Goal: Task Accomplishment & Management: Manage account settings

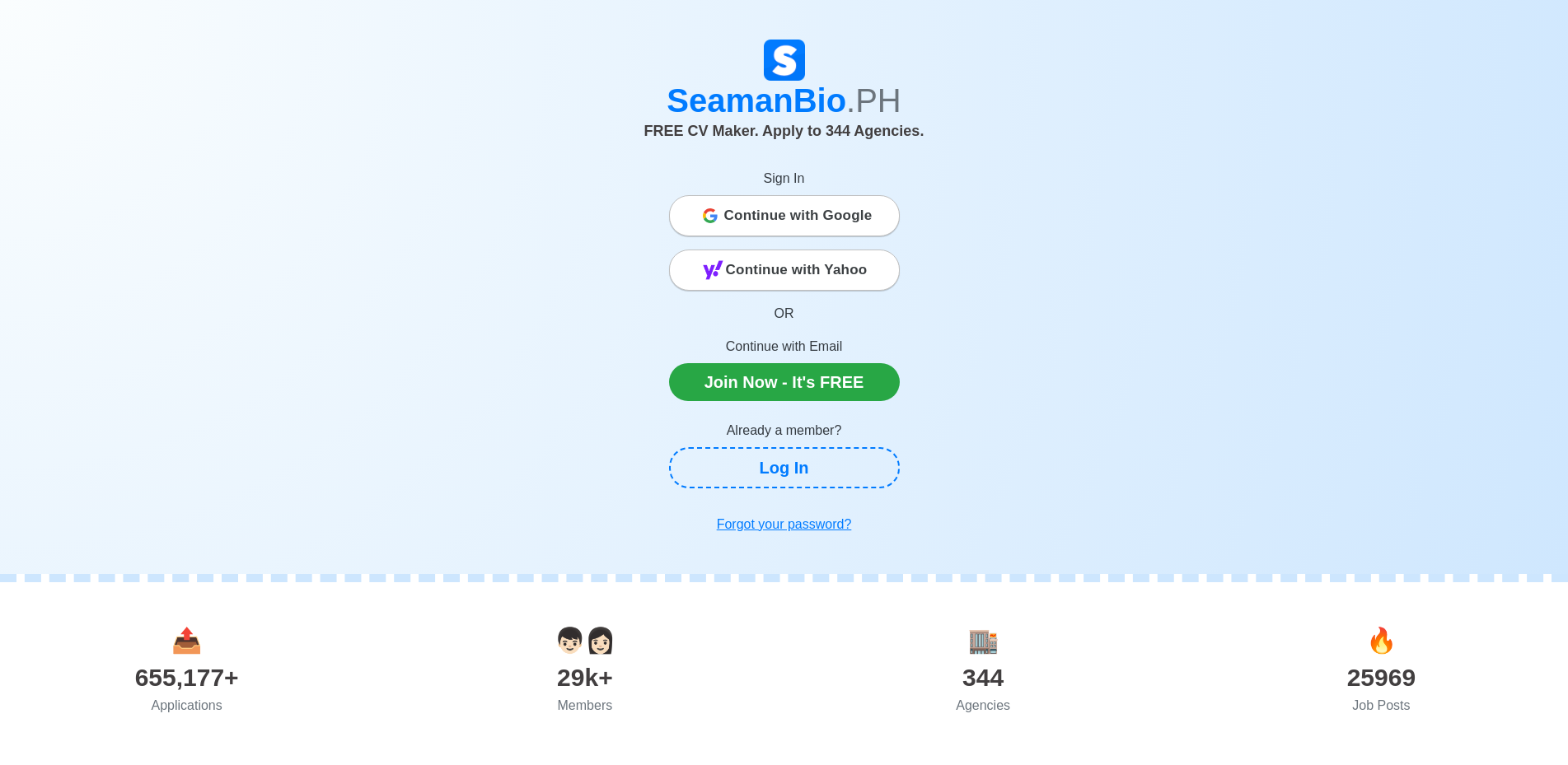
click at [831, 205] on span "Continue with Google" at bounding box center [799, 216] width 149 height 33
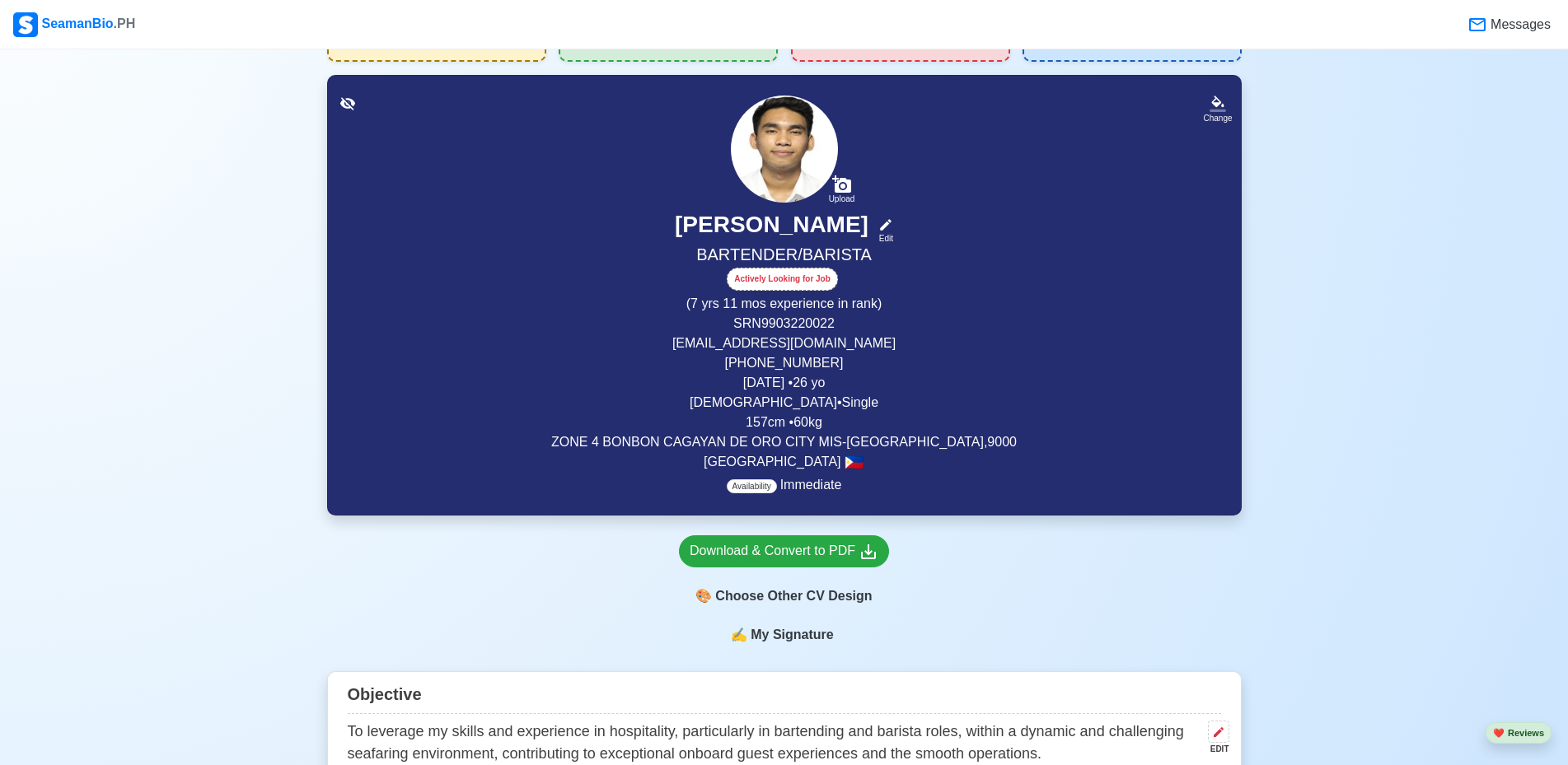
scroll to position [164, 0]
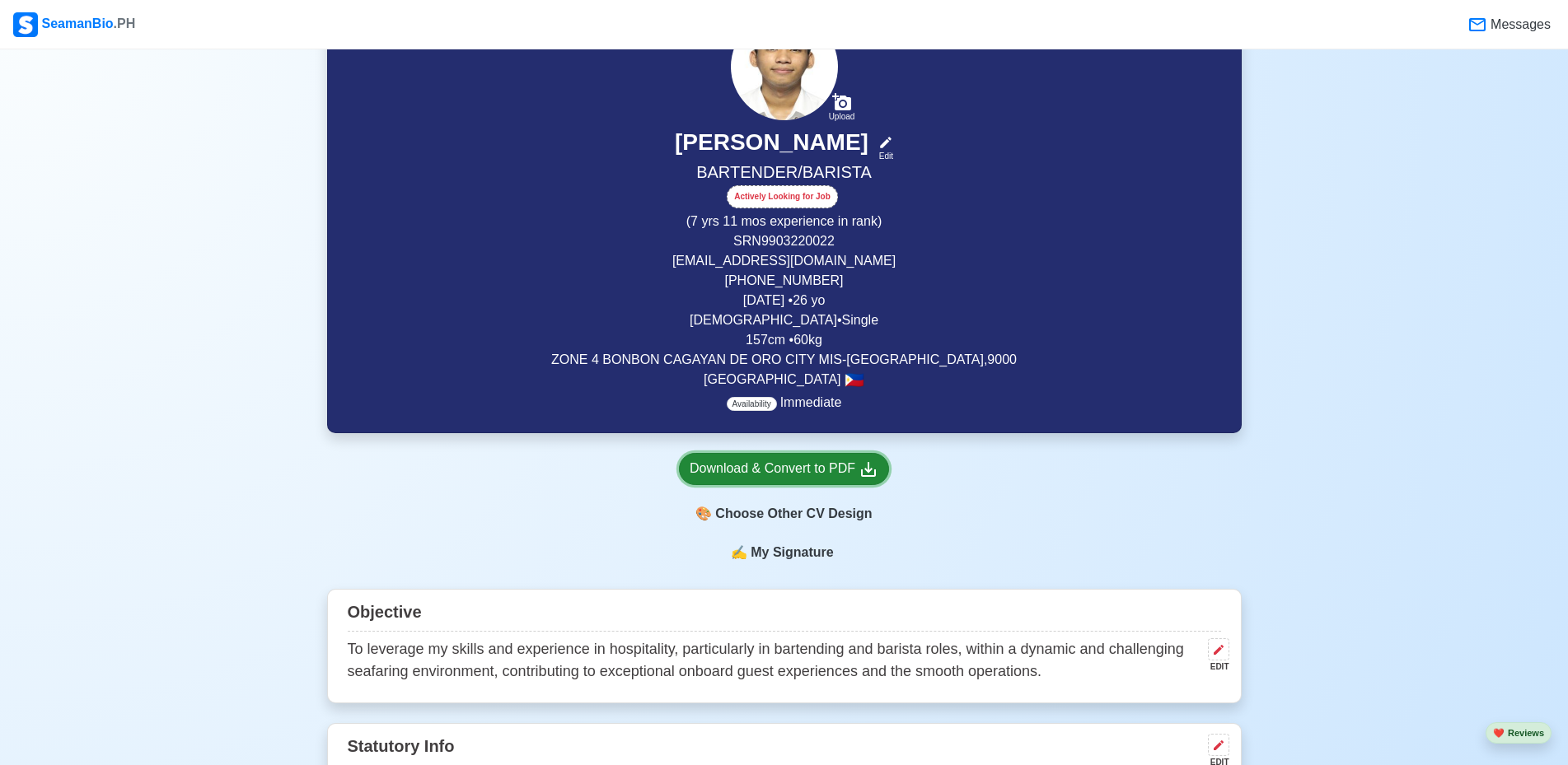
click at [773, 477] on div "Download & Convert to PDF" at bounding box center [784, 468] width 189 height 21
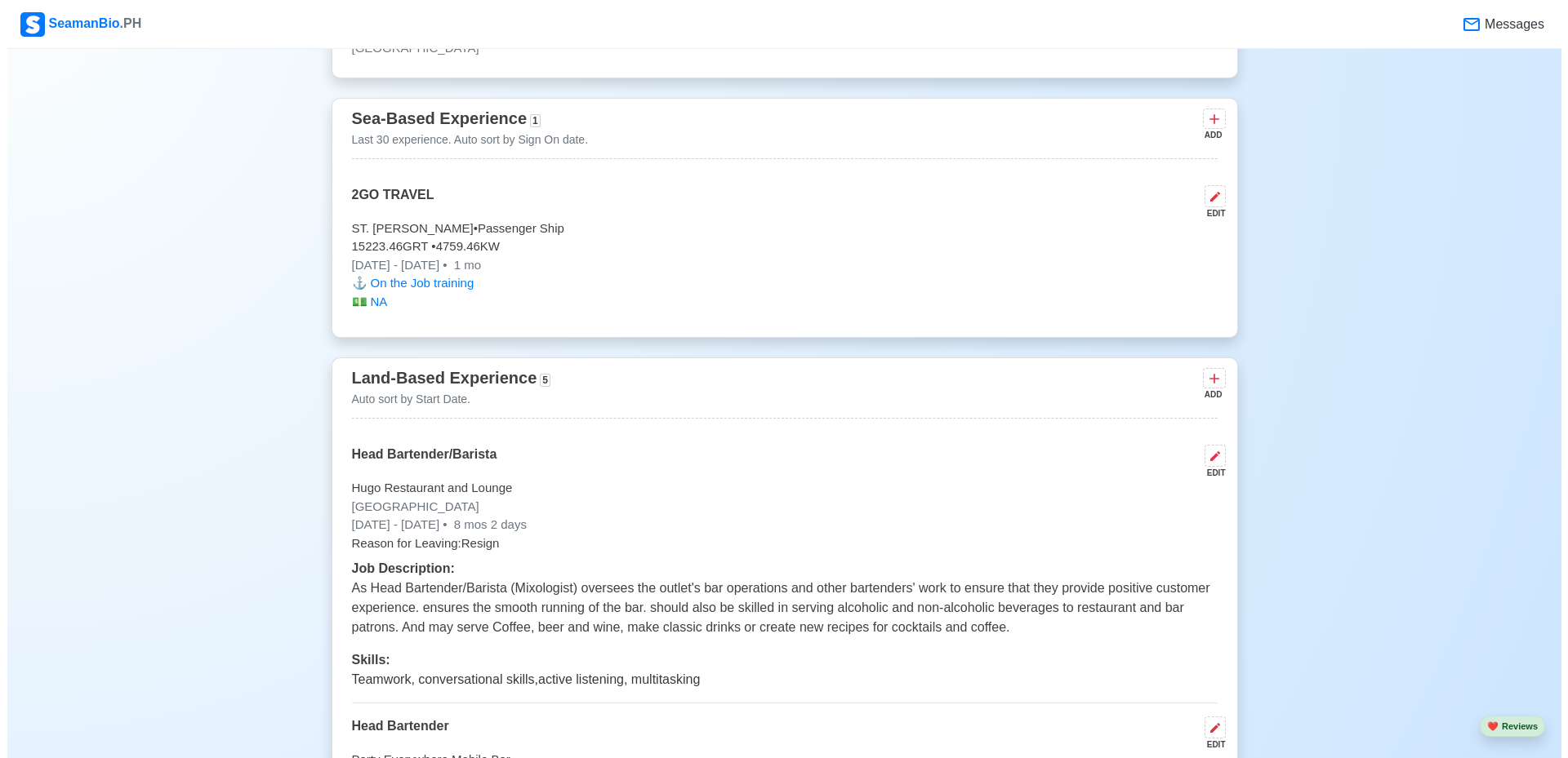
scroll to position [3918, 0]
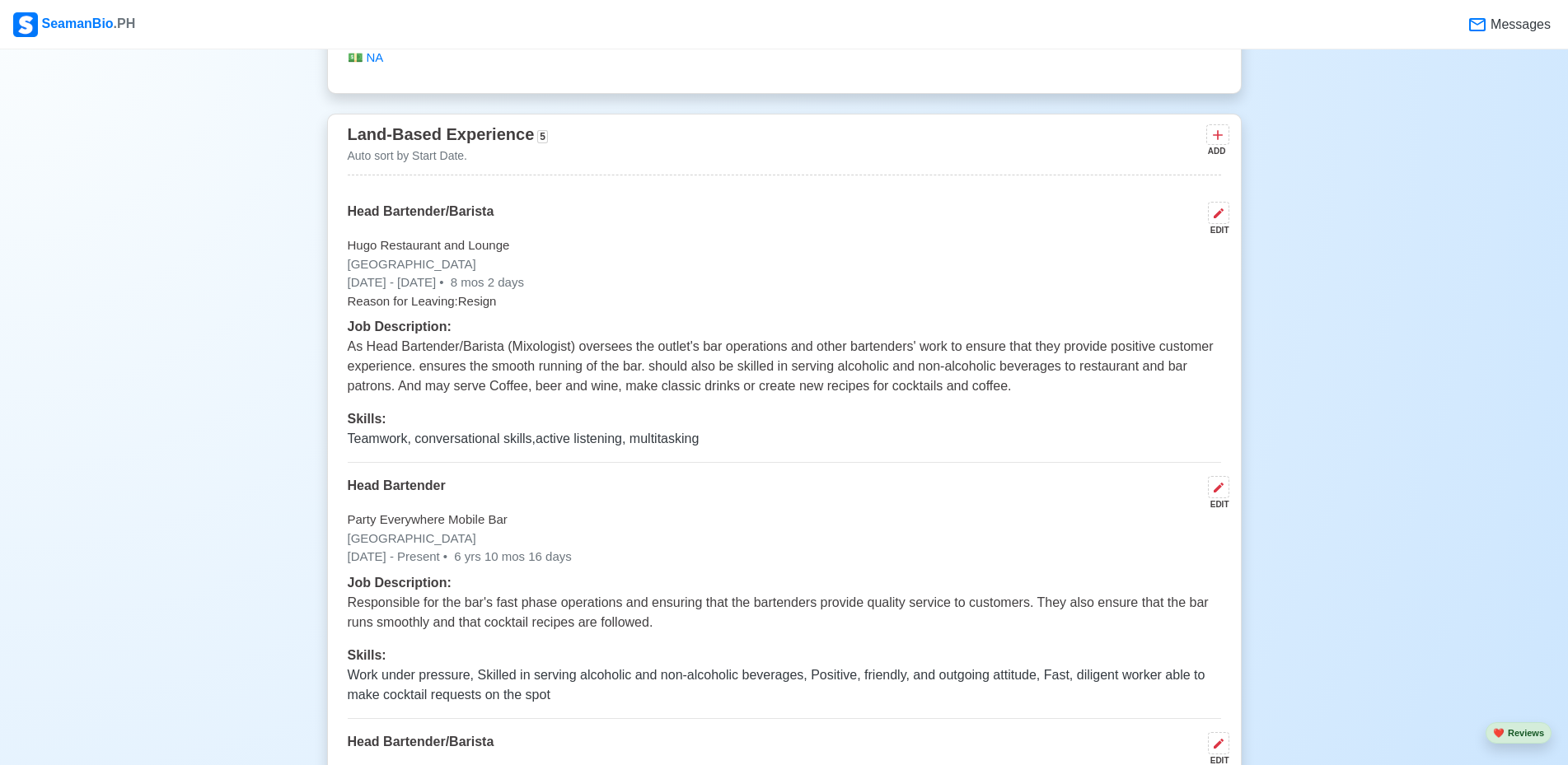
click at [489, 305] on p "Reason for Leaving: Resign" at bounding box center [784, 302] width 873 height 19
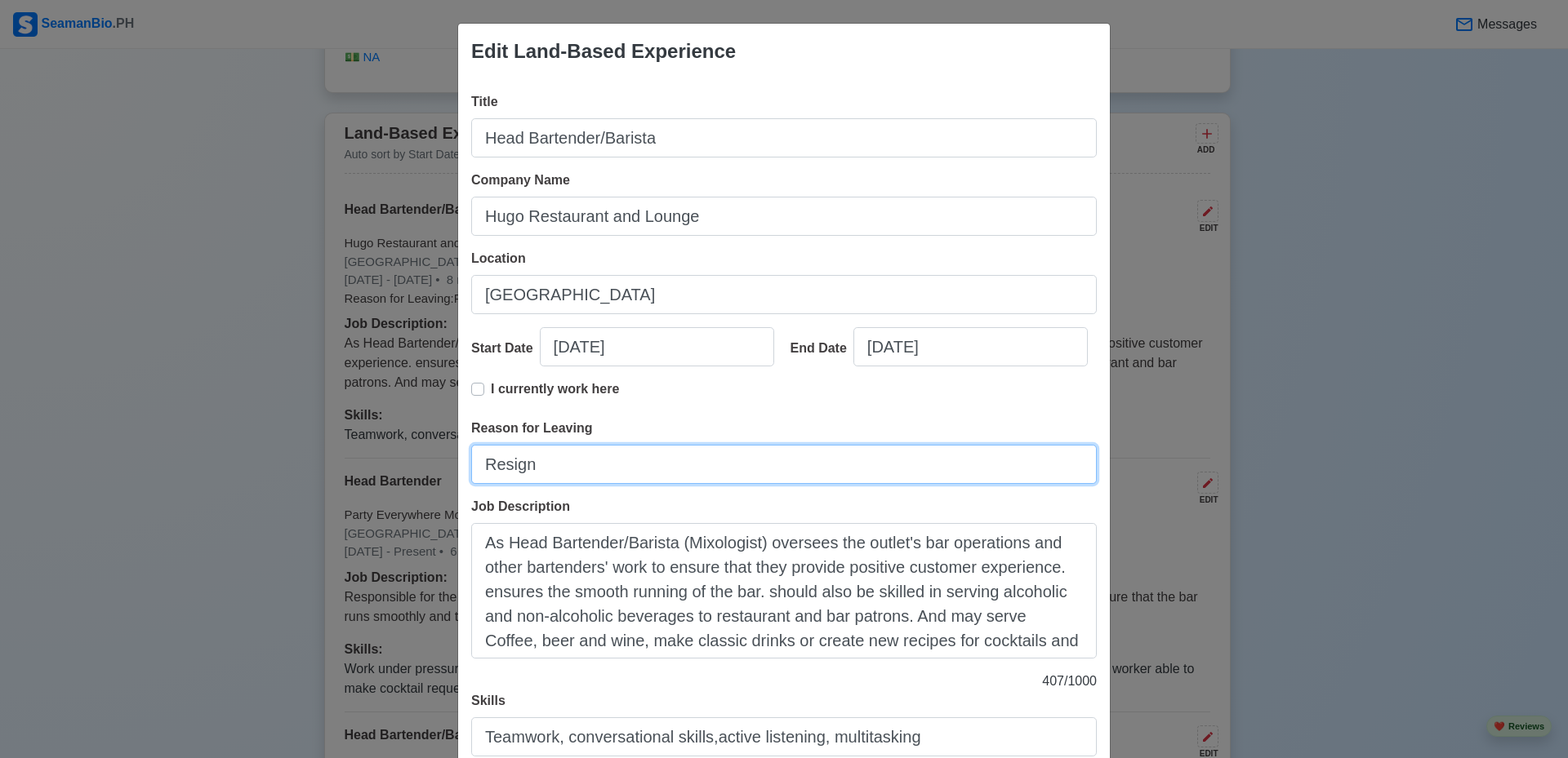
click at [599, 471] on input "Resign" at bounding box center [784, 464] width 626 height 40
type input "R"
click at [628, 412] on div "I currently work here" at bounding box center [784, 399] width 626 height 40
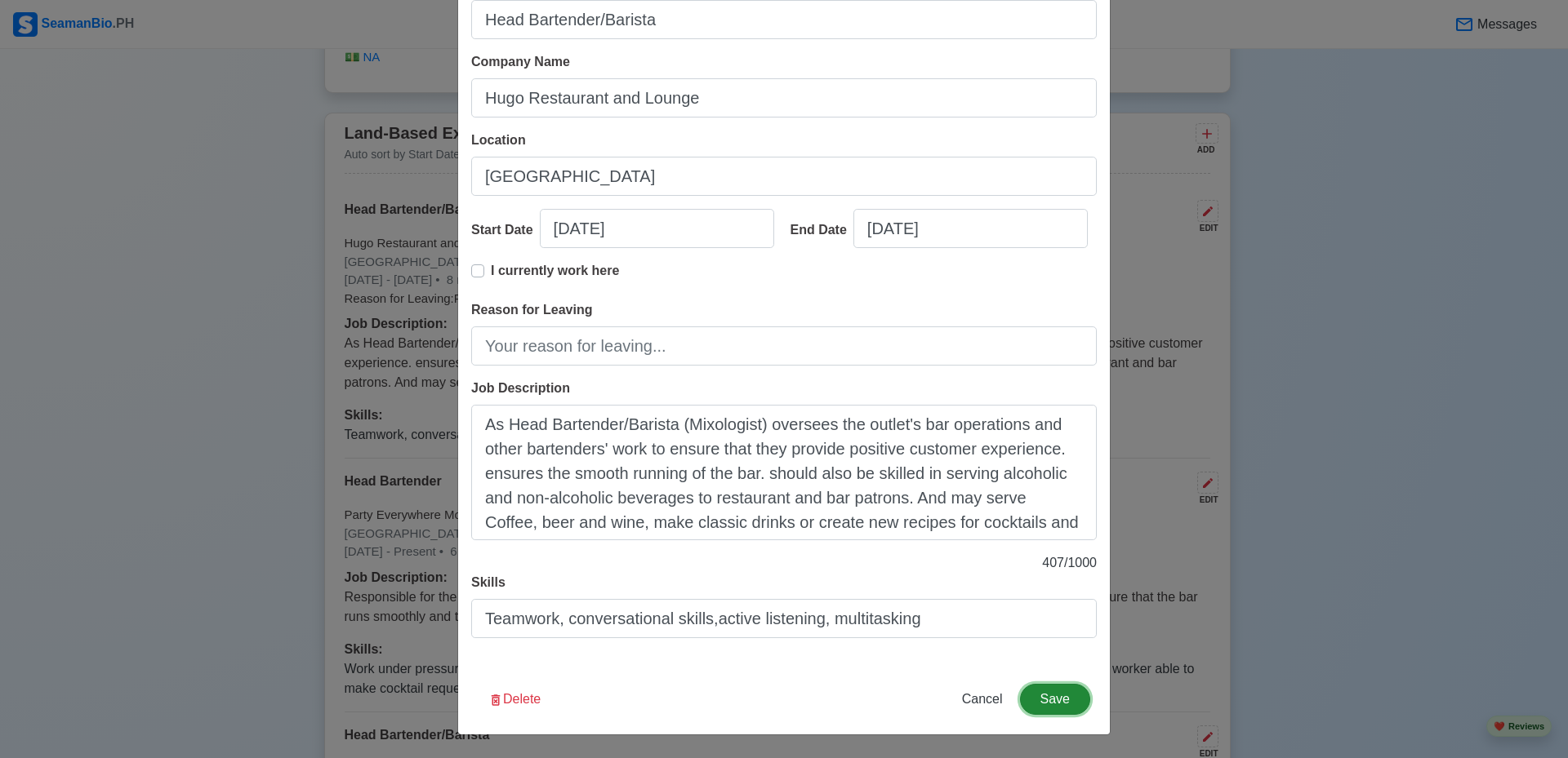
click at [1034, 695] on button "Save" at bounding box center [1055, 700] width 70 height 31
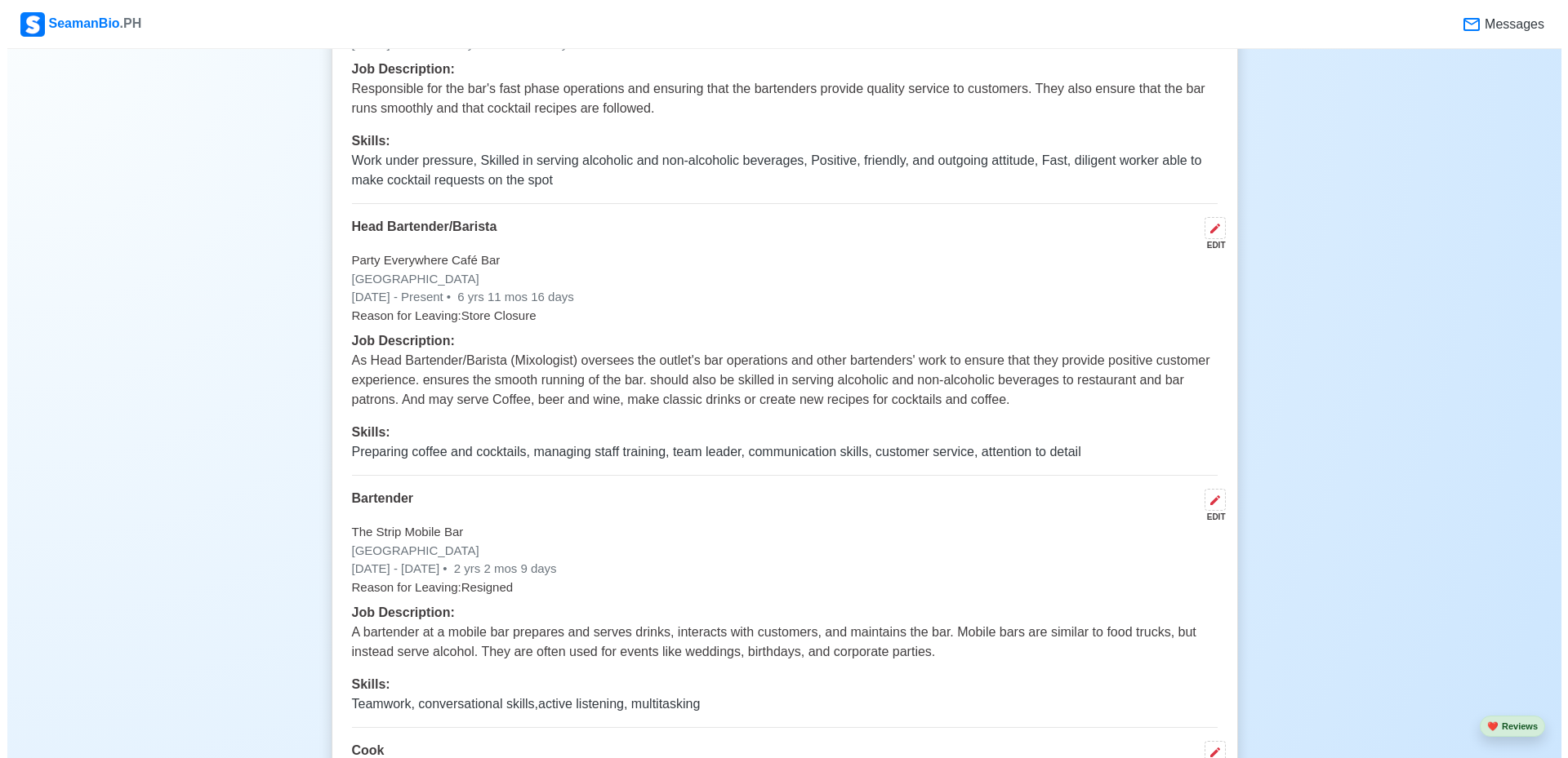
scroll to position [4571, 0]
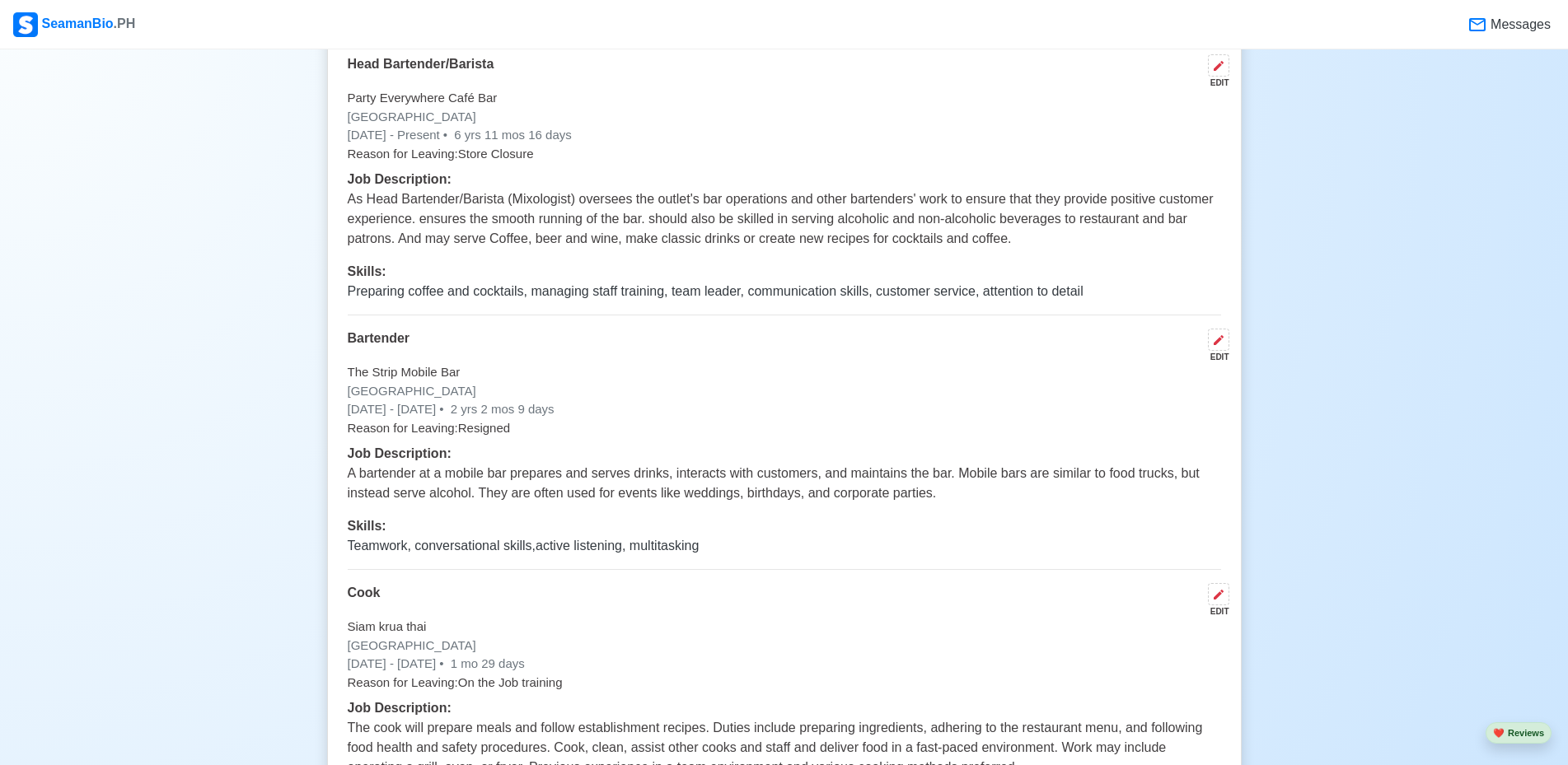
click at [509, 434] on p "Reason for Leaving: Resigned" at bounding box center [784, 429] width 873 height 19
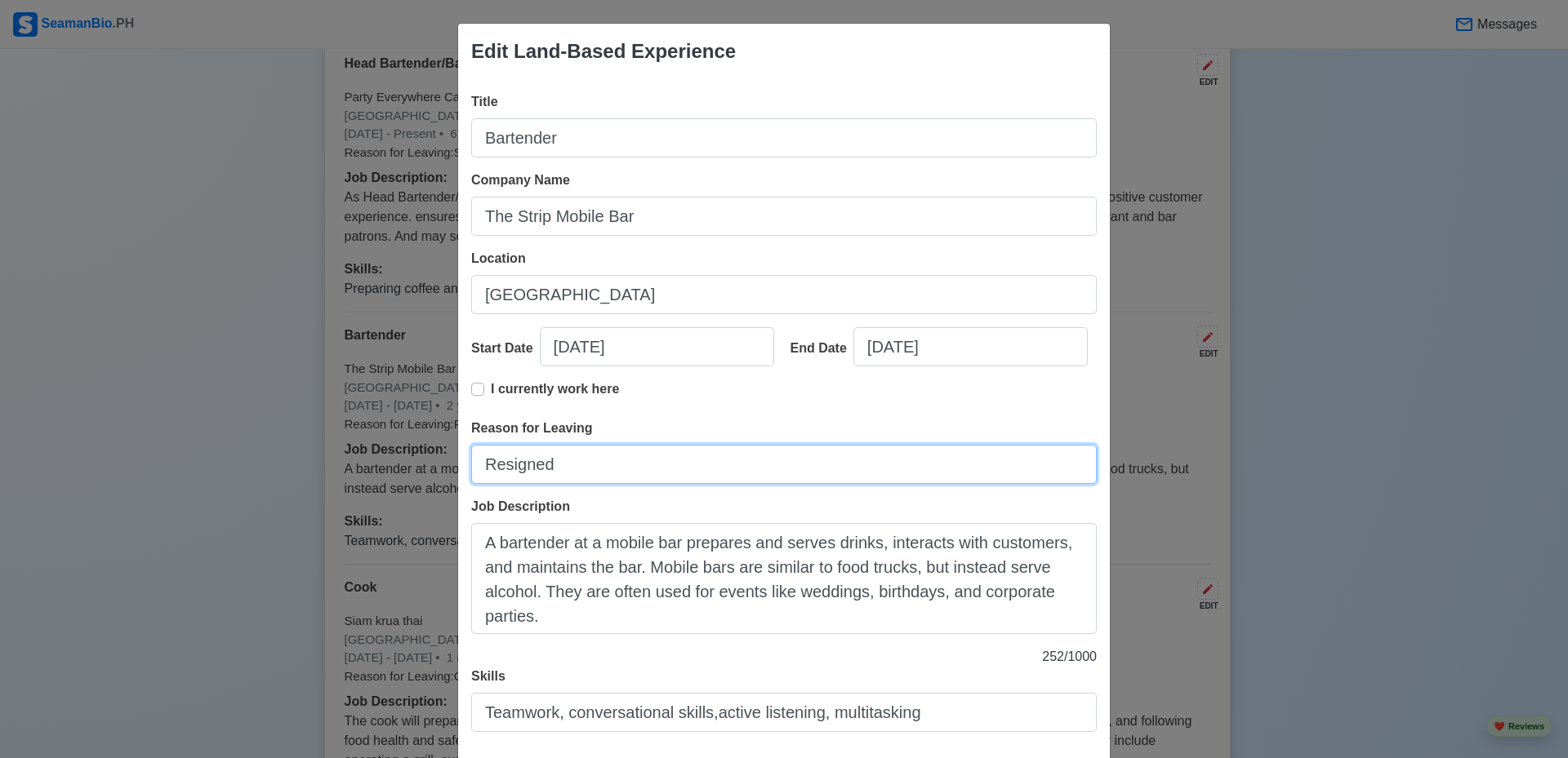
click at [637, 472] on input "Resigned" at bounding box center [784, 464] width 626 height 40
type input "R"
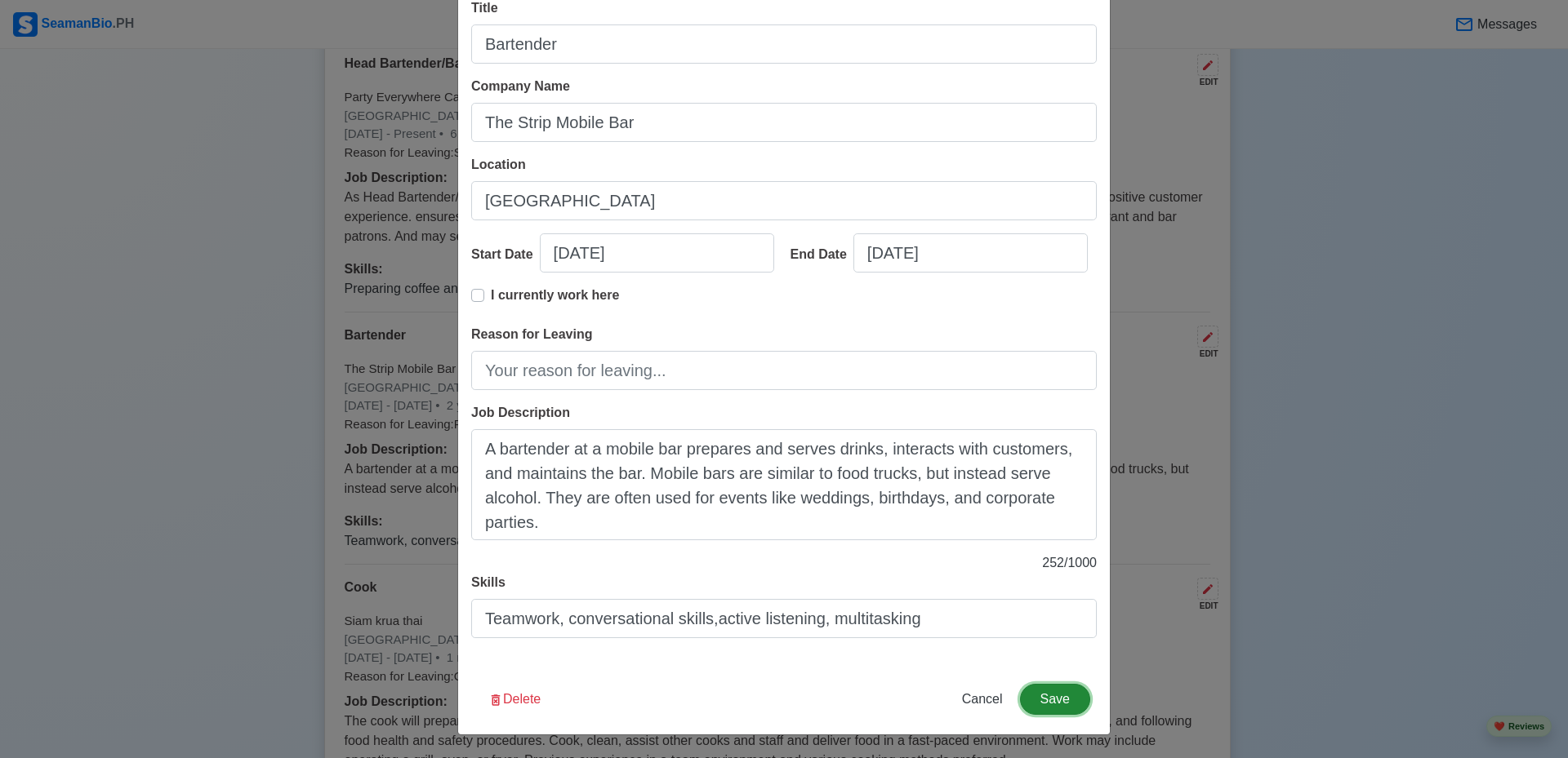
click at [1040, 707] on button "Save" at bounding box center [1055, 700] width 70 height 31
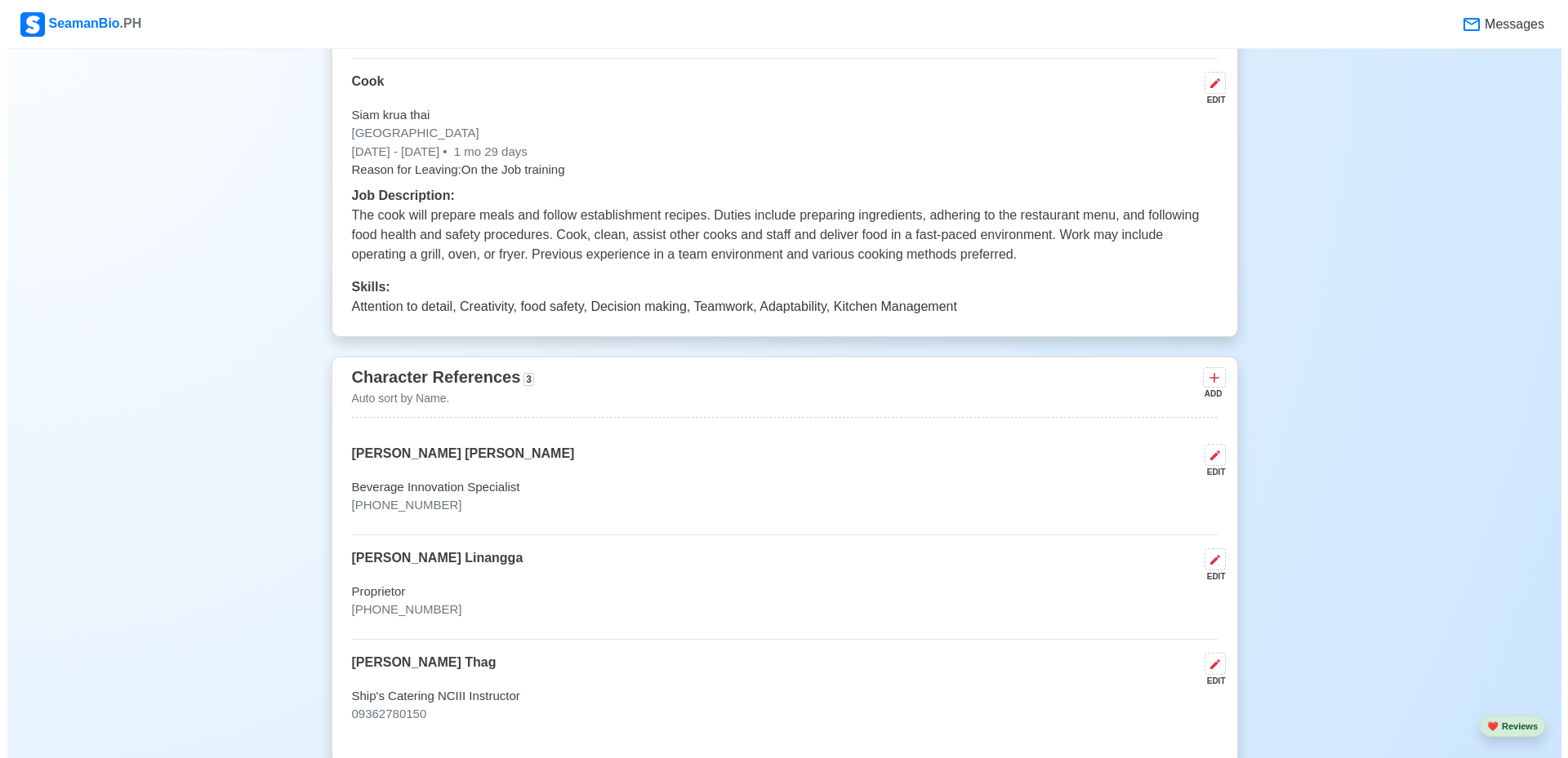
scroll to position [4895, 0]
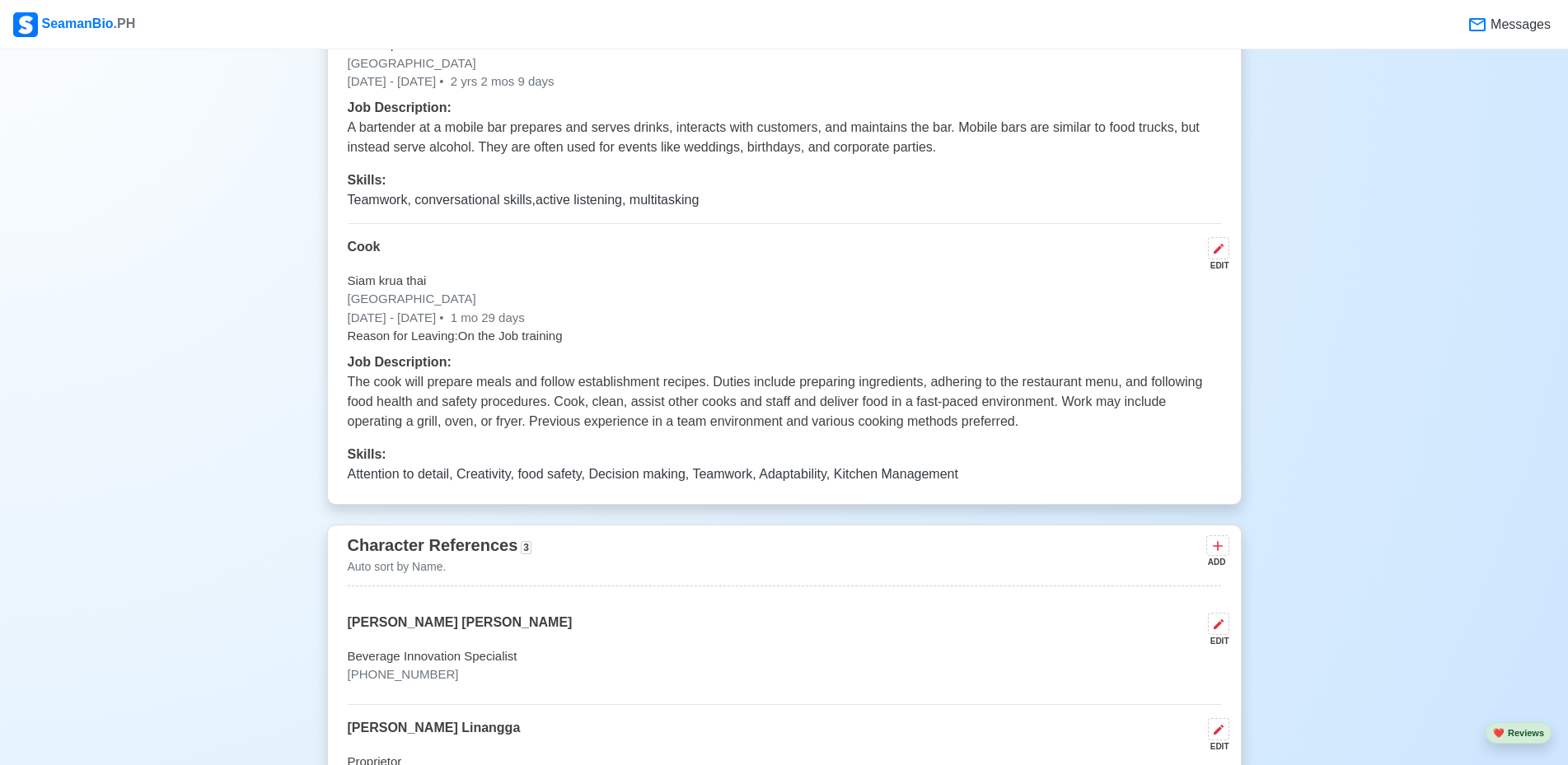
click at [543, 343] on p "Reason for Leaving: On the Job training" at bounding box center [784, 336] width 873 height 19
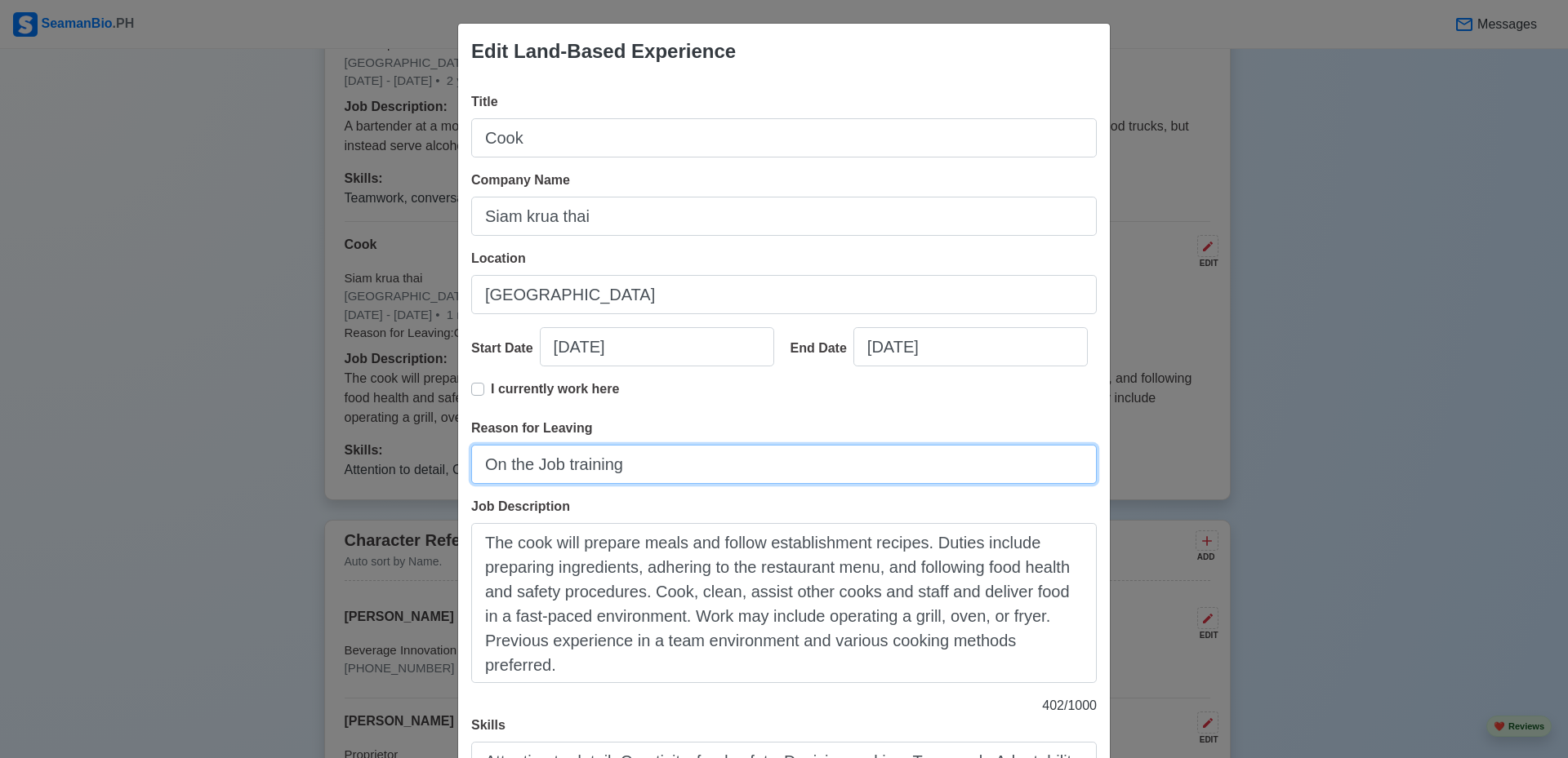
click at [637, 467] on input "On the Job training" at bounding box center [784, 464] width 626 height 40
type input "O"
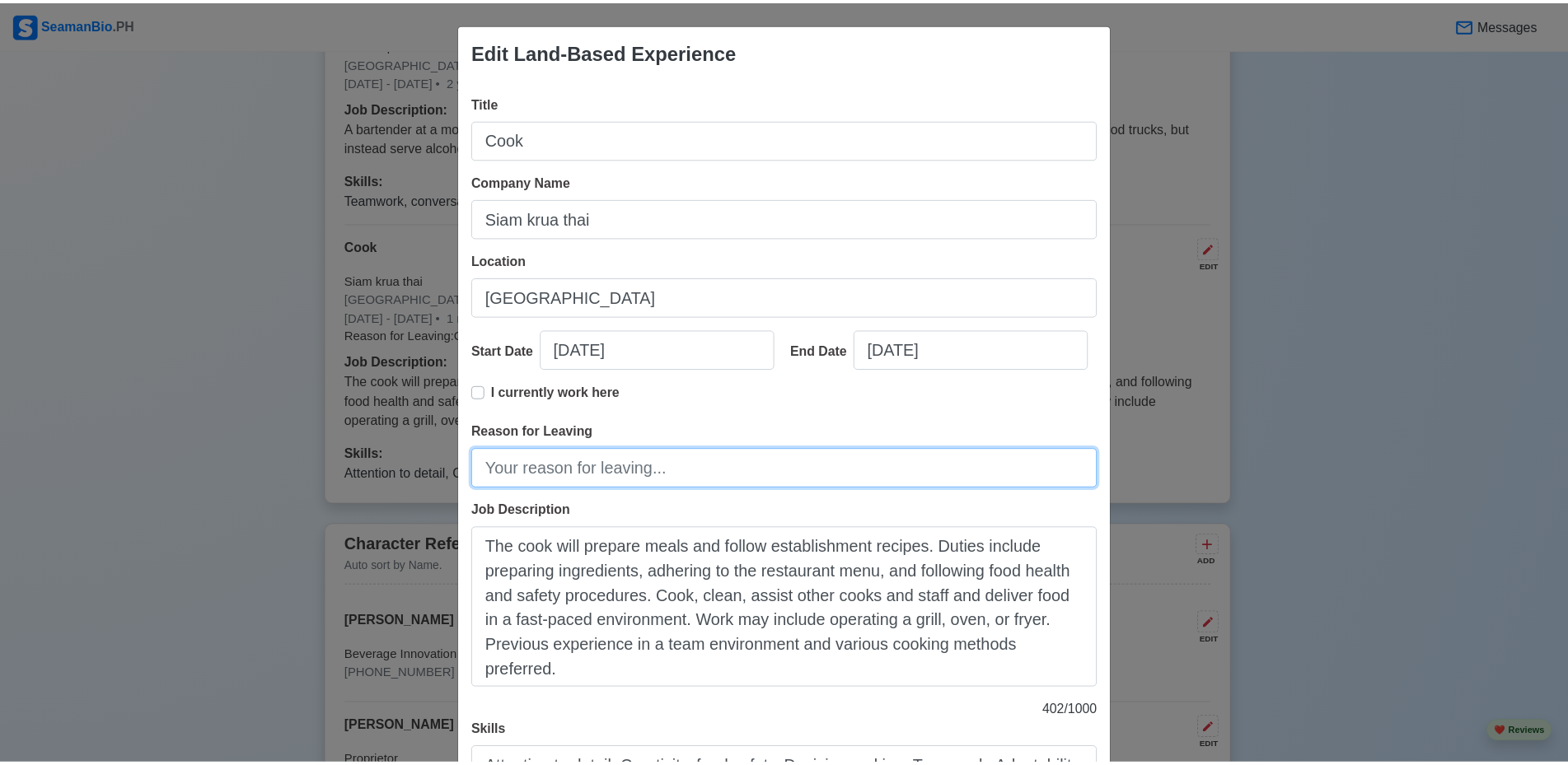
scroll to position [145, 0]
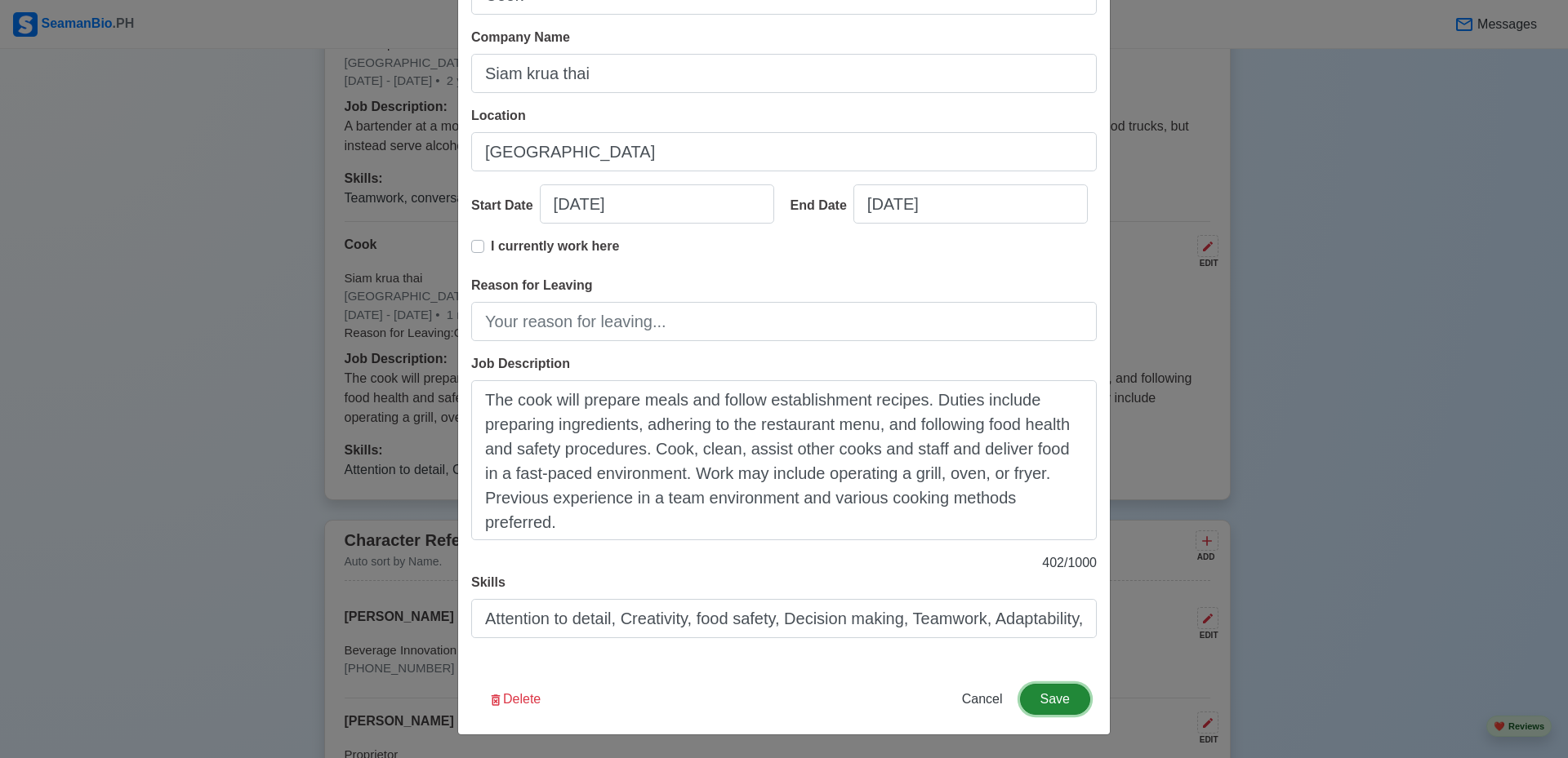
click at [1052, 695] on button "Save" at bounding box center [1055, 700] width 70 height 31
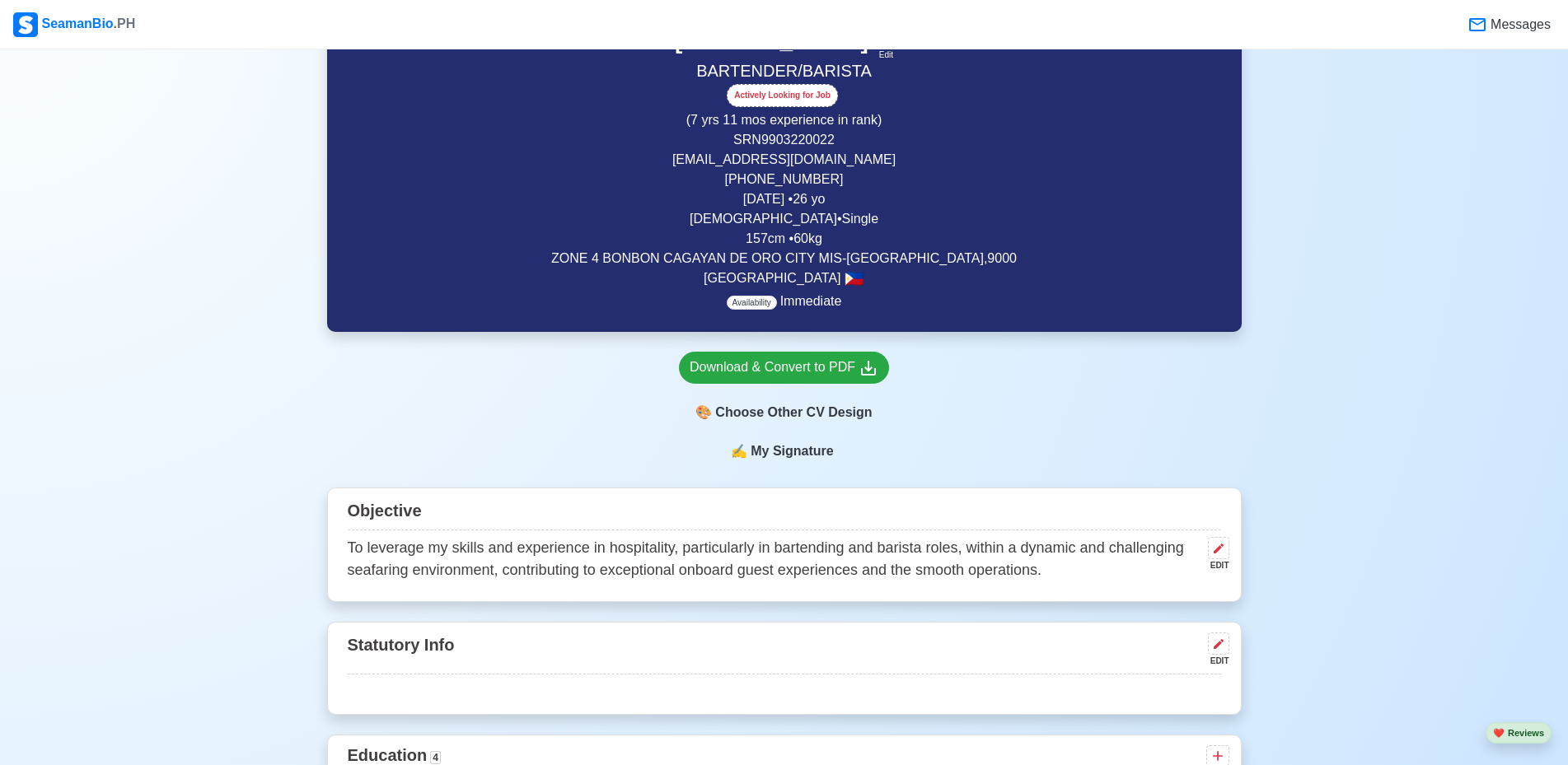
scroll to position [184, 0]
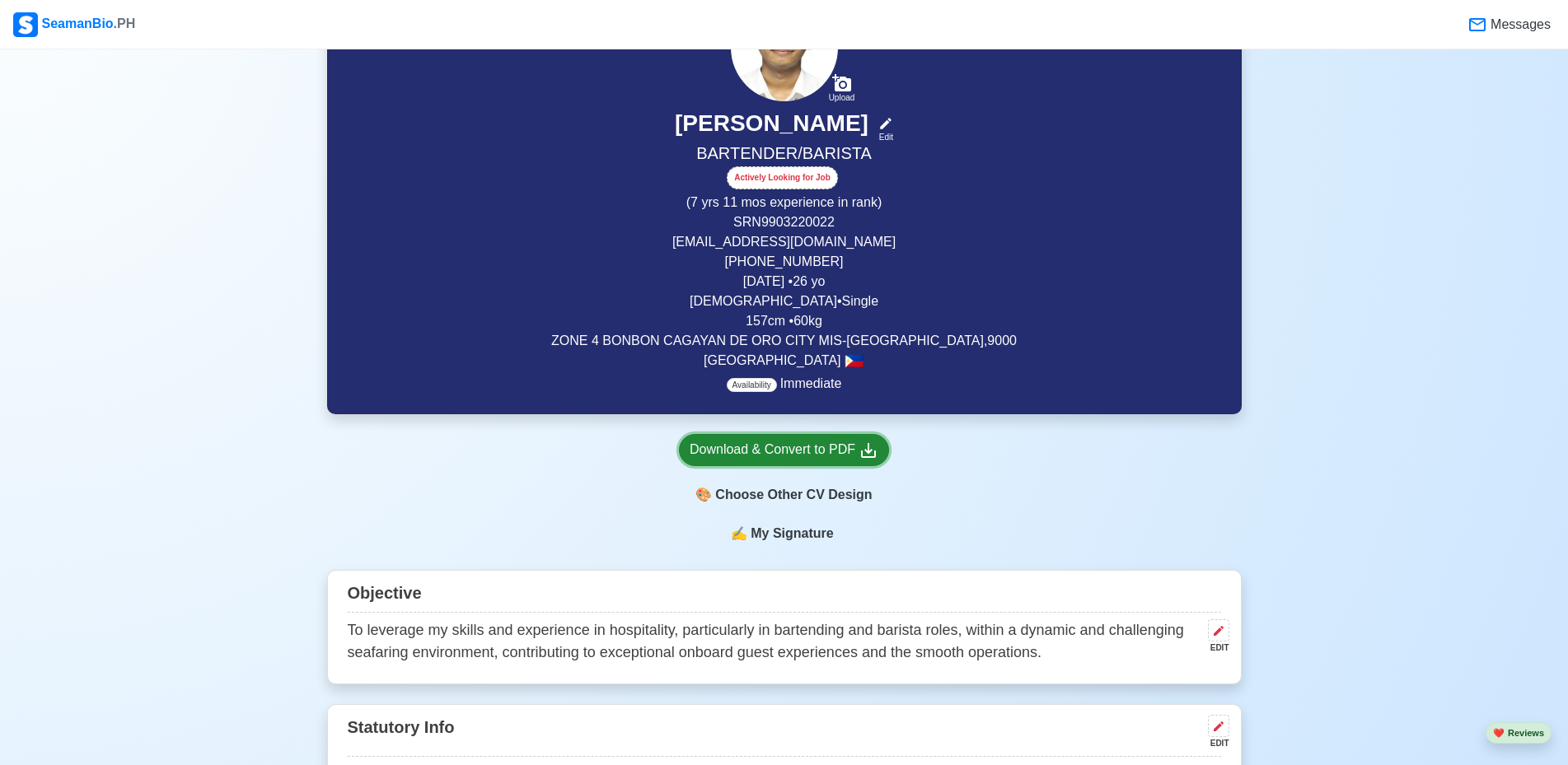
click at [834, 452] on div "Download & Convert to PDF" at bounding box center [784, 450] width 189 height 21
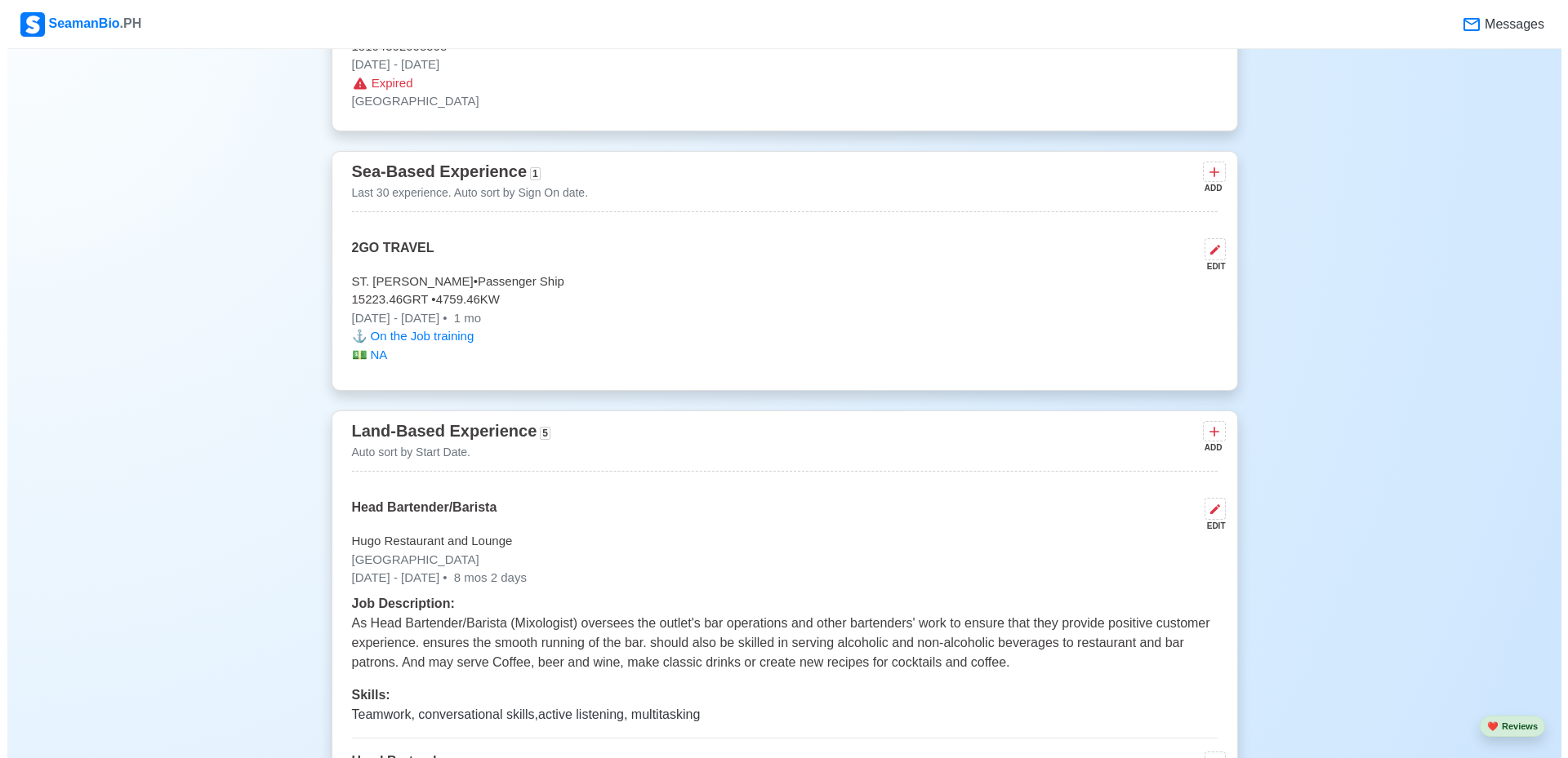
scroll to position [3701, 0]
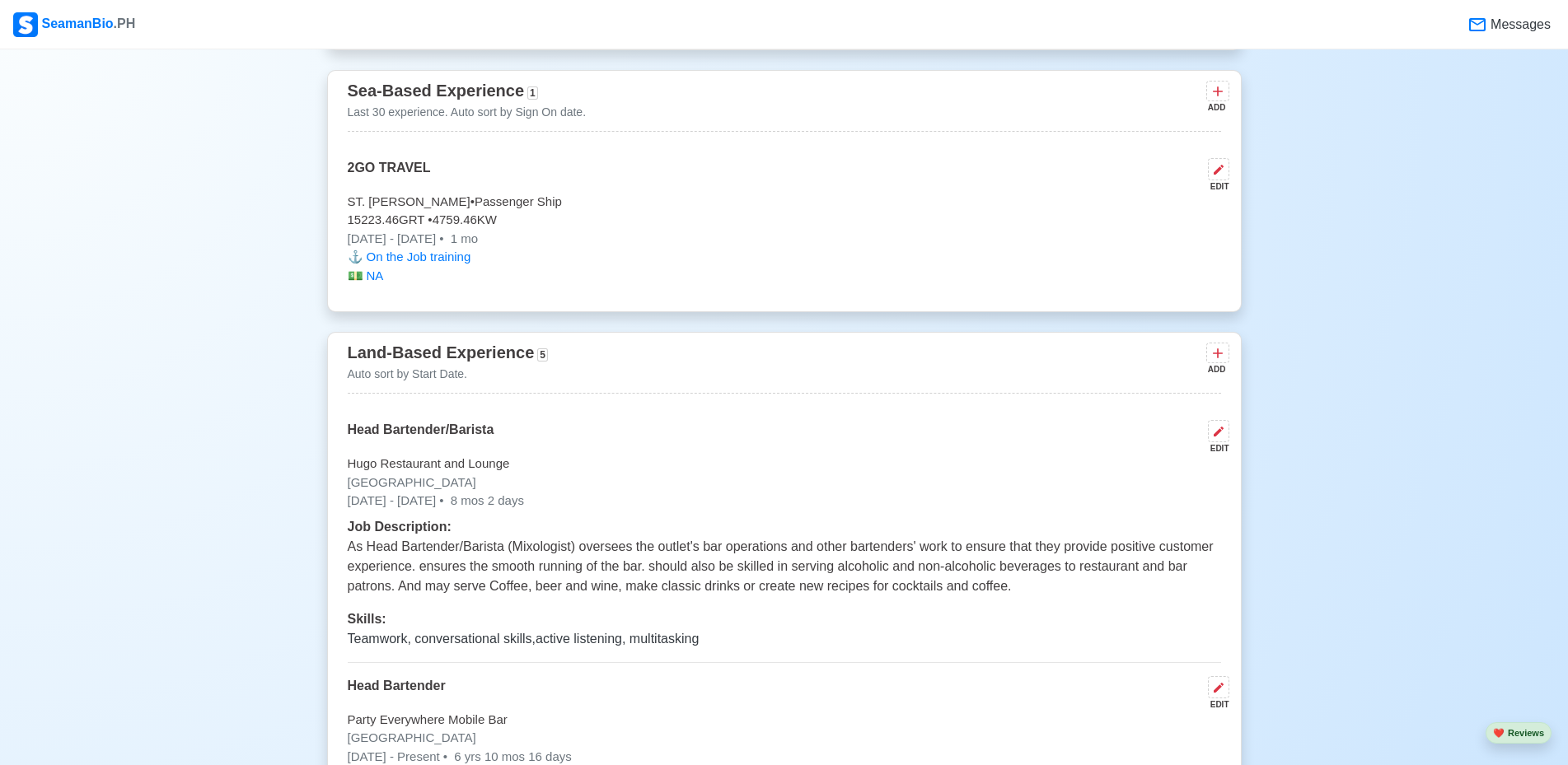
click at [524, 505] on span "8 mos 2 days" at bounding box center [485, 500] width 76 height 14
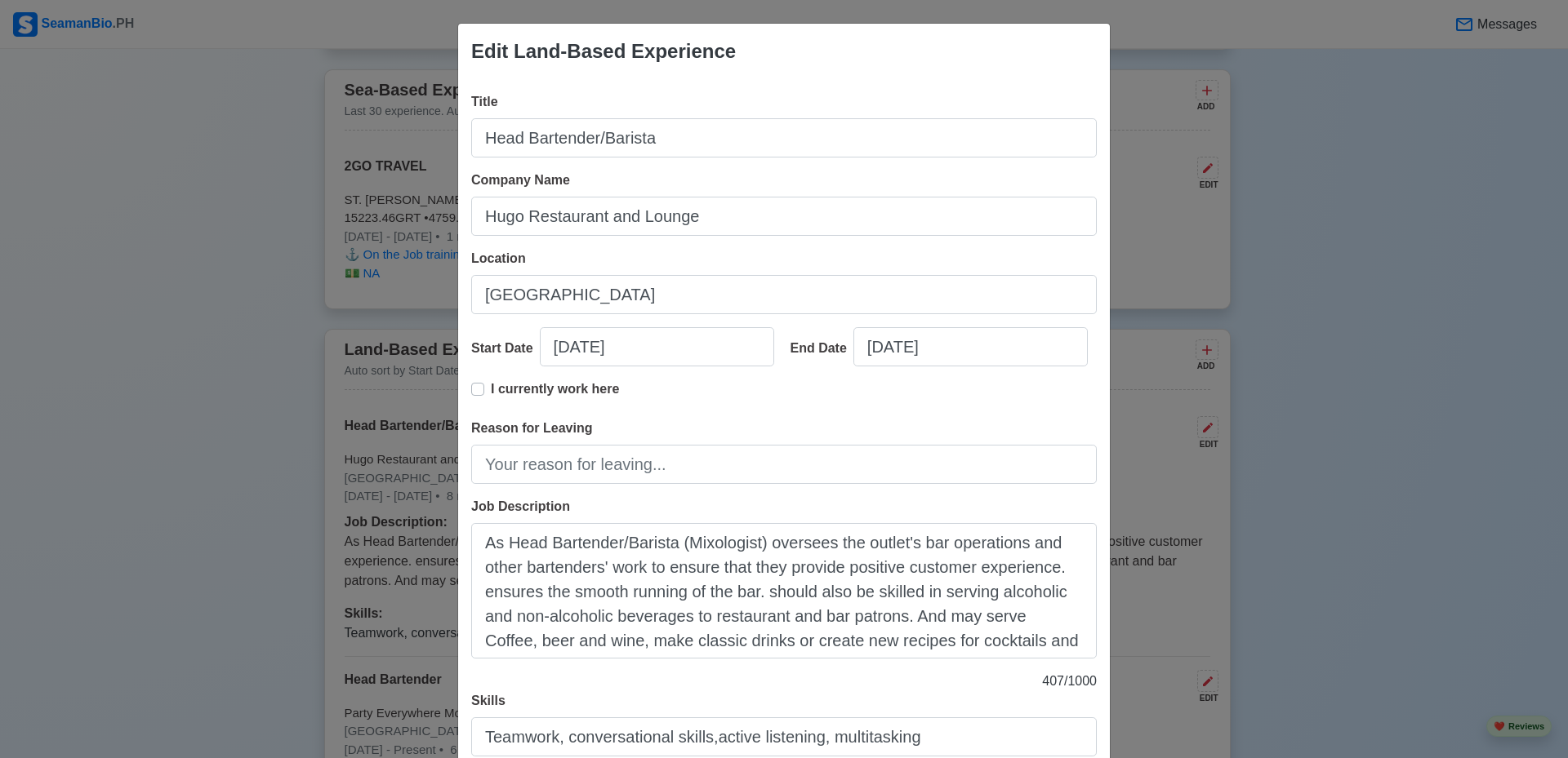
click at [1214, 495] on div "Edit Land-Based Experience Title Head Bartender/Barista Company Name Hugo Resta…" at bounding box center [784, 379] width 1568 height 758
click at [1183, 489] on div "Edit Land-Based Experience Title Head Bartender/Barista Company Name Hugo Resta…" at bounding box center [784, 379] width 1568 height 758
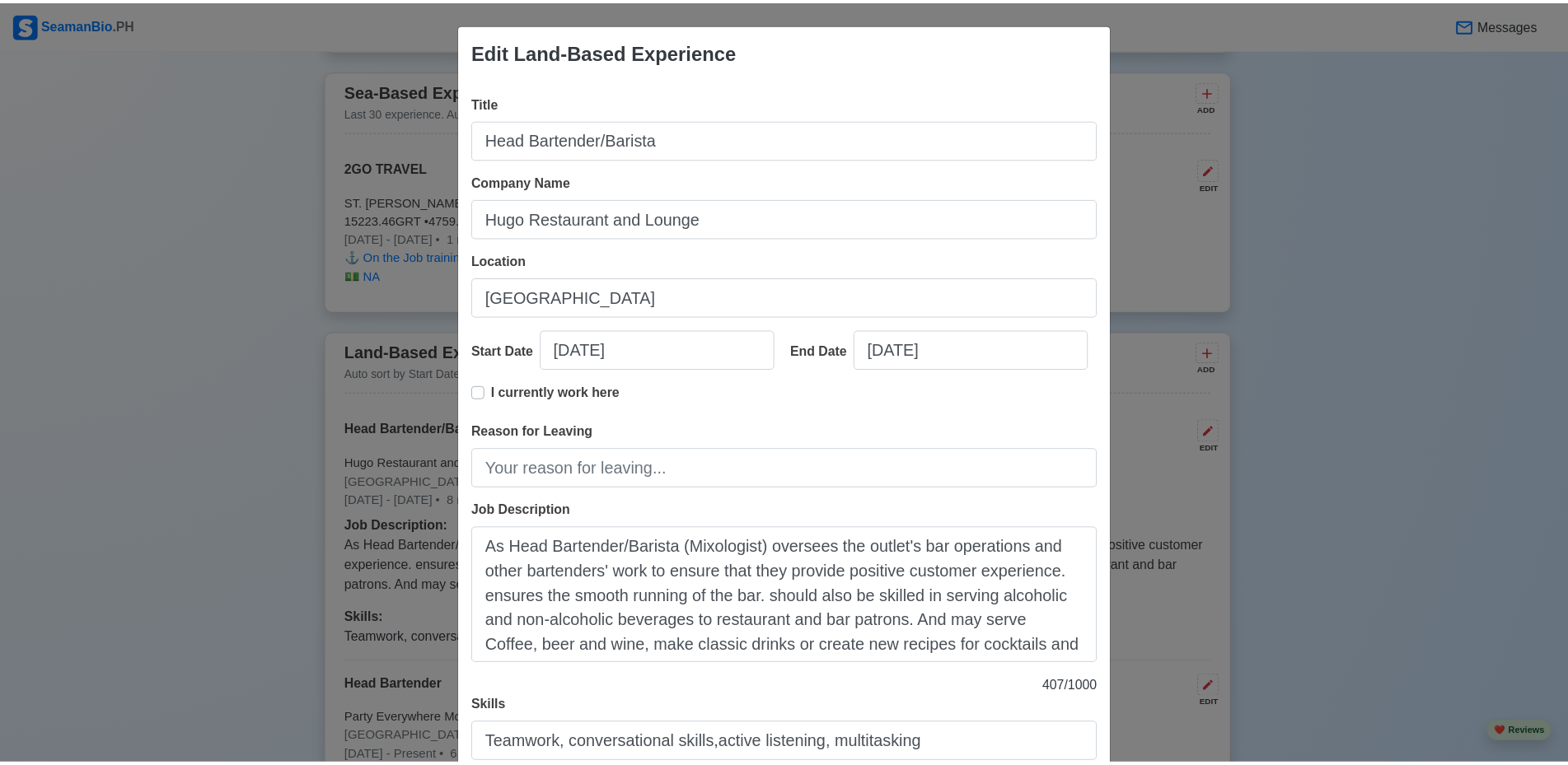
scroll to position [120, 0]
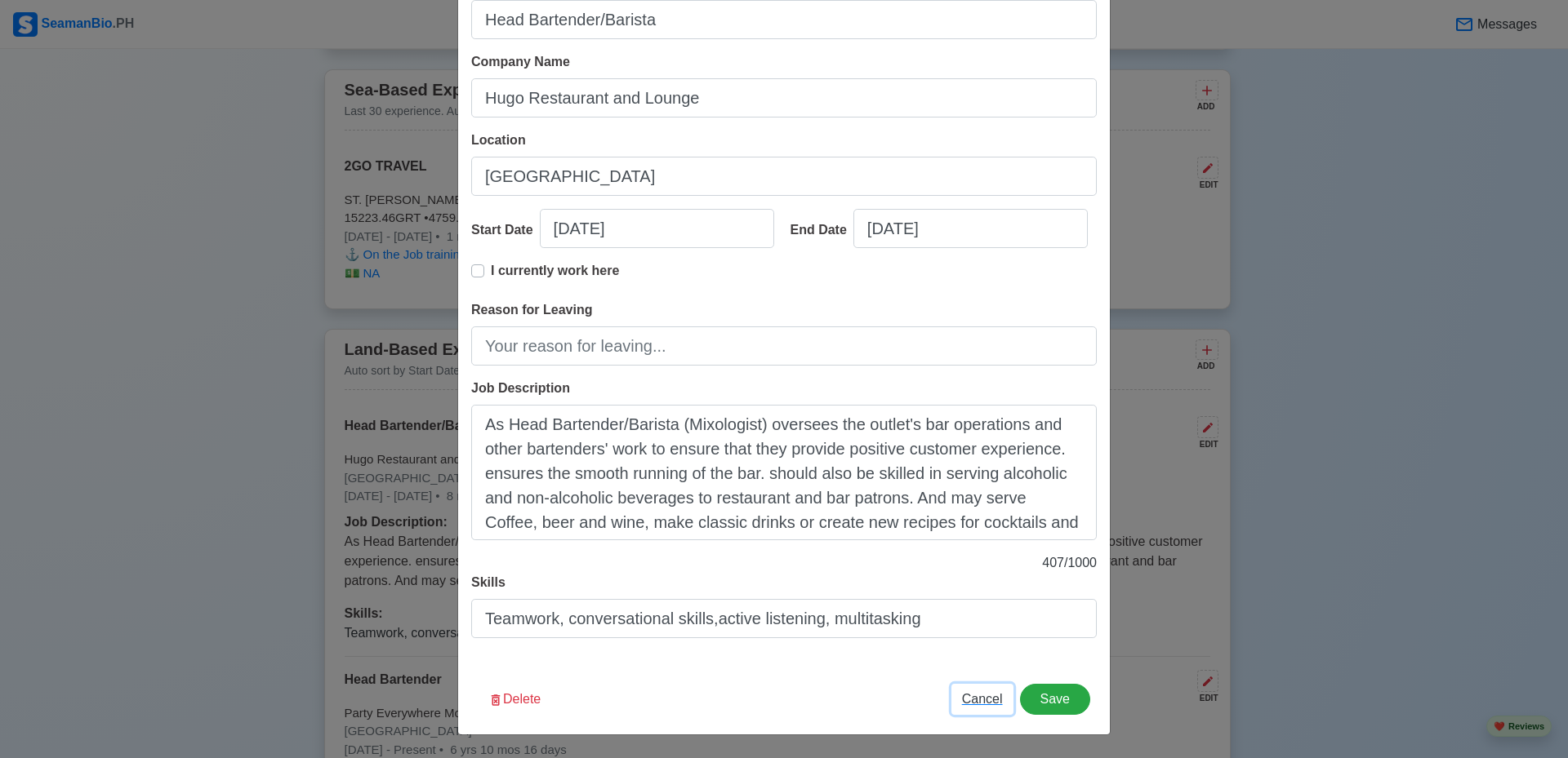
click at [976, 702] on span "Cancel" at bounding box center [982, 699] width 41 height 14
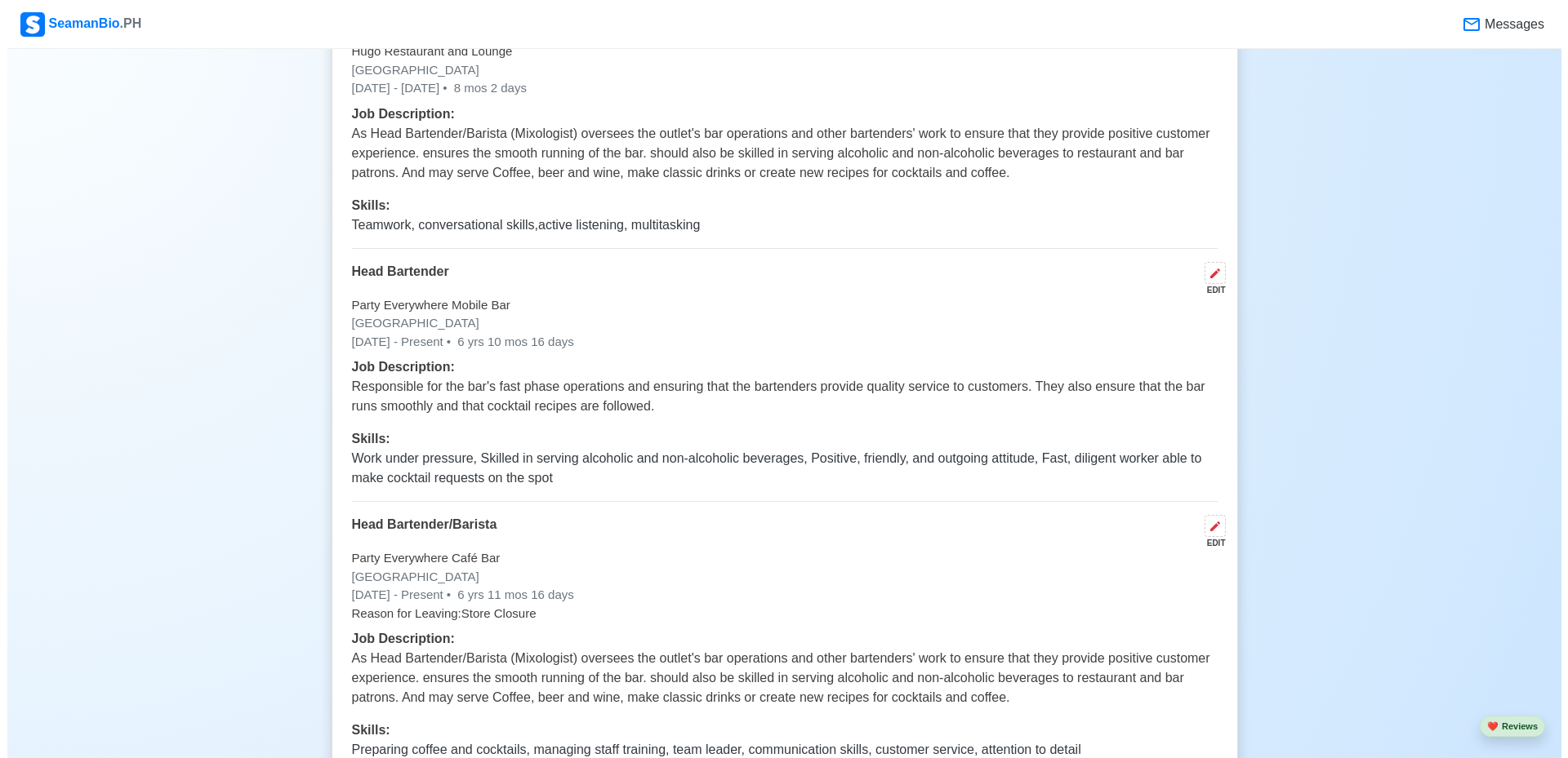
scroll to position [4191, 0]
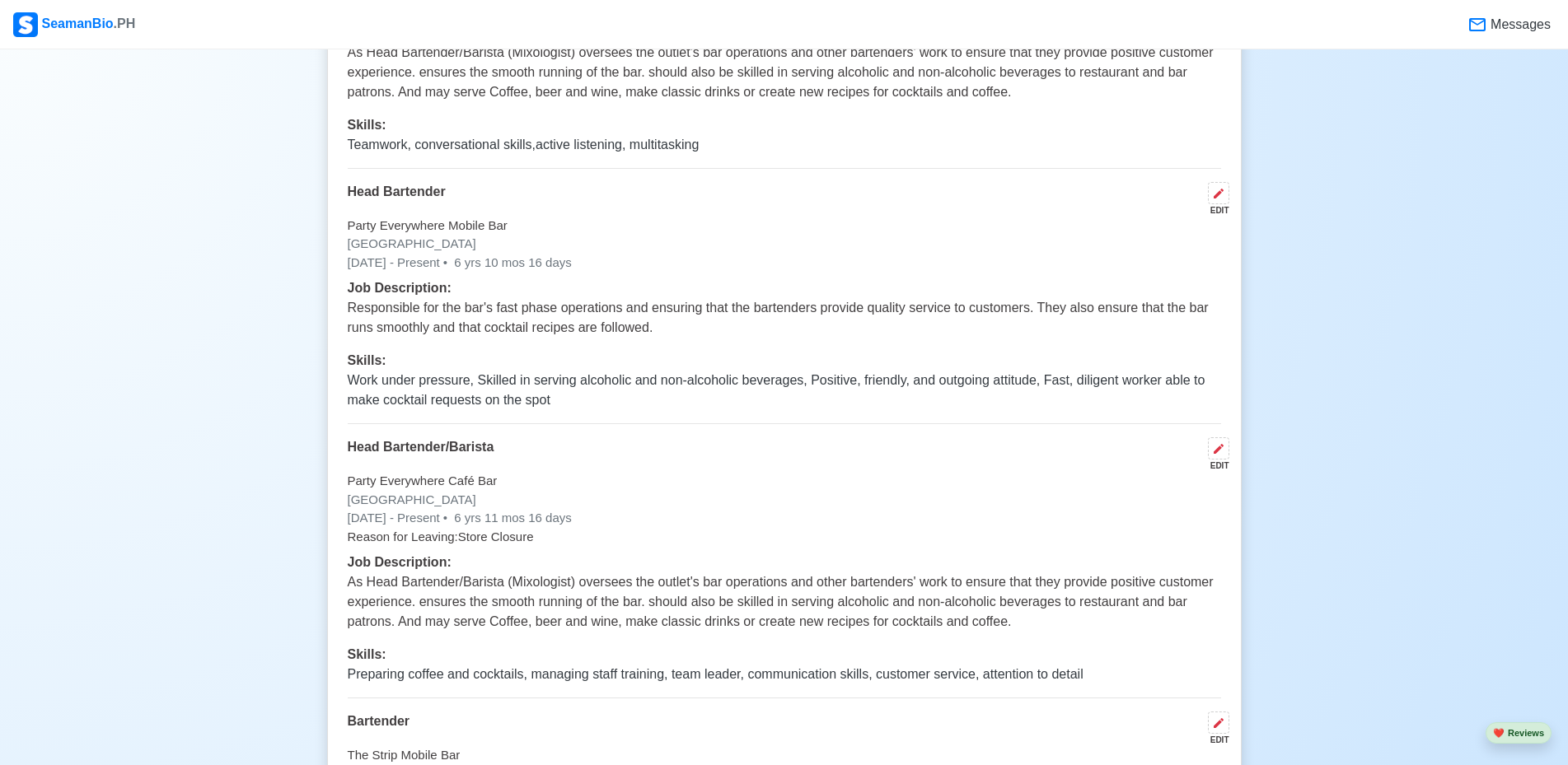
click at [497, 547] on p "Reason for Leaving: Store Closure" at bounding box center [784, 537] width 873 height 19
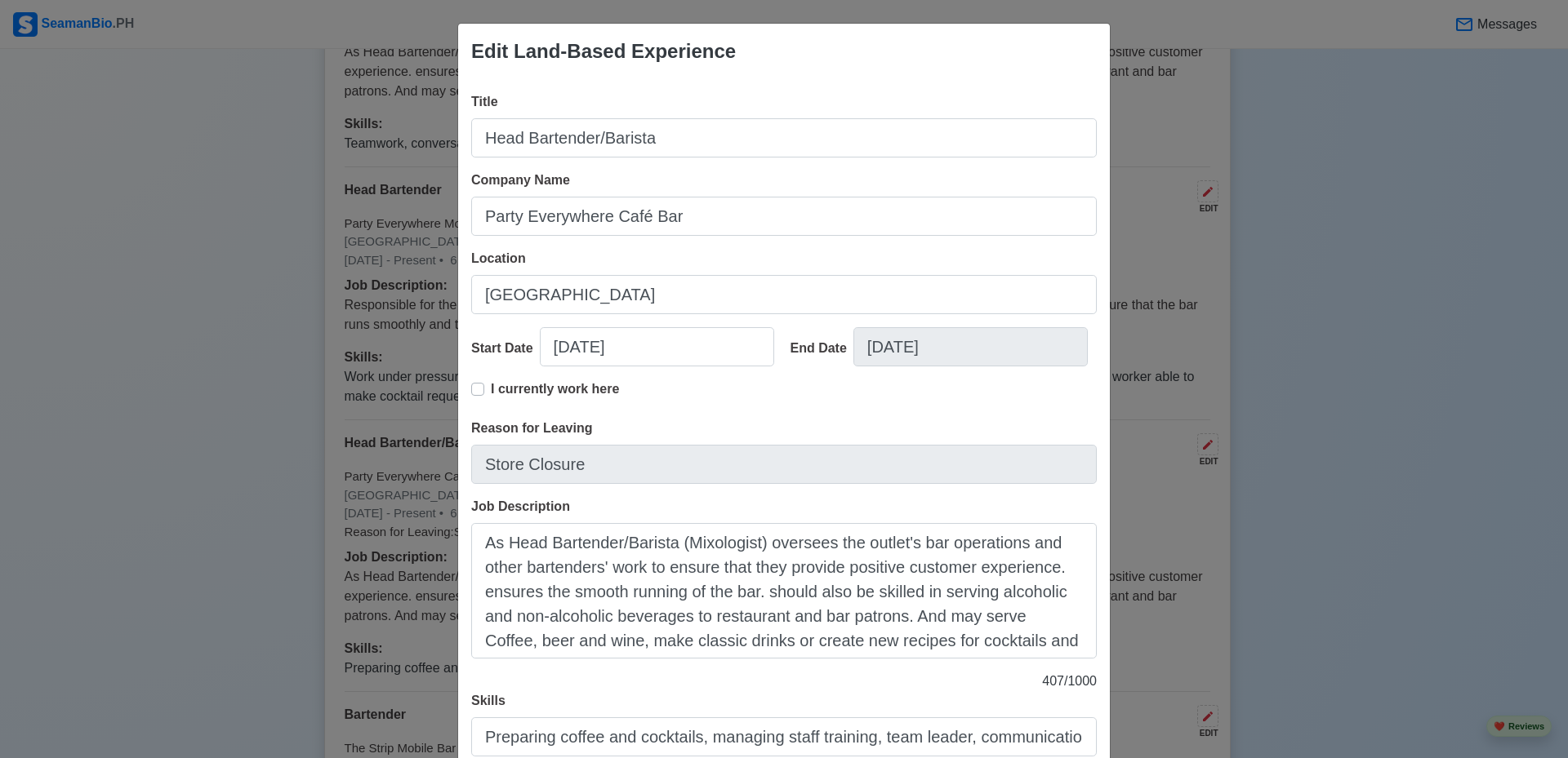
click at [1173, 488] on div "Edit Land-Based Experience Title Head Bartender/Barista Company Name Party Ever…" at bounding box center [784, 379] width 1568 height 758
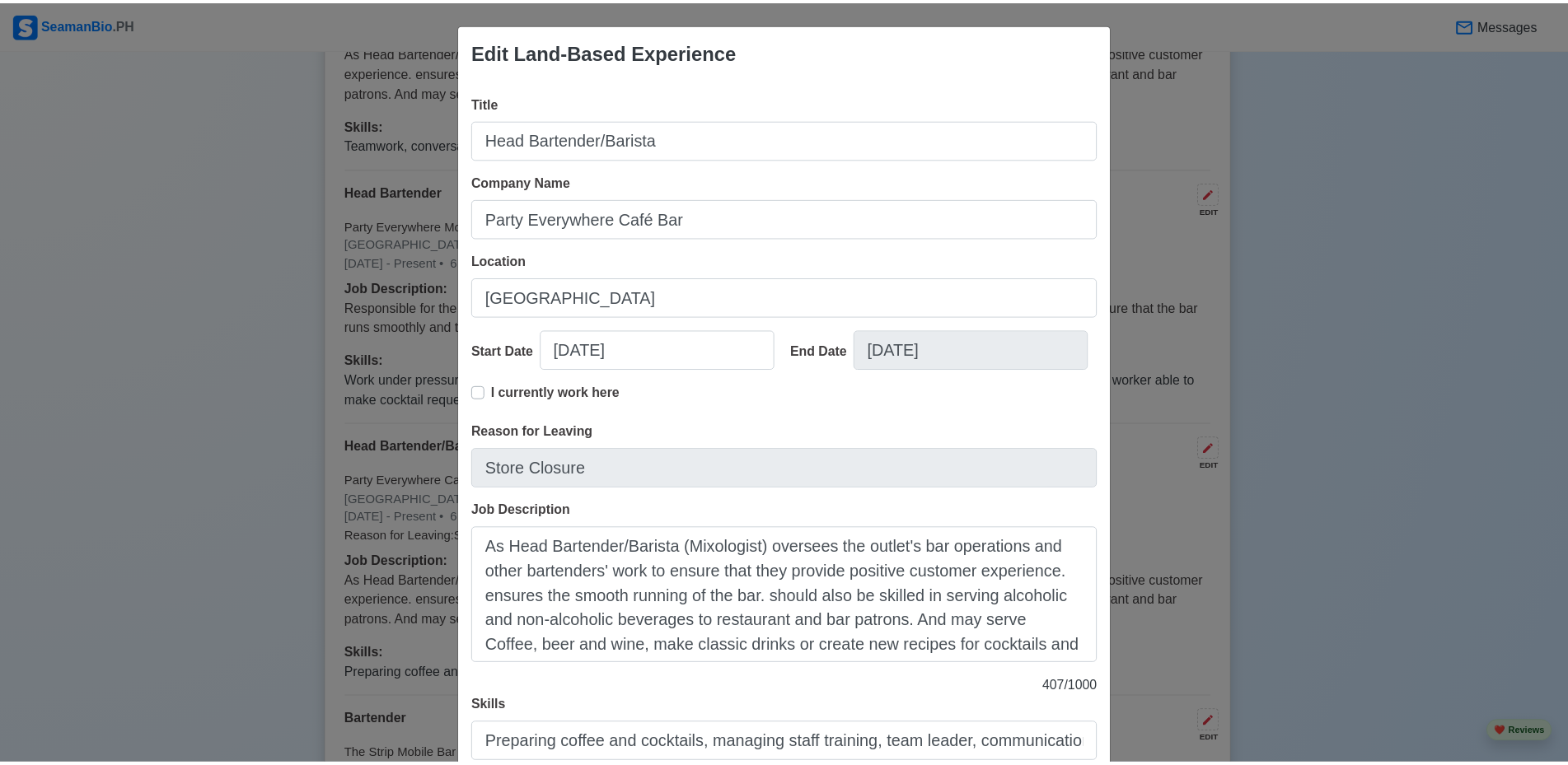
scroll to position [120, 0]
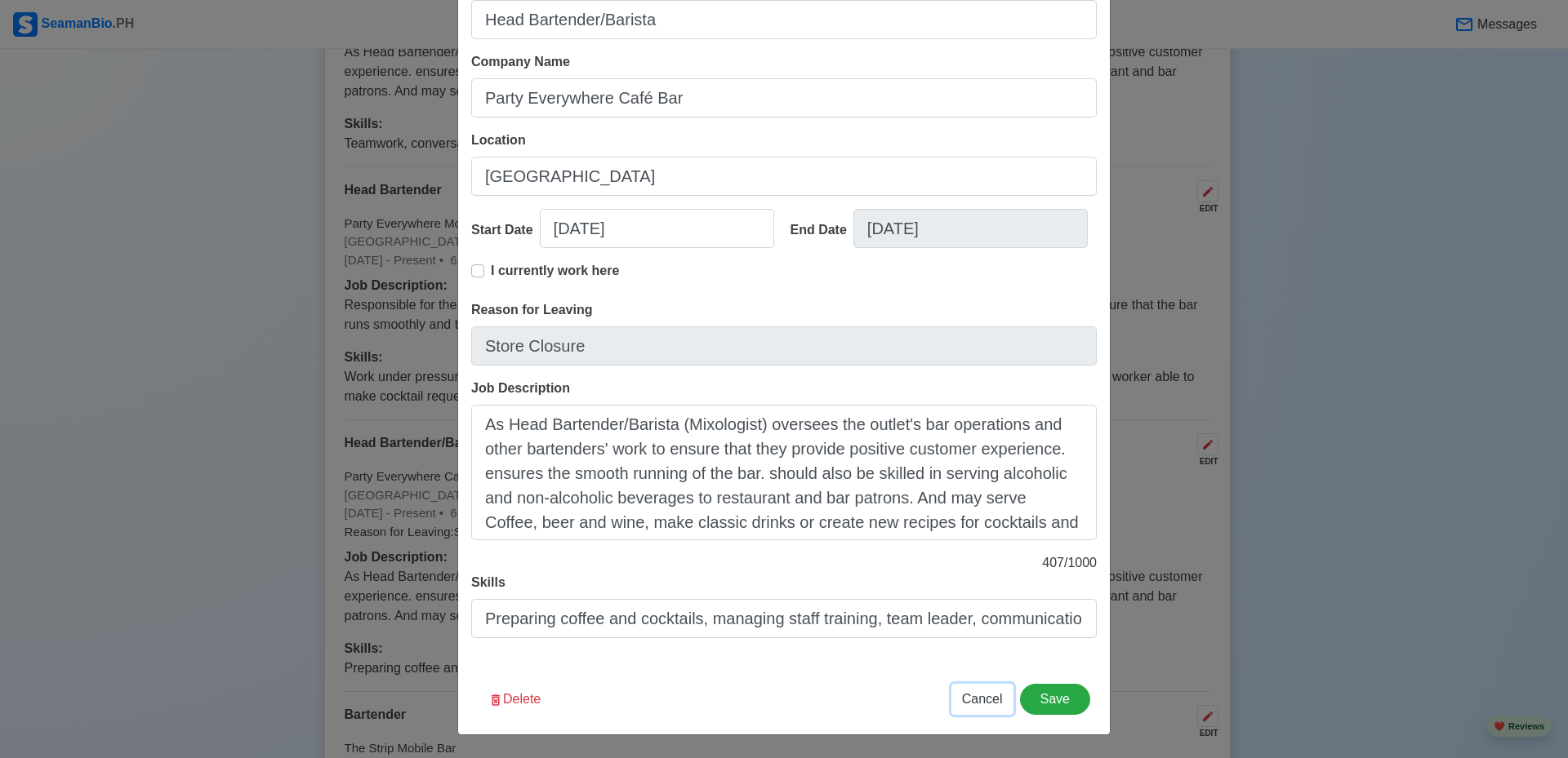
click at [996, 692] on span "Cancel" at bounding box center [982, 699] width 41 height 14
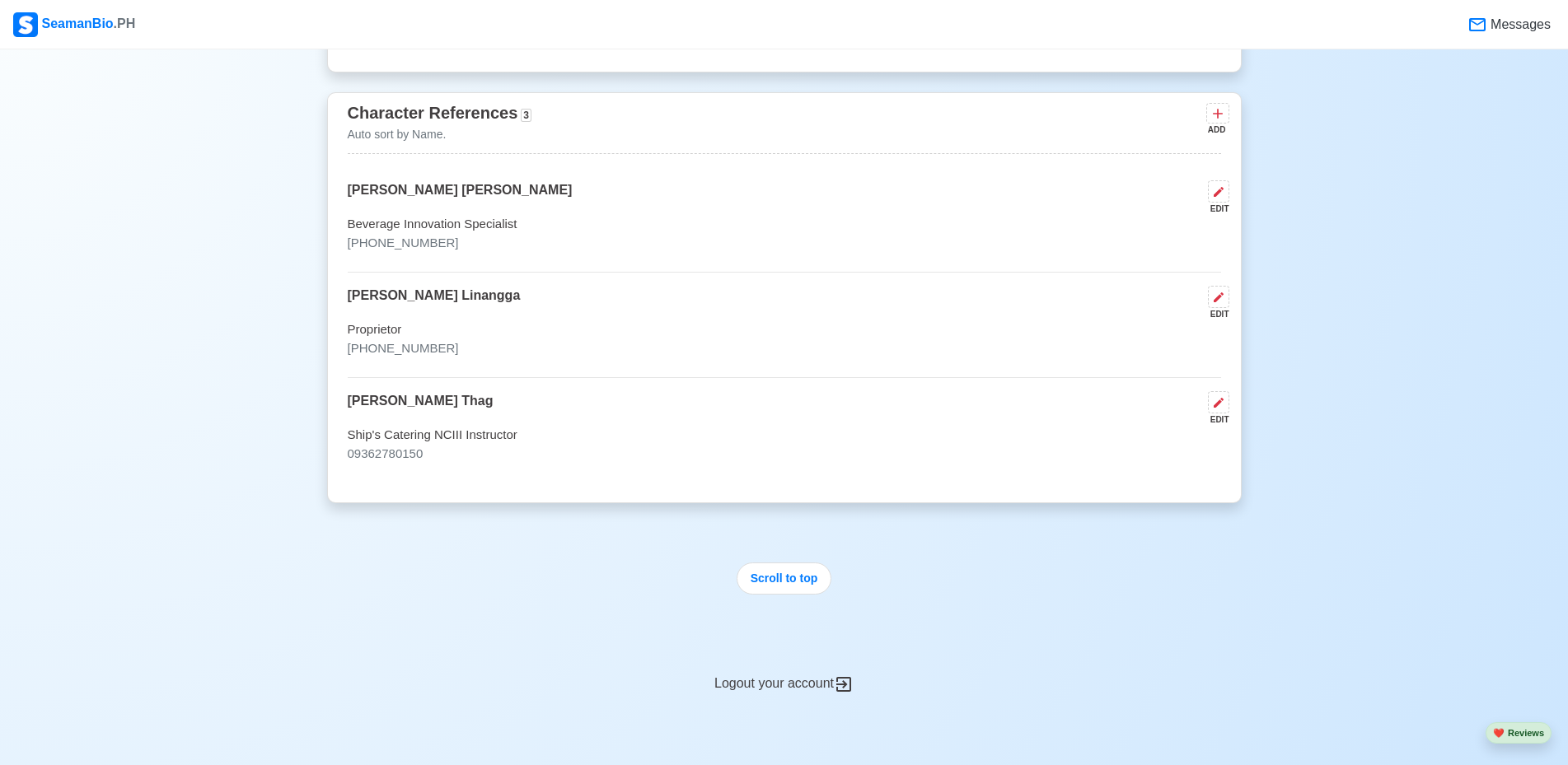
scroll to position [5538, 0]
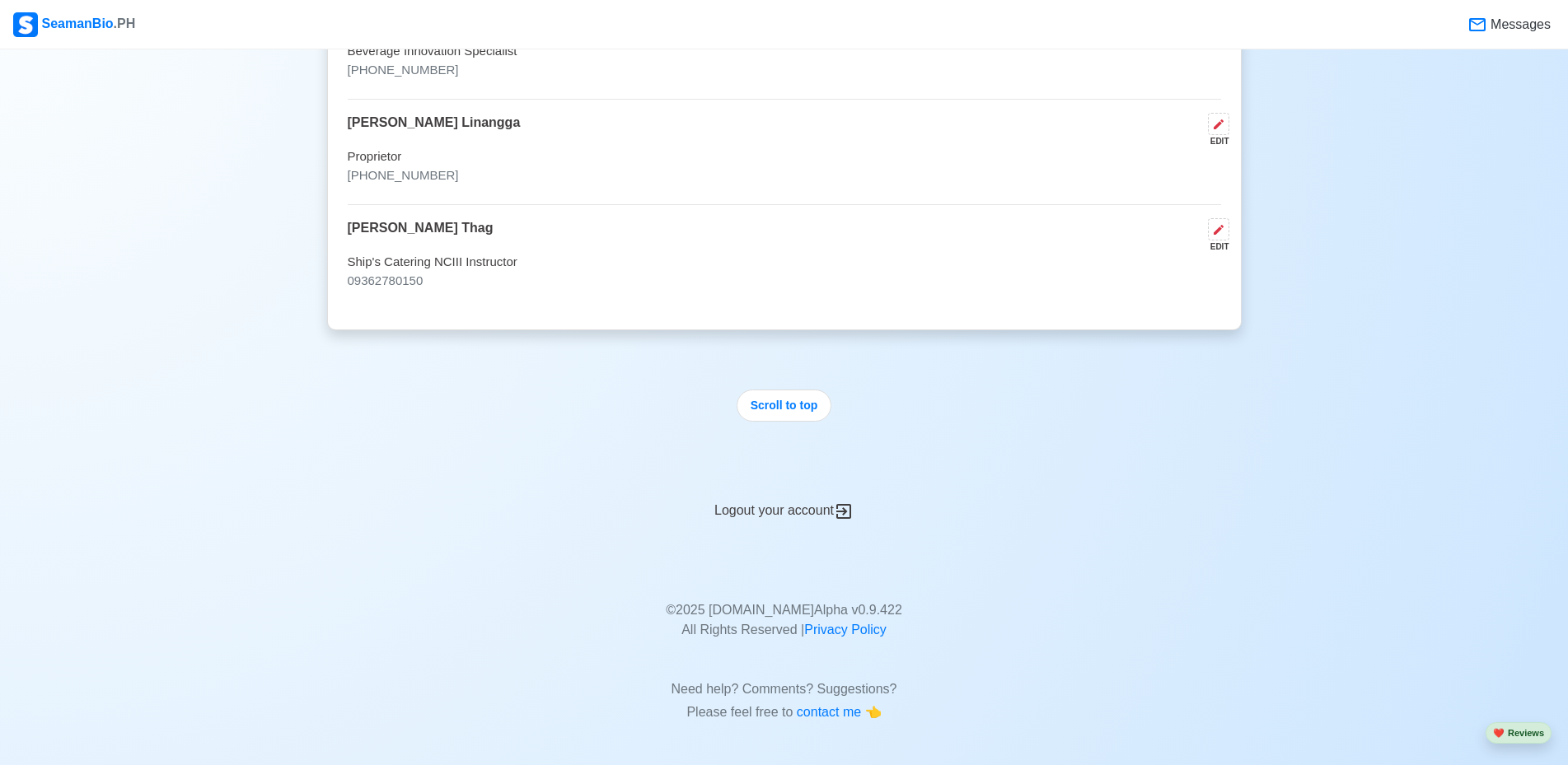
click at [788, 513] on div "Logout your account" at bounding box center [784, 501] width 915 height 41
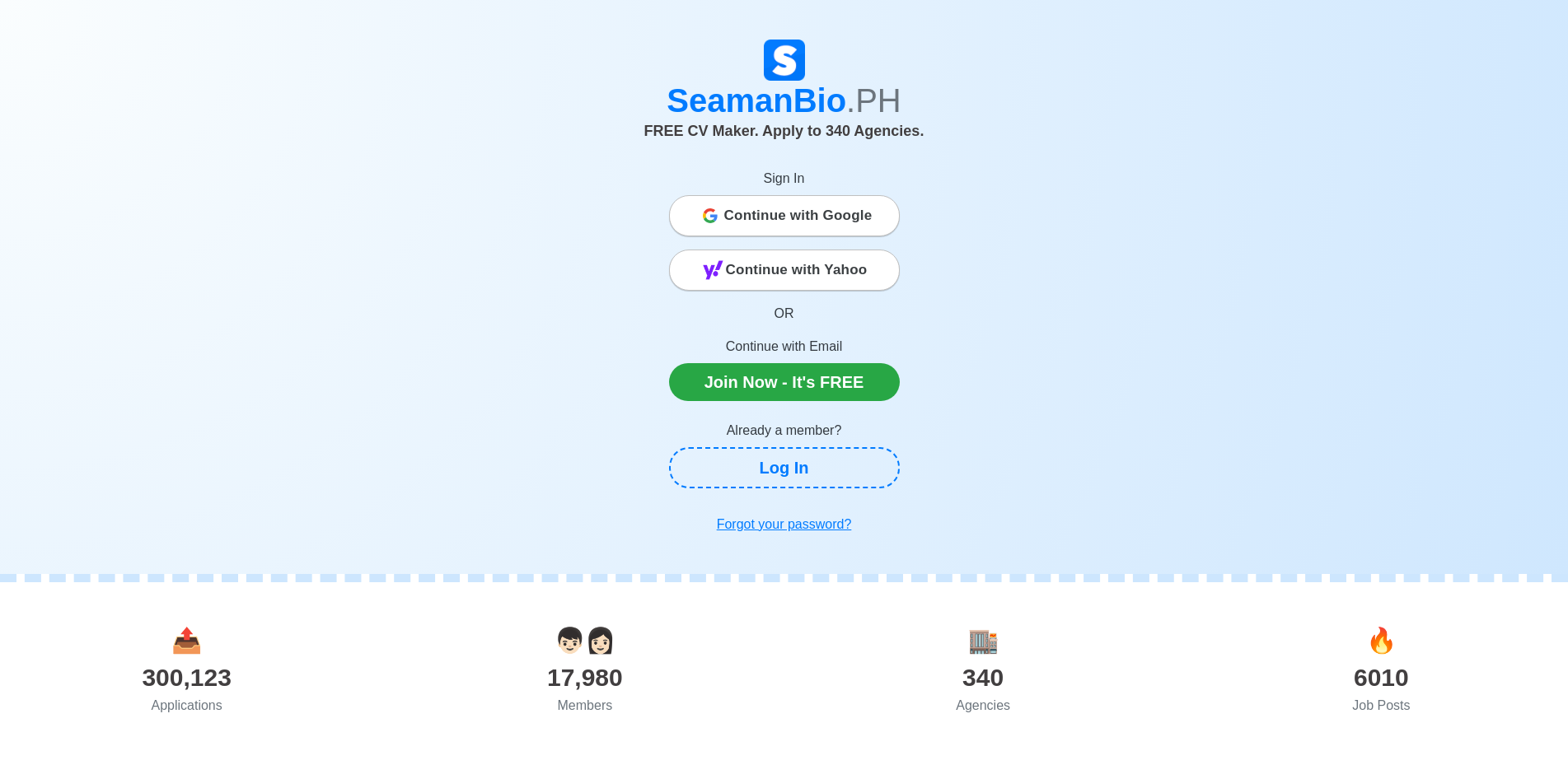
click at [813, 225] on span "Continue with Google" at bounding box center [799, 216] width 149 height 33
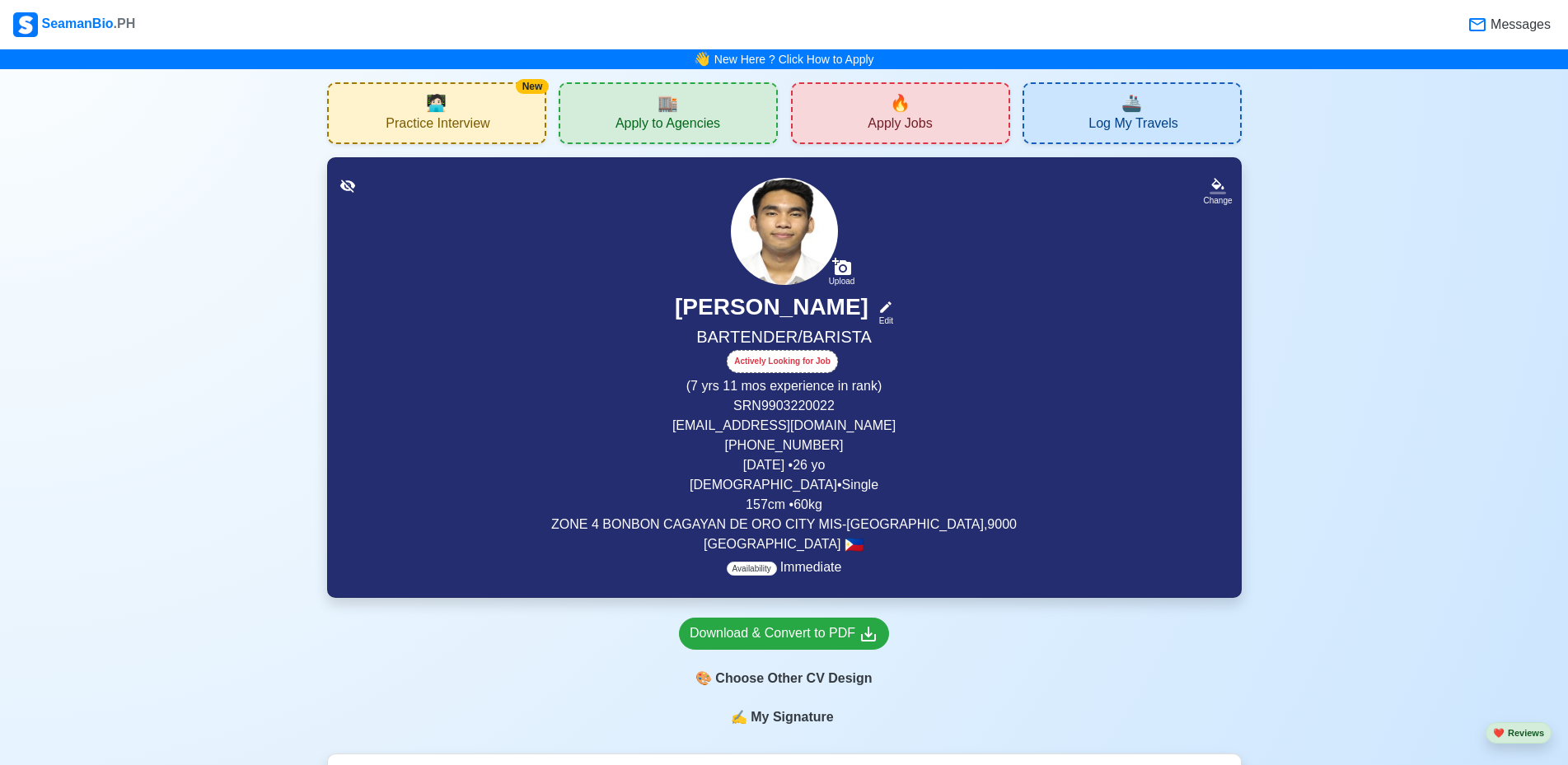
click at [826, 403] on p "SRN 9903220022" at bounding box center [784, 406] width 873 height 20
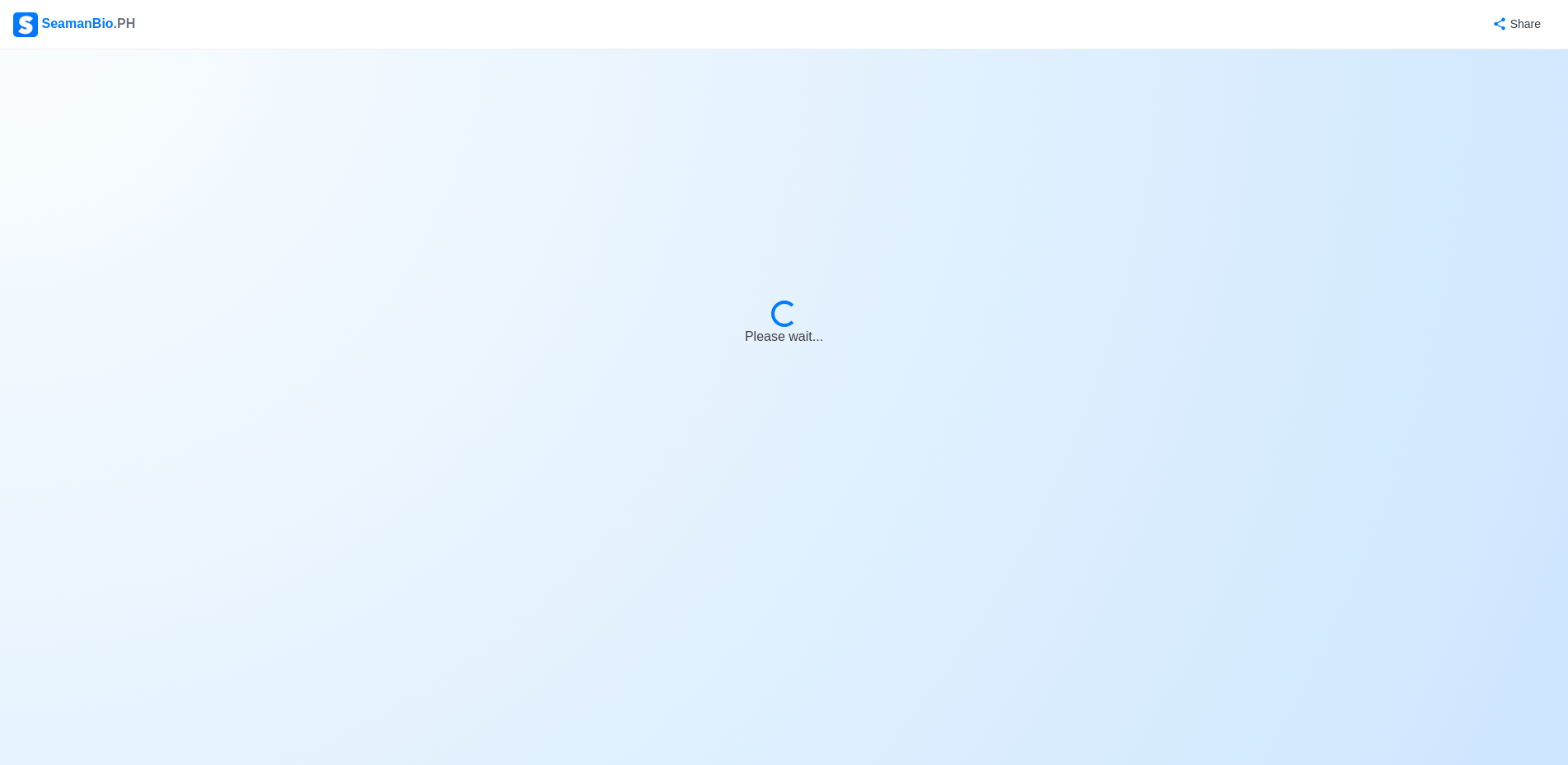
select select "Actively Looking for Job"
select select "Visible for Hiring"
select select "Single"
select select "Male"
select select "PH"
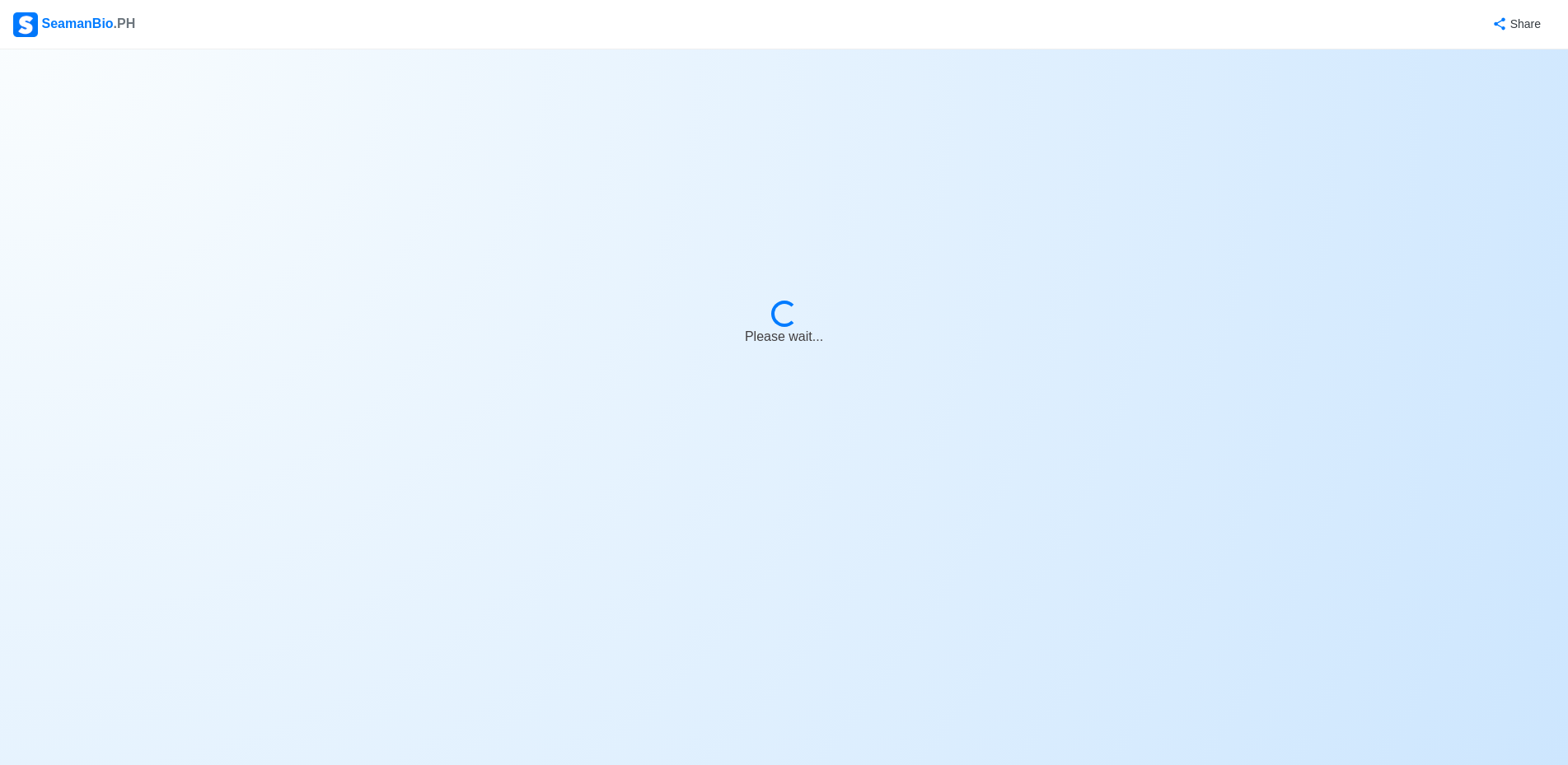
select select "7"
select select "11"
select select "4102416000000"
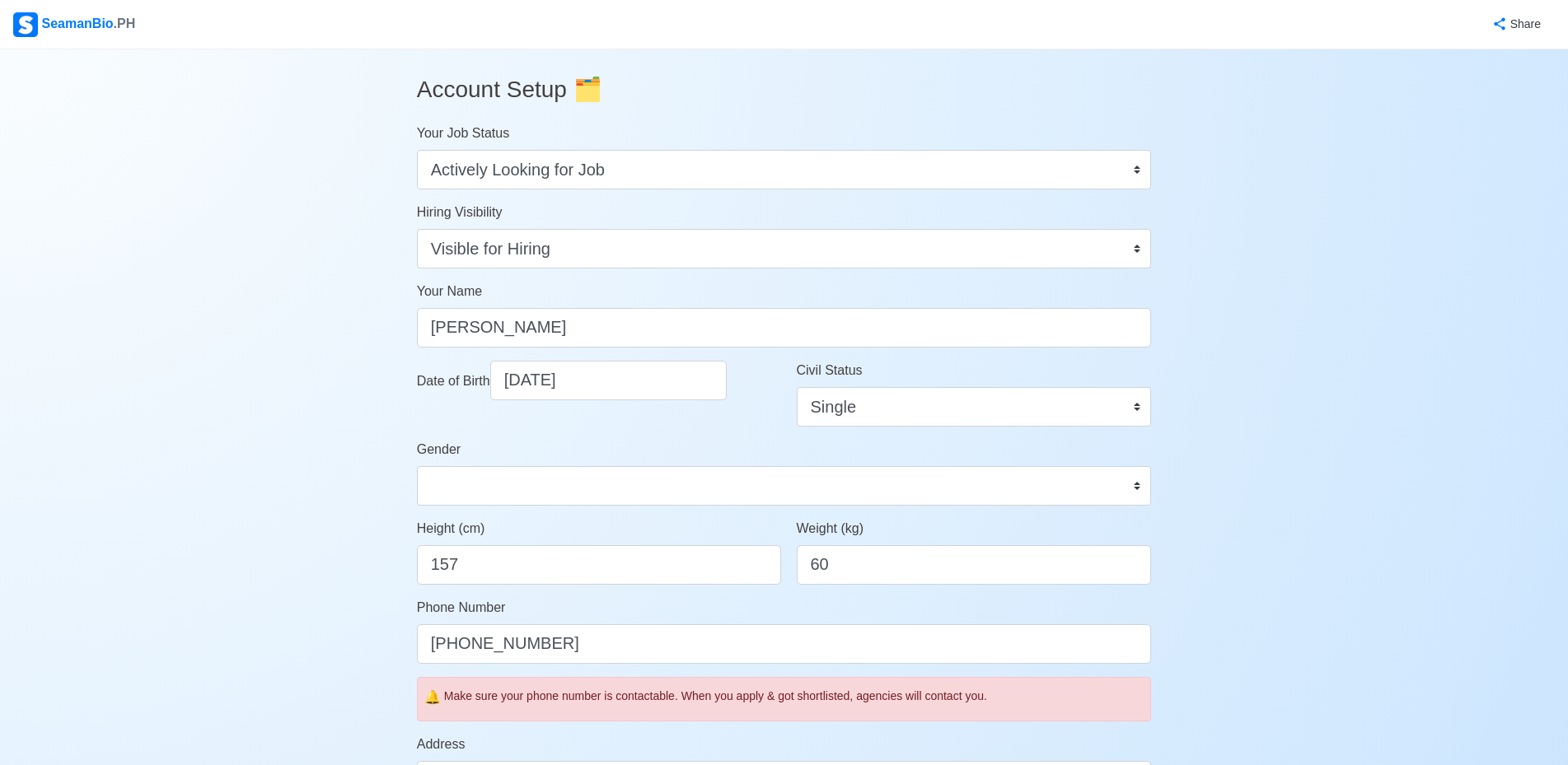
scroll to position [248, 0]
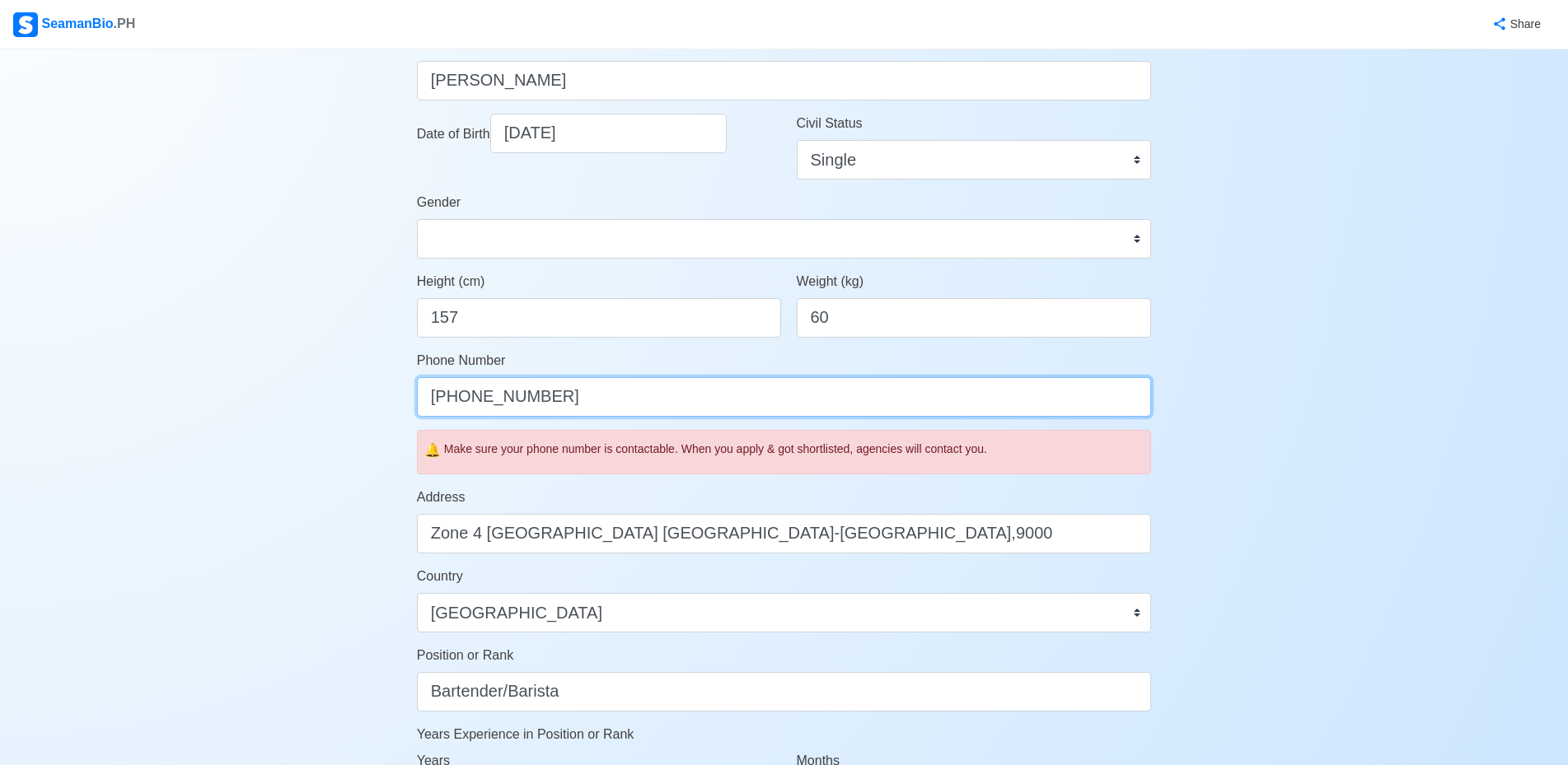
click at [595, 400] on input "+639368028544" at bounding box center [784, 397] width 735 height 40
click at [486, 398] on input "+63930785059" at bounding box center [784, 397] width 735 height 40
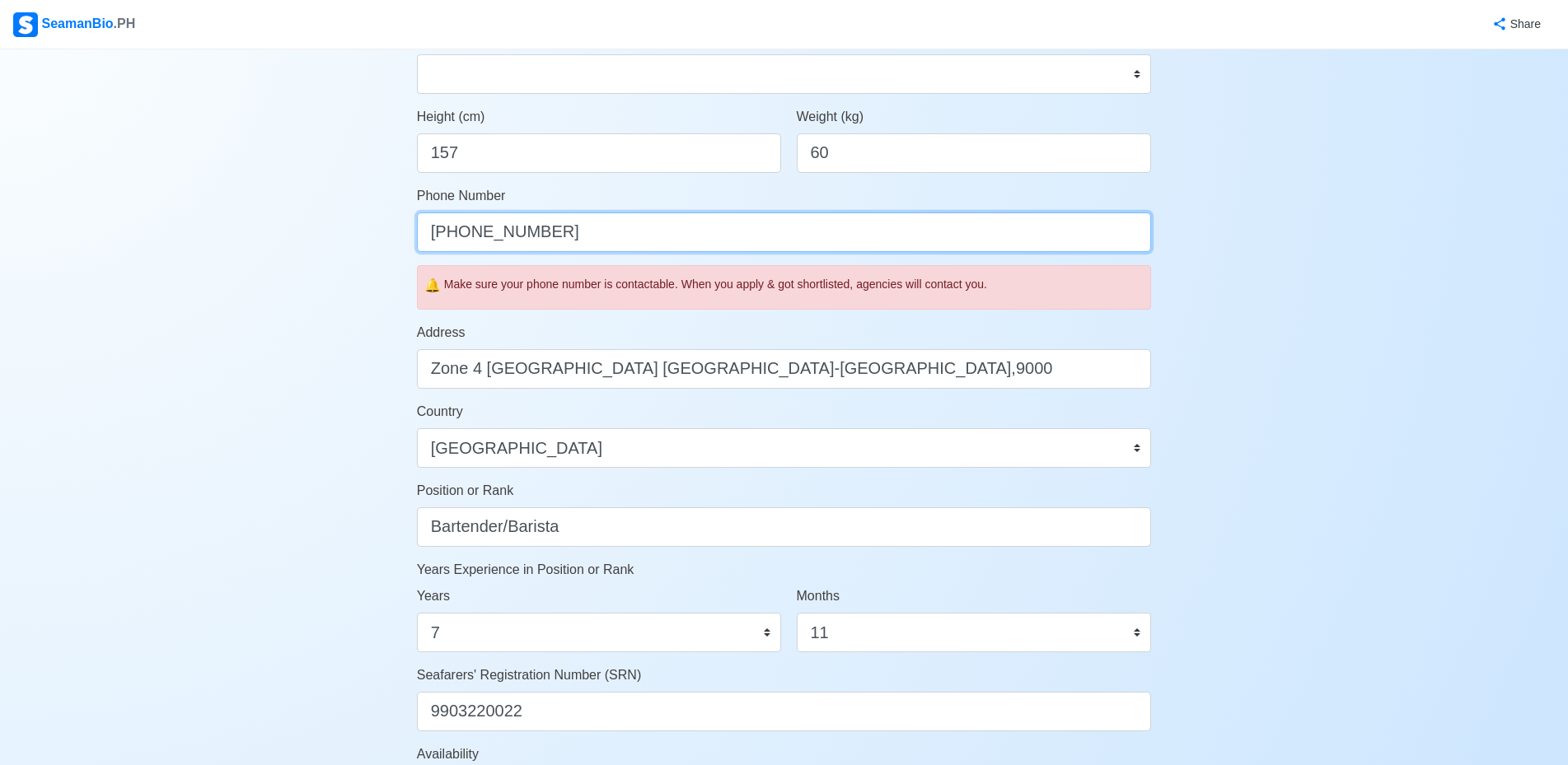
scroll to position [494, 0]
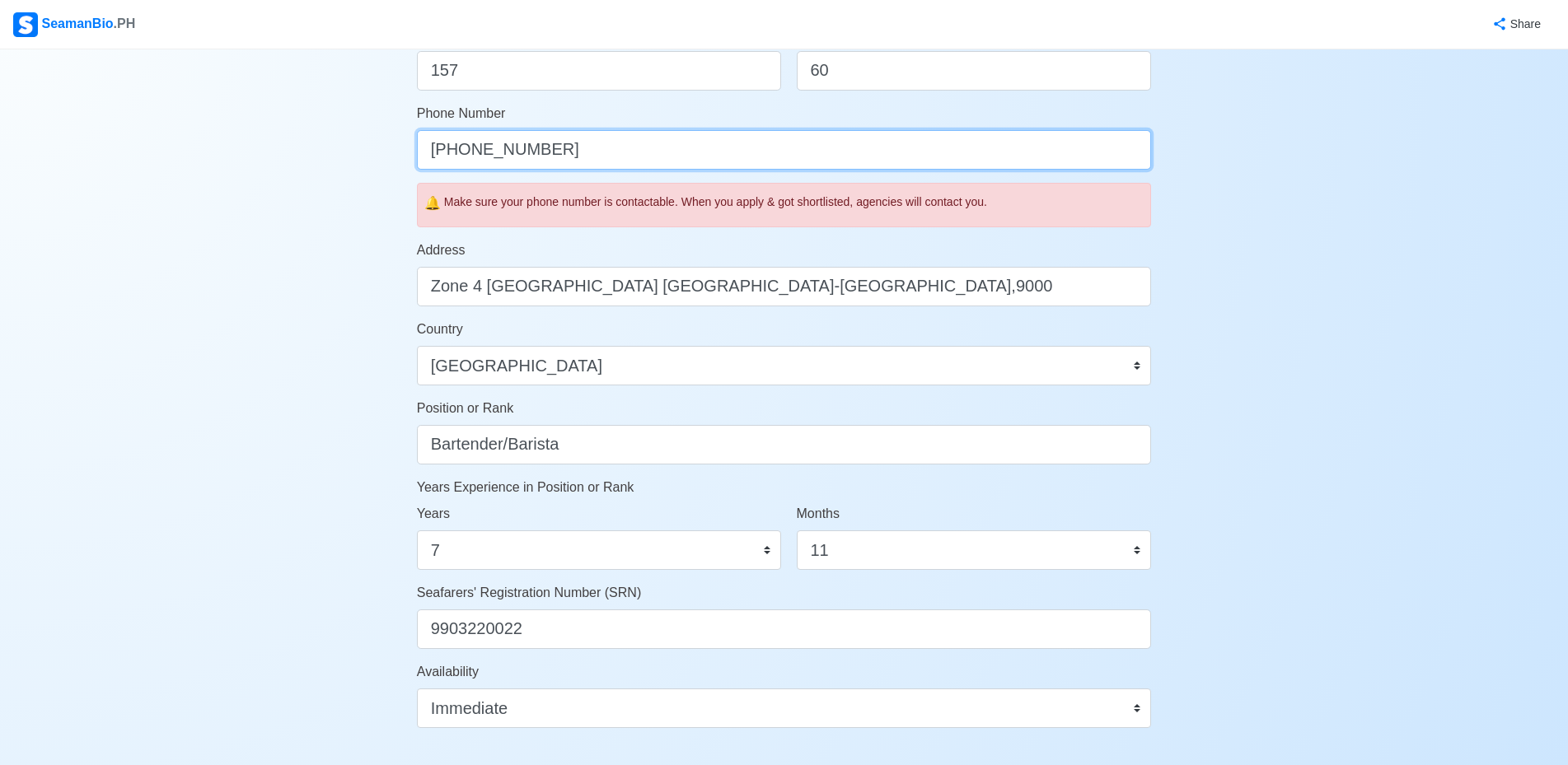
type input "+639309785059"
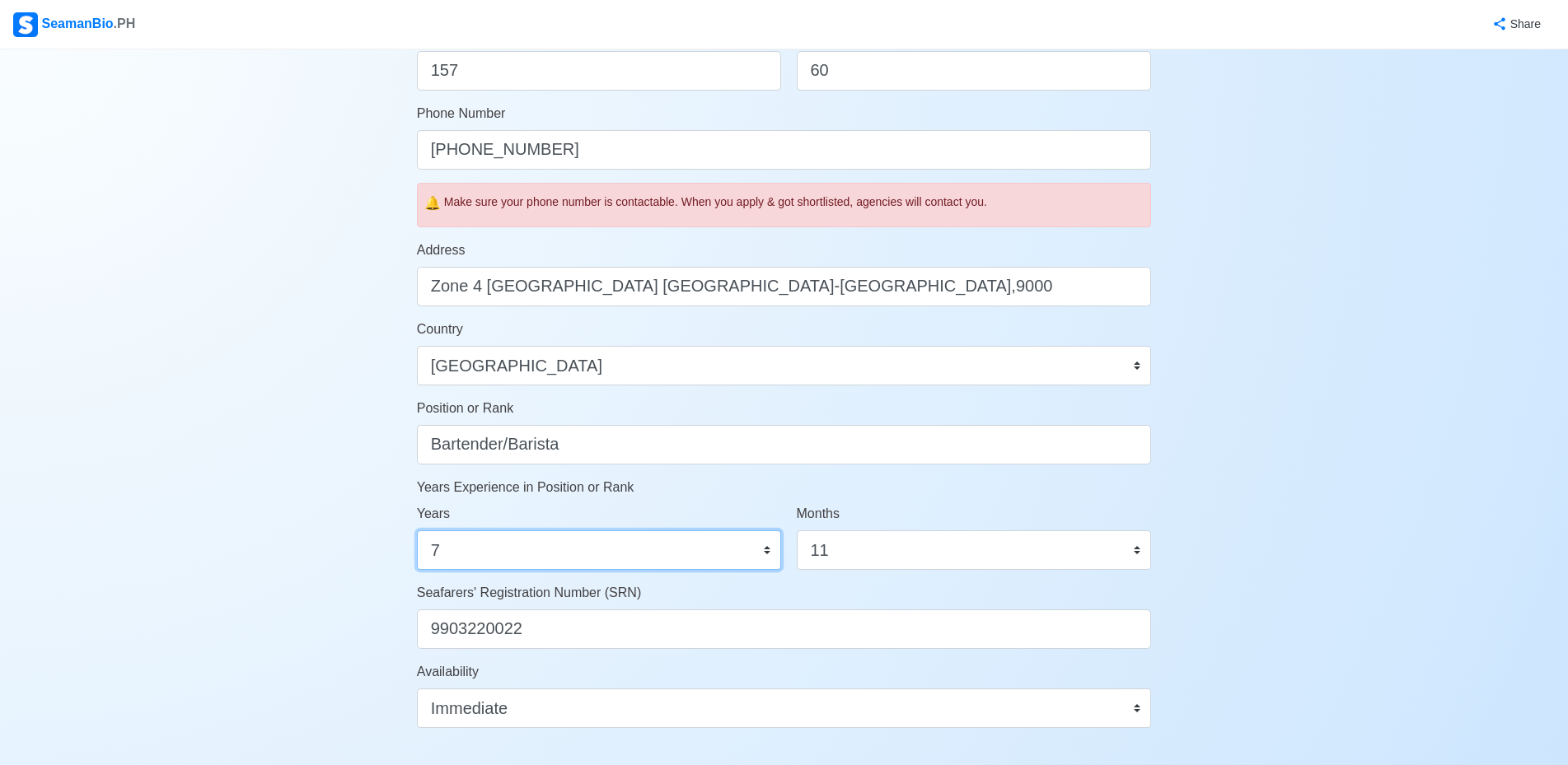
click at [763, 548] on select "0 1 2 3 4 5 6 7 8 9 10 11 12 13 14 15 16 17 18 19 20 21 22 23 24 25 26 27 28 29…" at bounding box center [599, 551] width 364 height 40
select select "10"
click at [417, 531] on select "0 1 2 3 4 5 6 7 8 9 10 11 12 13 14 15 16 17 18 19 20 21 22 23 24 25 26 27 28 29…" at bounding box center [599, 551] width 364 height 40
click at [943, 550] on select "0 1 2 3 4 5 6 7 8 9 10 11" at bounding box center [974, 551] width 355 height 40
select select "3"
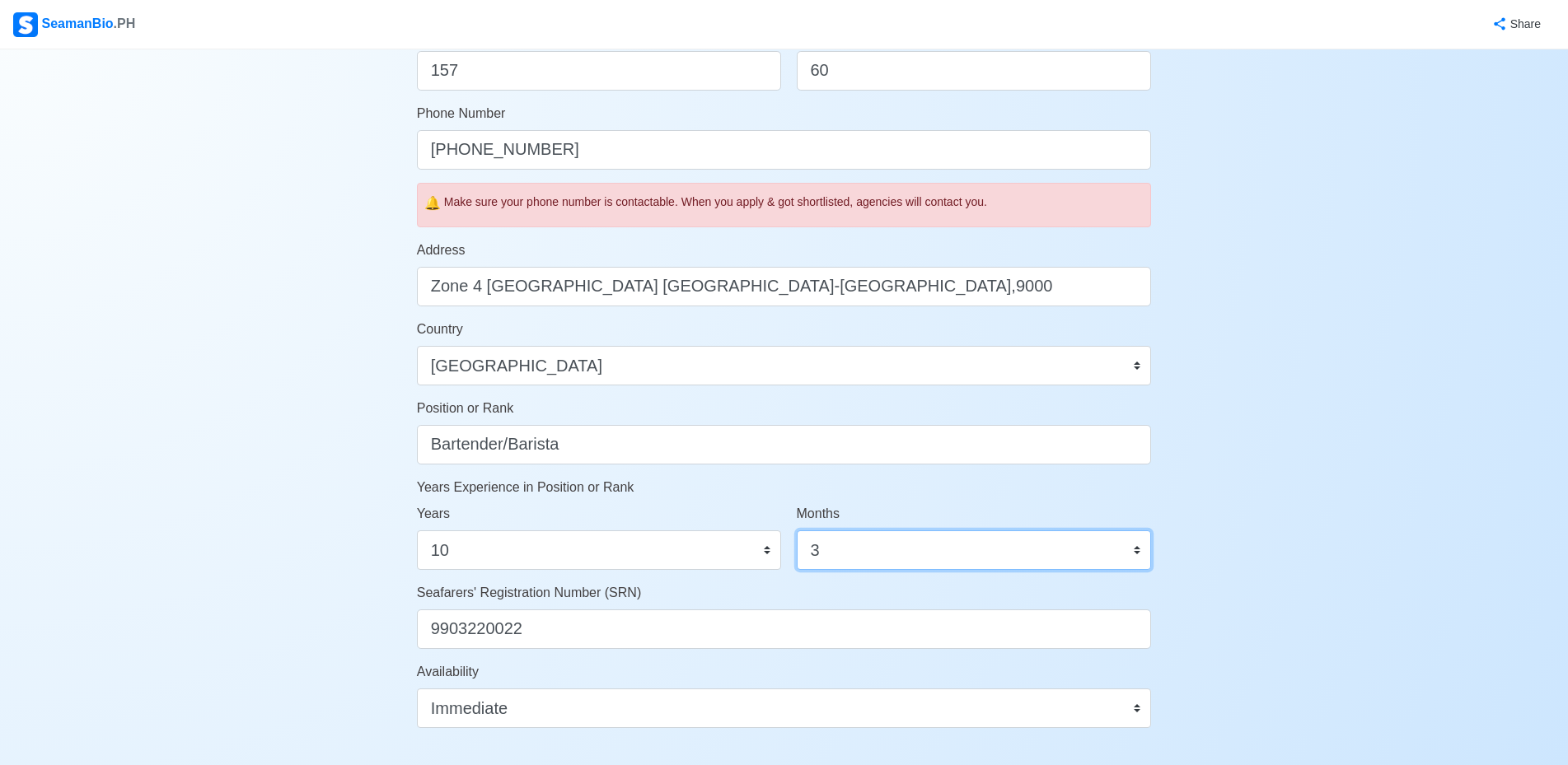
click at [797, 531] on select "0 1 2 3 4 5 6 7 8 9 10 11" at bounding box center [974, 551] width 355 height 40
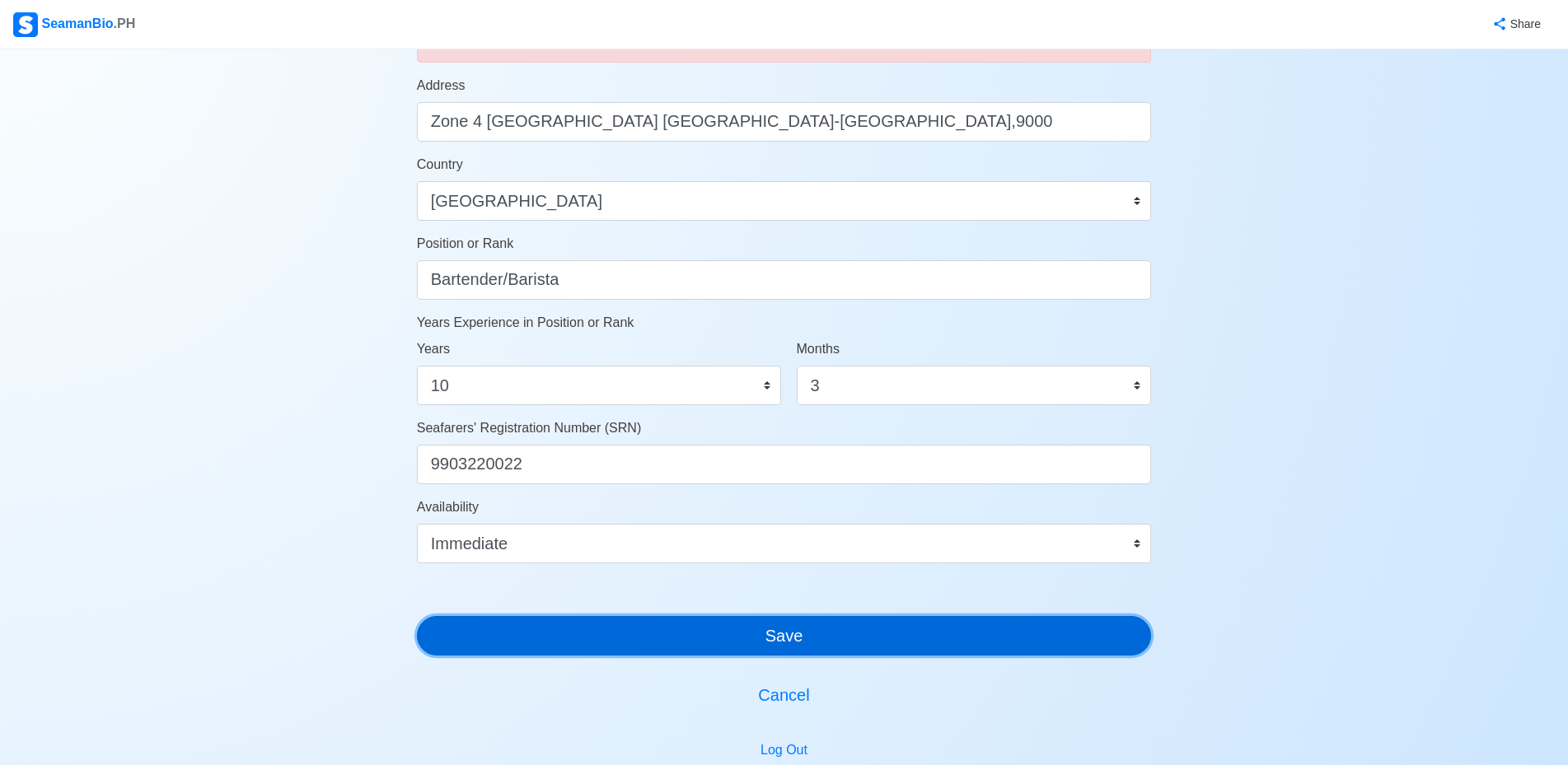
click at [745, 638] on button "Save" at bounding box center [784, 636] width 735 height 40
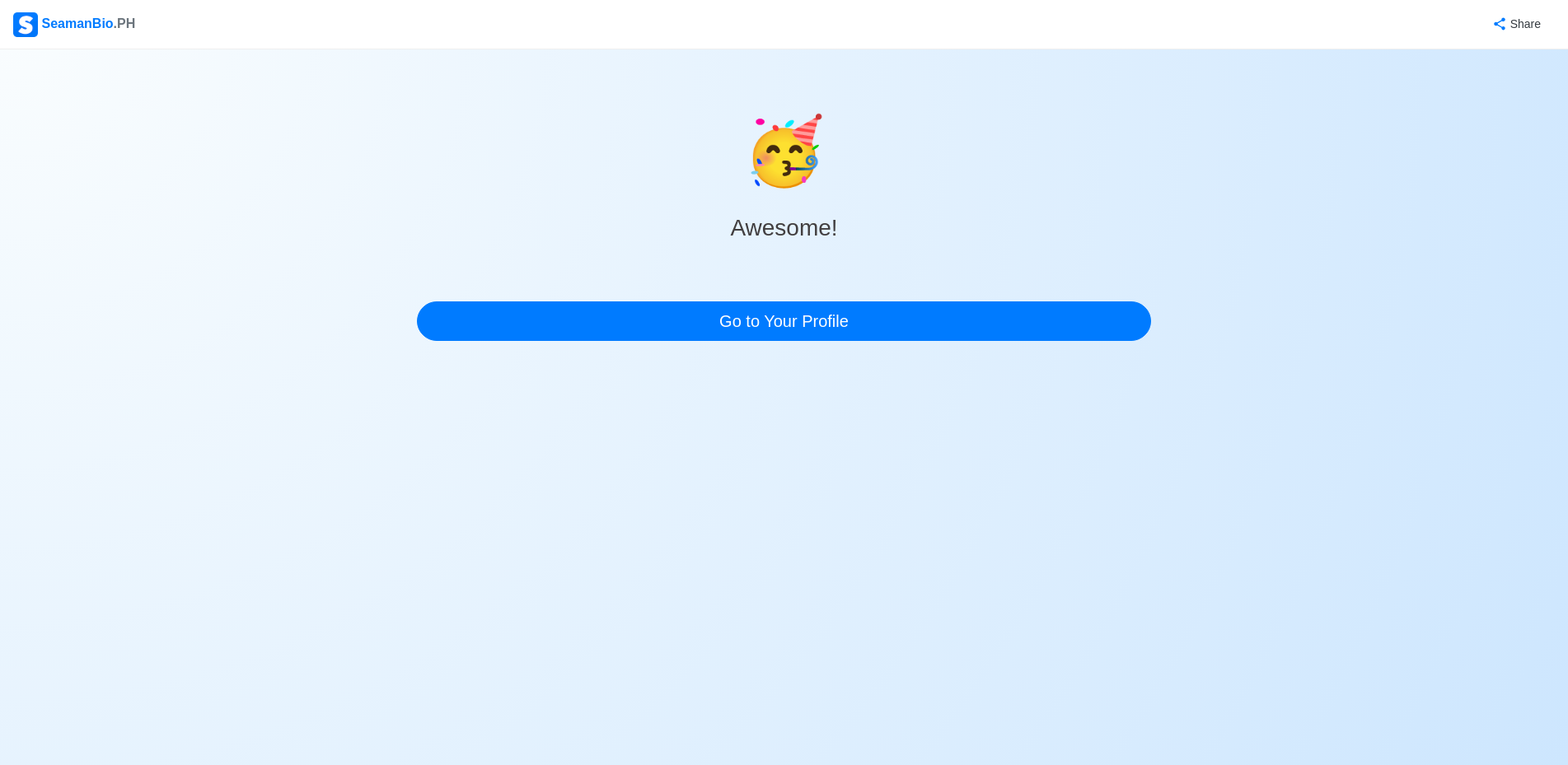
scroll to position [0, 0]
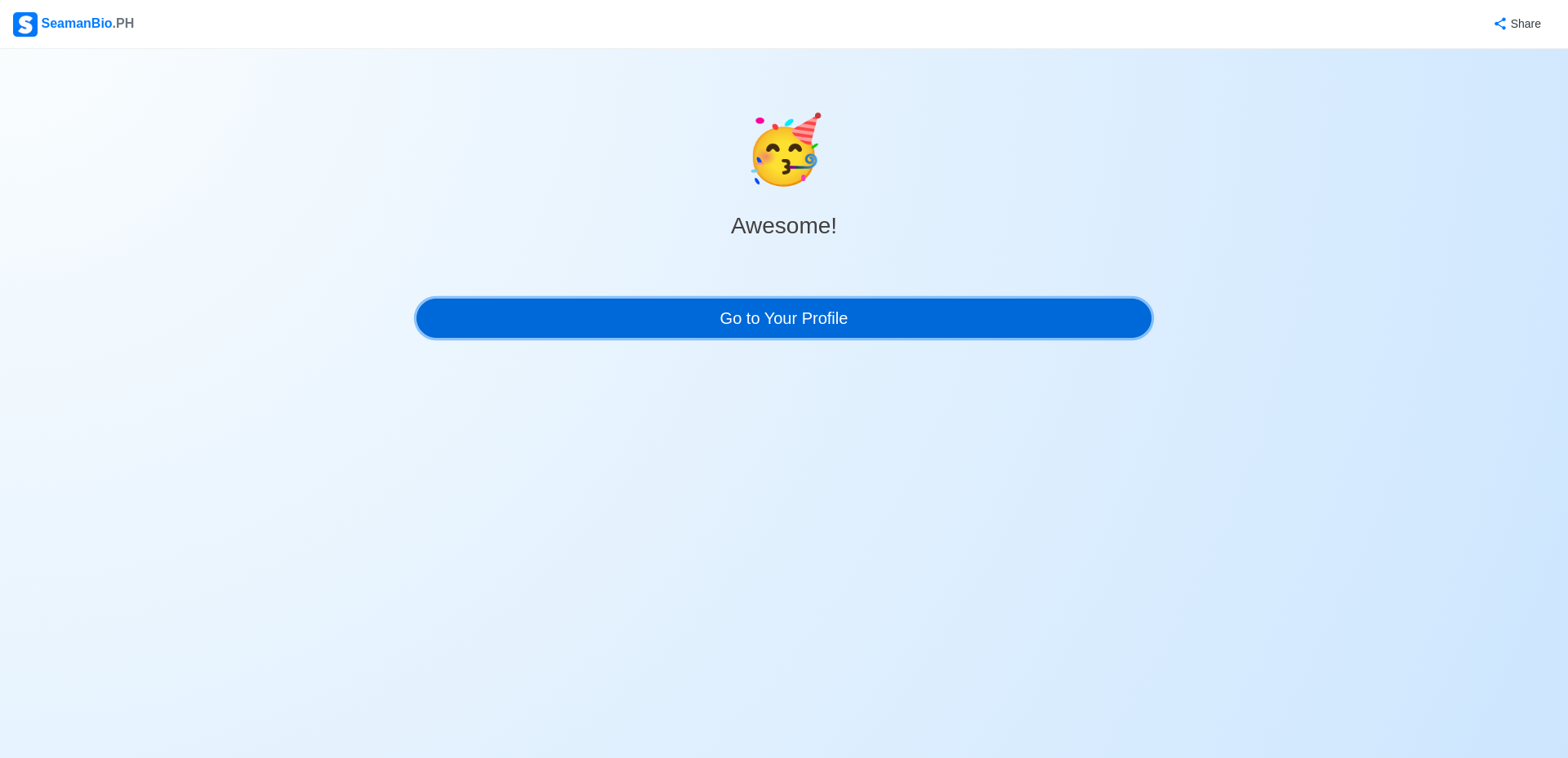
click at [791, 322] on link "Go to Your Profile" at bounding box center [784, 319] width 735 height 40
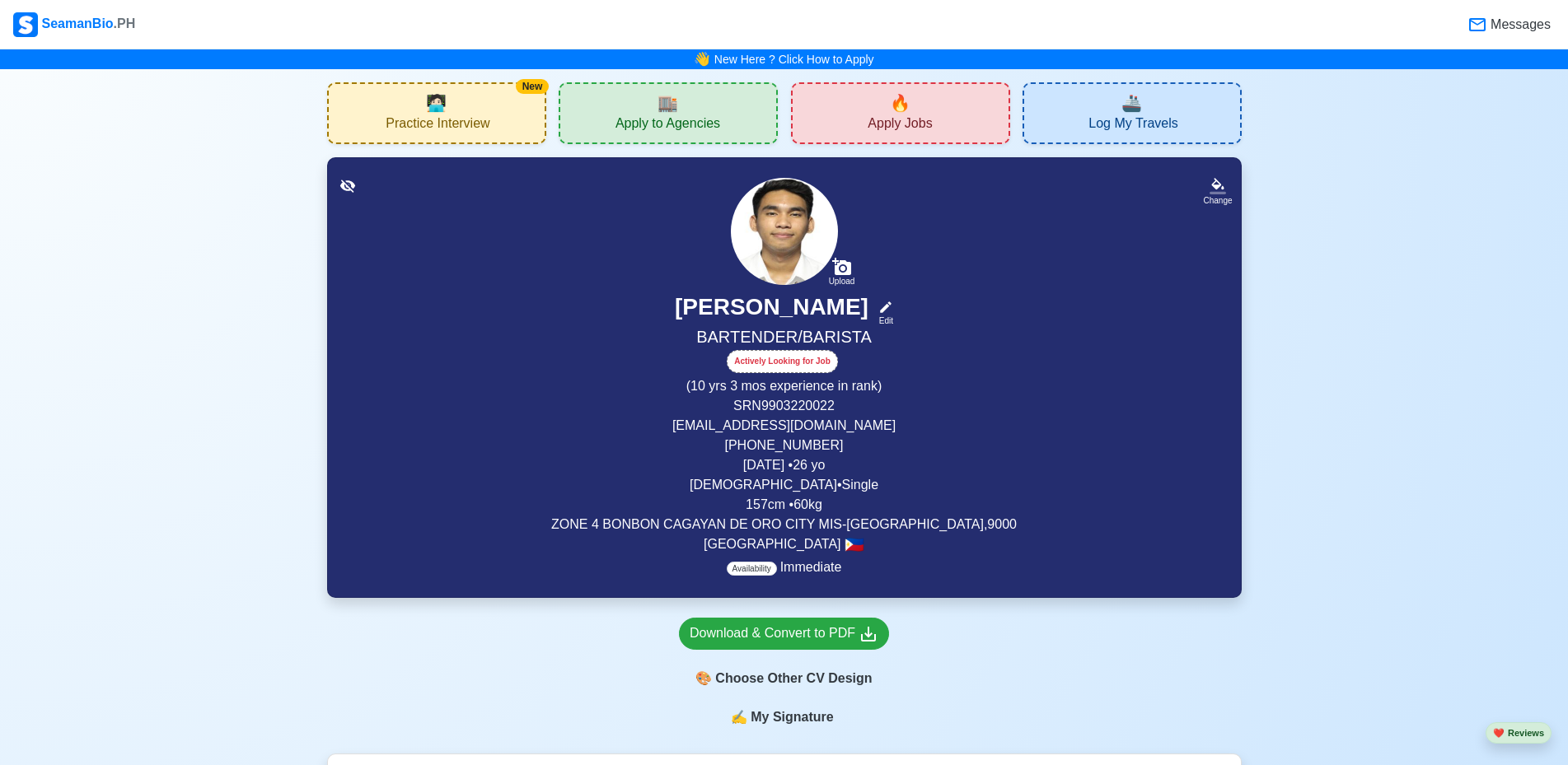
click at [782, 238] on img at bounding box center [784, 231] width 107 height 107
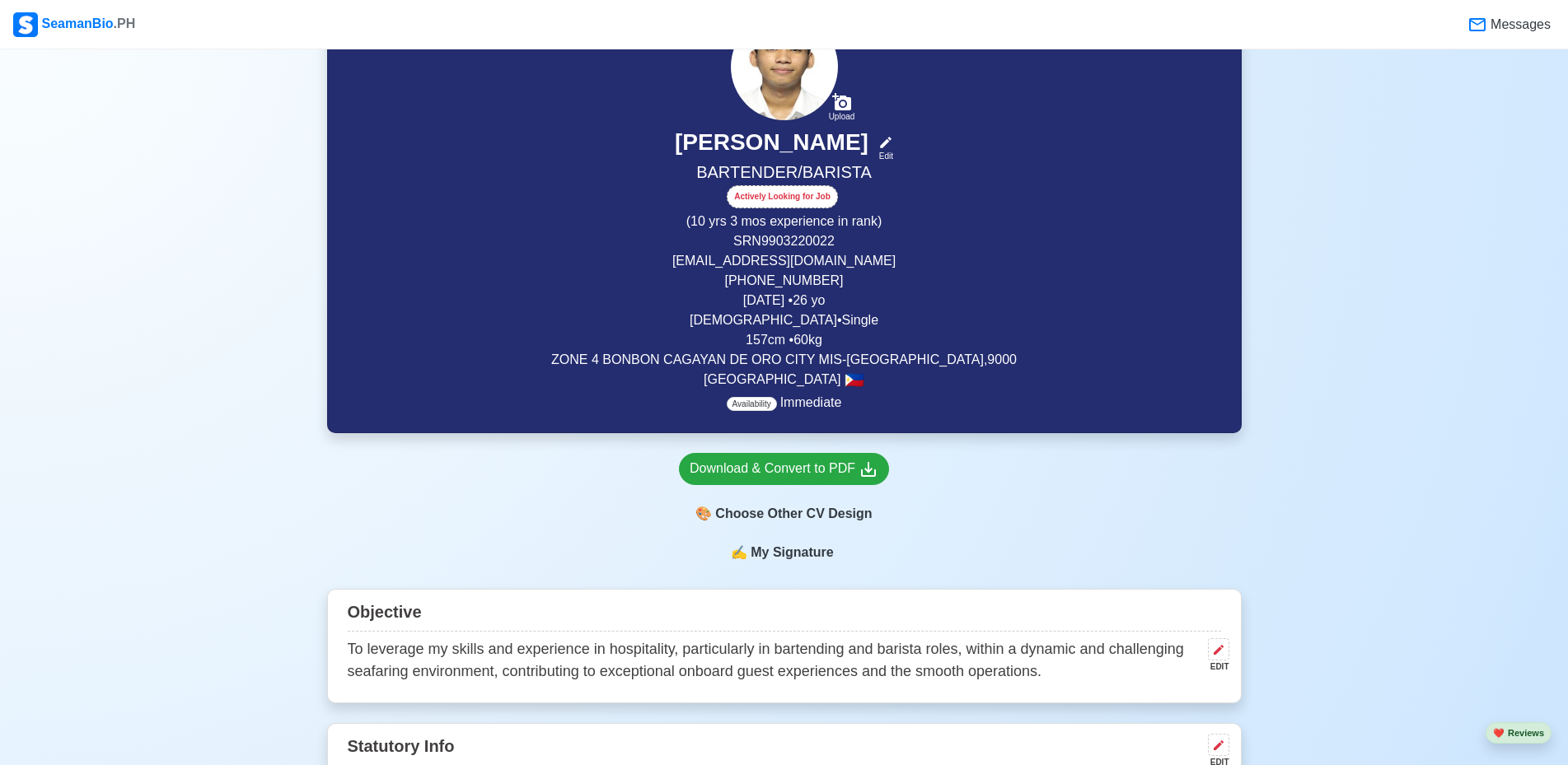
scroll to position [248, 0]
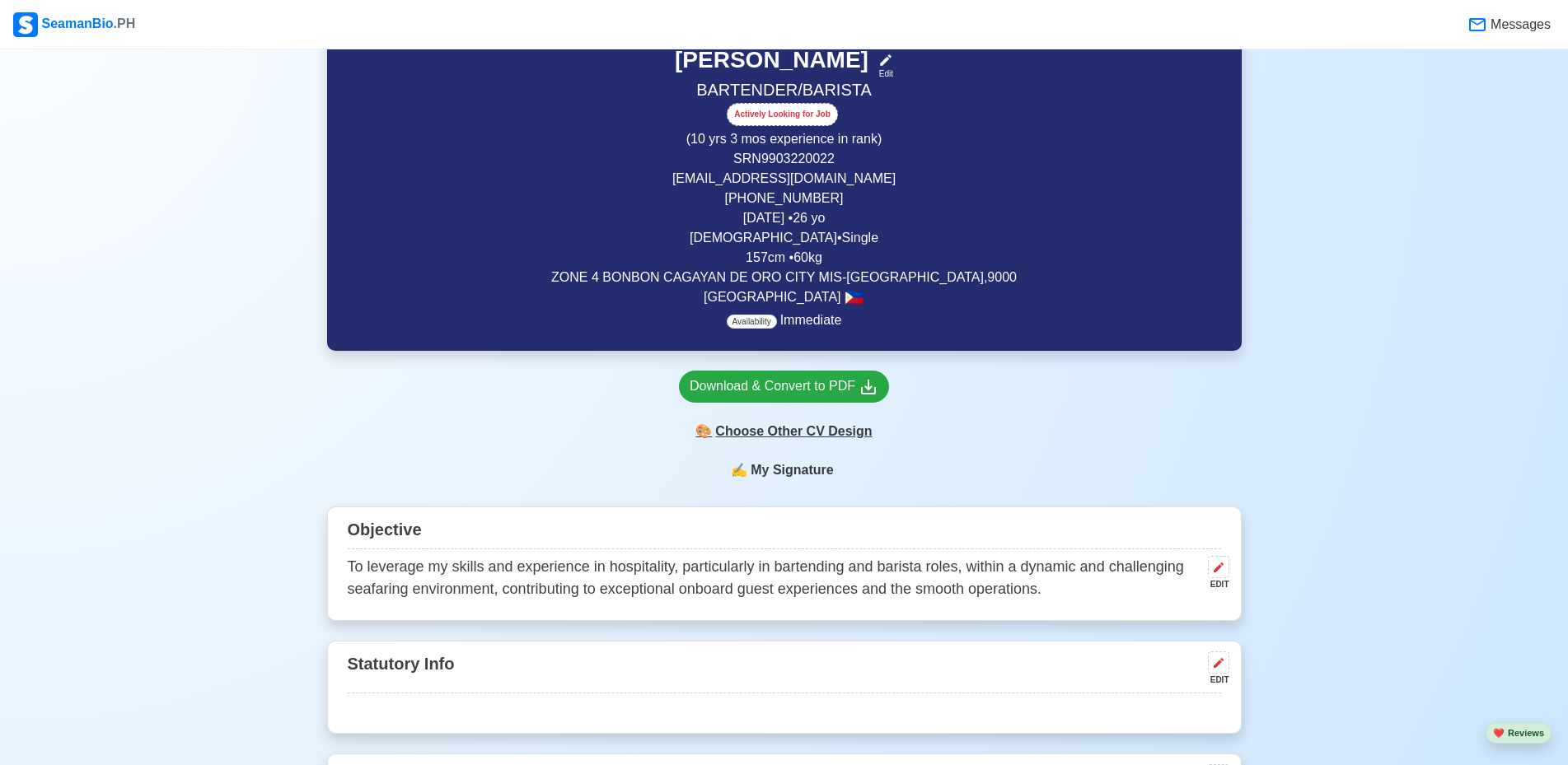
click at [813, 434] on div "🎨 Choose Other CV Design" at bounding box center [784, 432] width 210 height 32
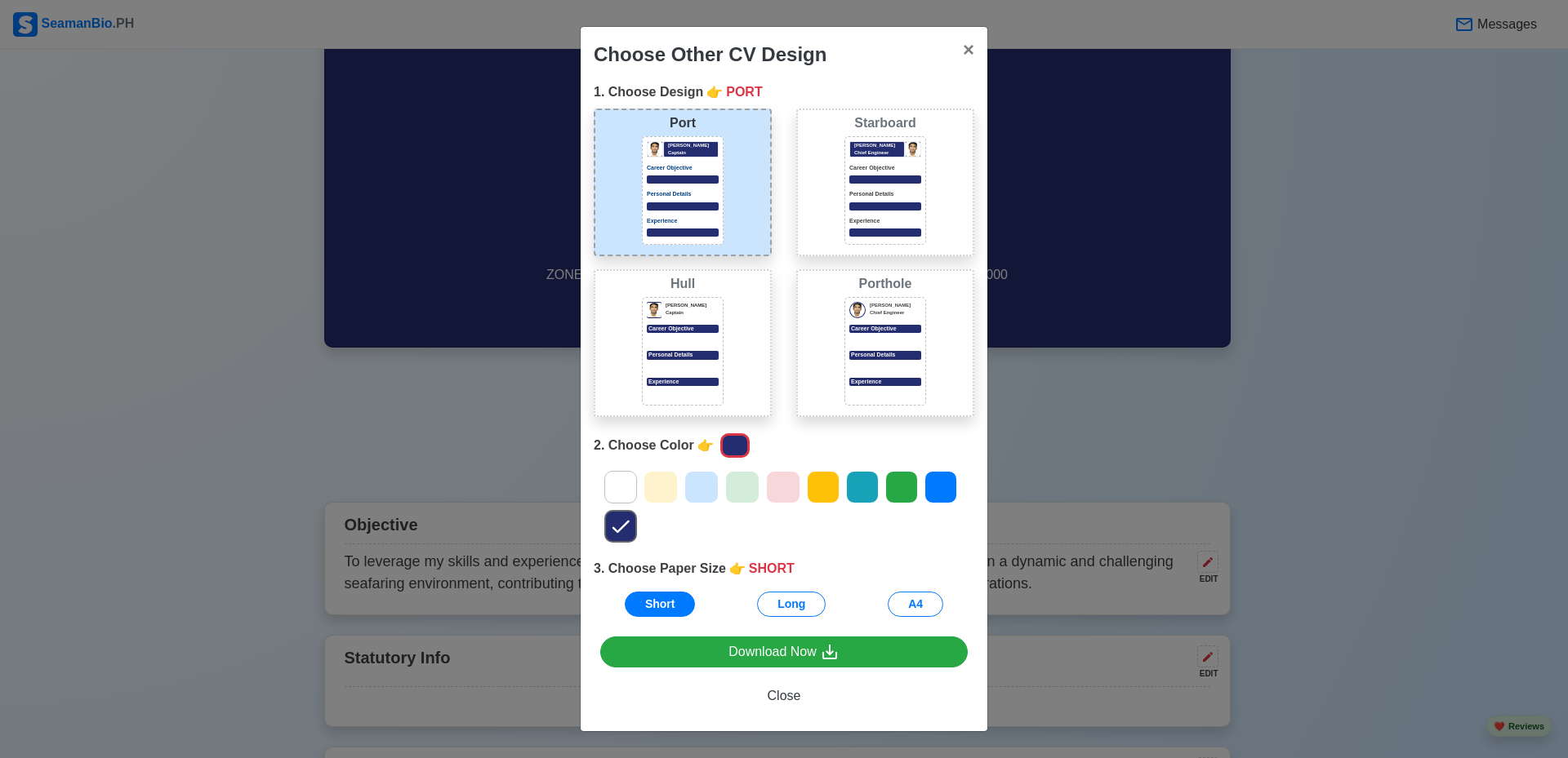
click at [712, 344] on div at bounding box center [682, 341] width 72 height 8
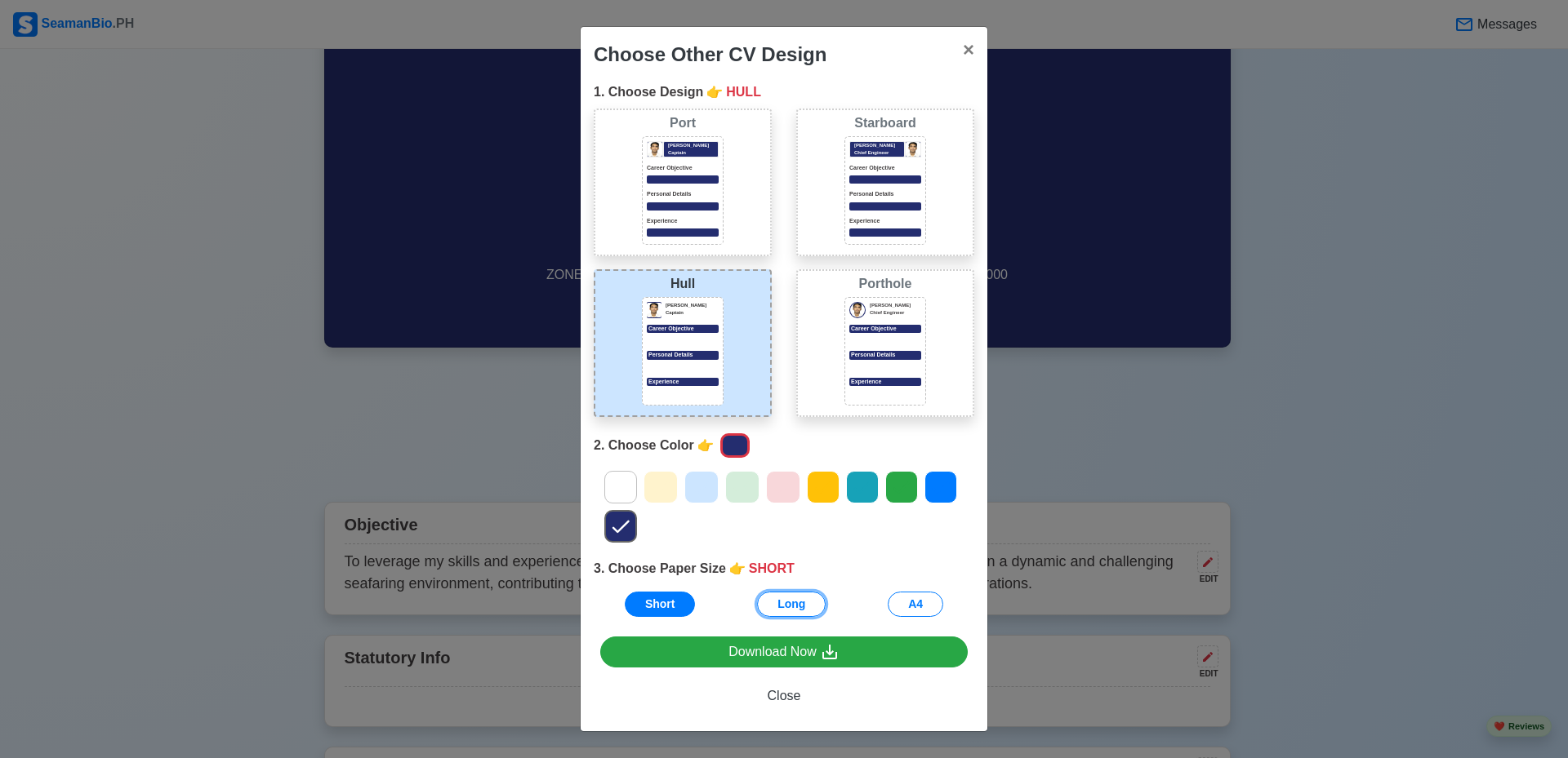
drag, startPoint x: 788, startPoint y: 611, endPoint x: 883, endPoint y: 613, distance: 95.0
click at [788, 611] on button "Long" at bounding box center [791, 604] width 68 height 26
drag, startPoint x: 932, startPoint y: 607, endPoint x: 866, endPoint y: 689, distance: 105.3
click at [932, 607] on button "A4" at bounding box center [915, 604] width 55 height 26
click at [623, 491] on icon at bounding box center [621, 487] width 25 height 25
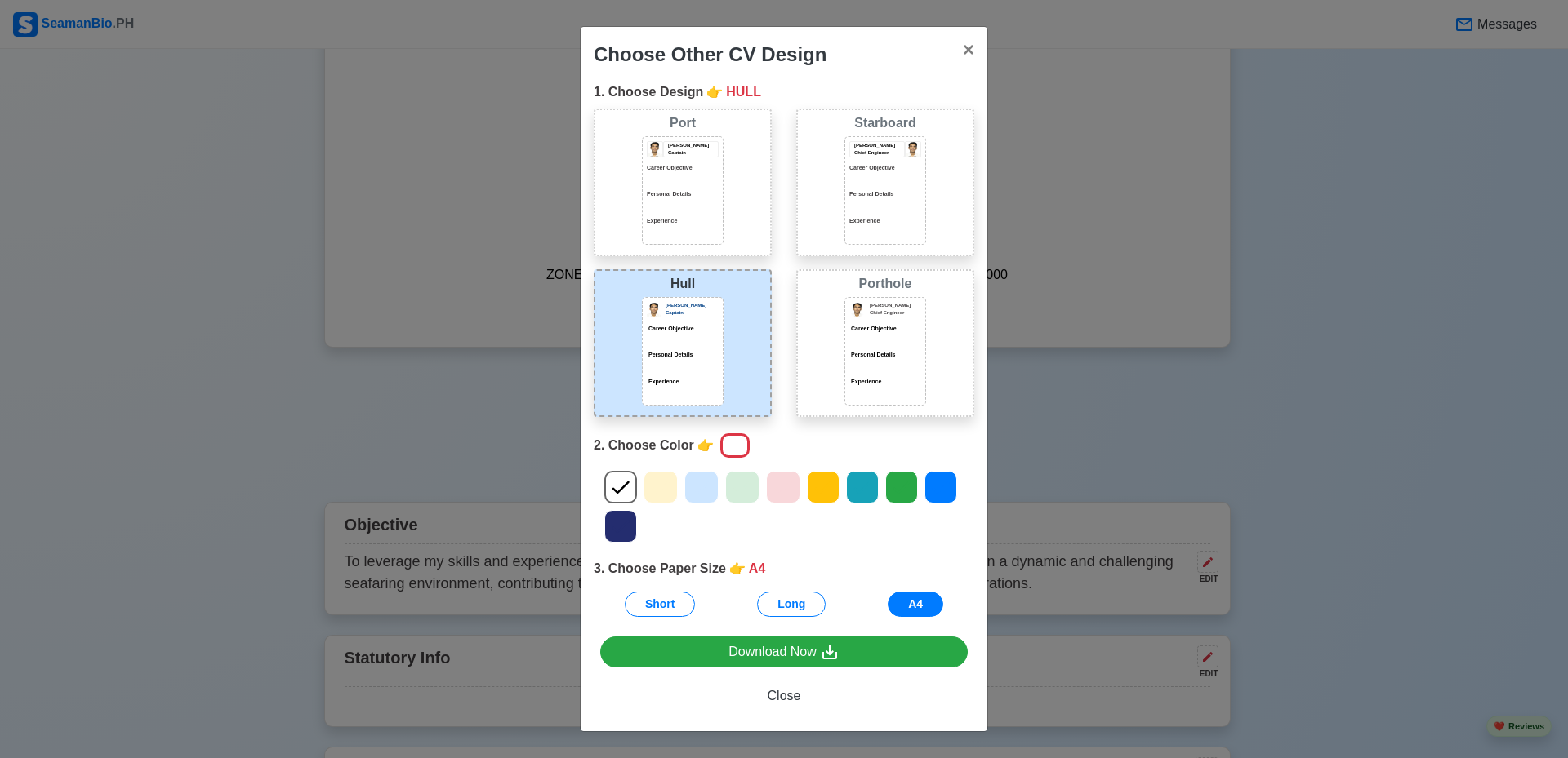
click at [697, 491] on icon at bounding box center [702, 487] width 25 height 25
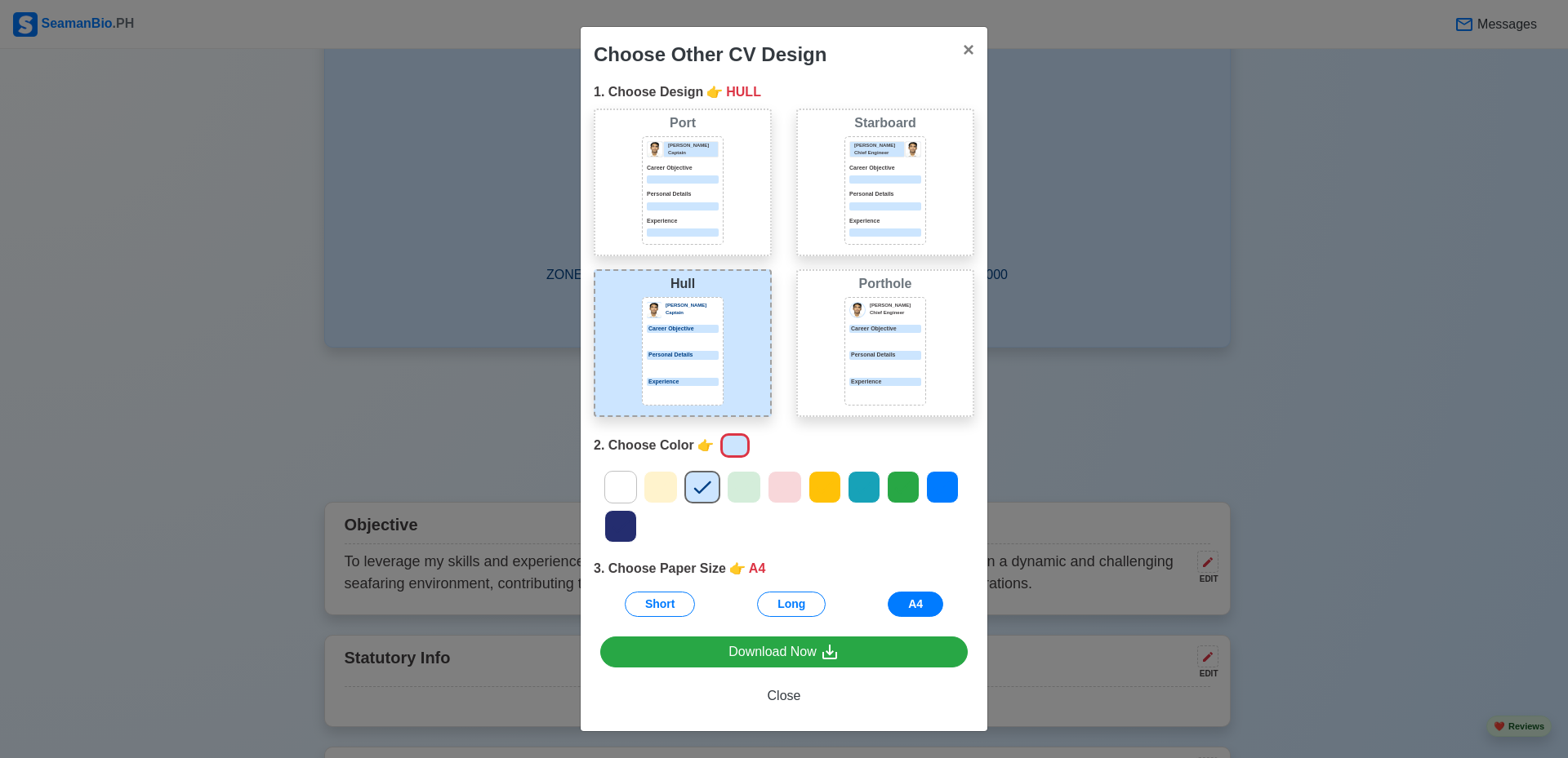
click at [738, 491] on icon at bounding box center [744, 487] width 25 height 25
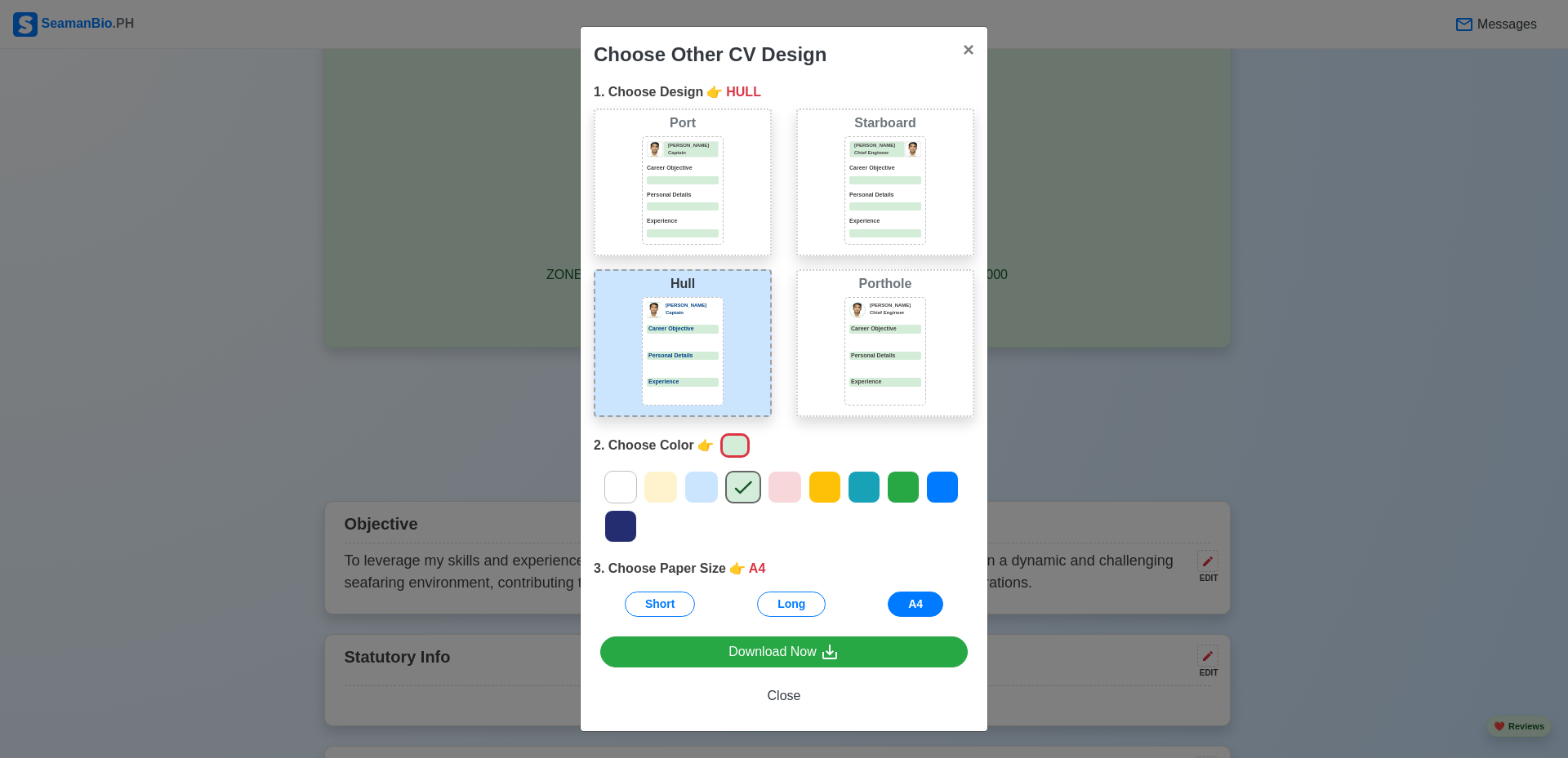
click at [786, 491] on icon at bounding box center [785, 487] width 25 height 25
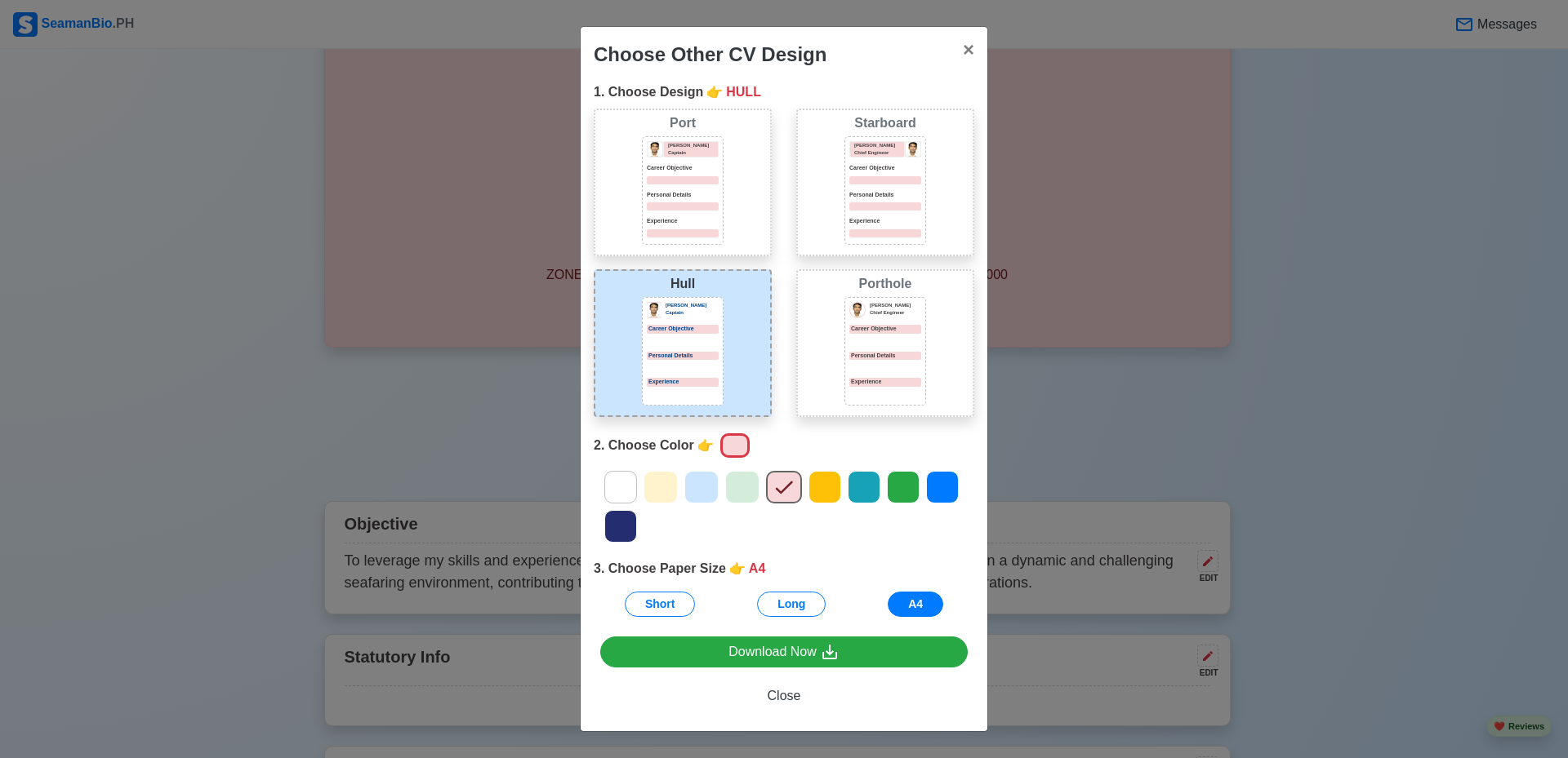
click at [831, 491] on icon at bounding box center [825, 487] width 25 height 25
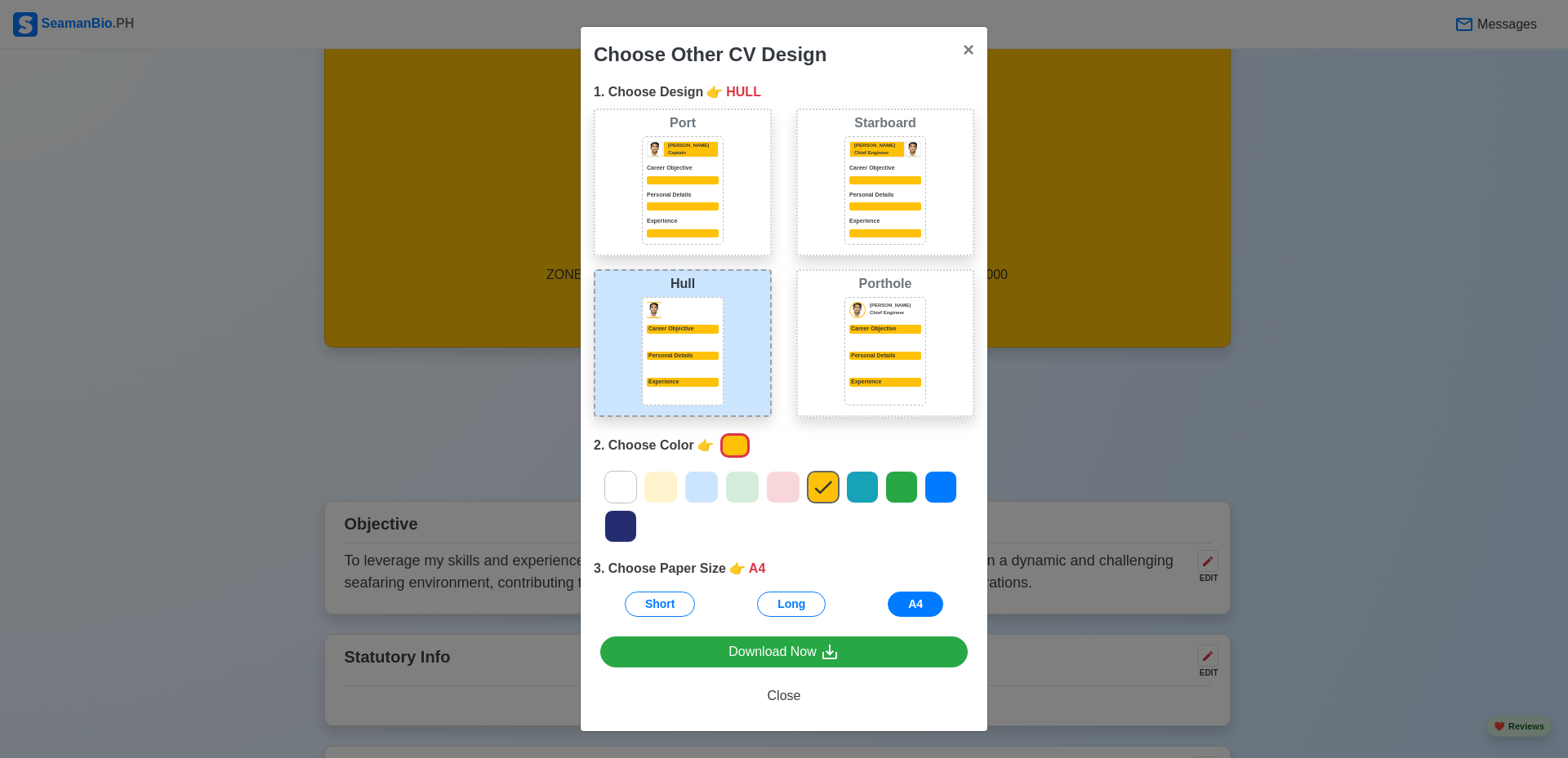
click at [866, 489] on icon at bounding box center [862, 487] width 25 height 25
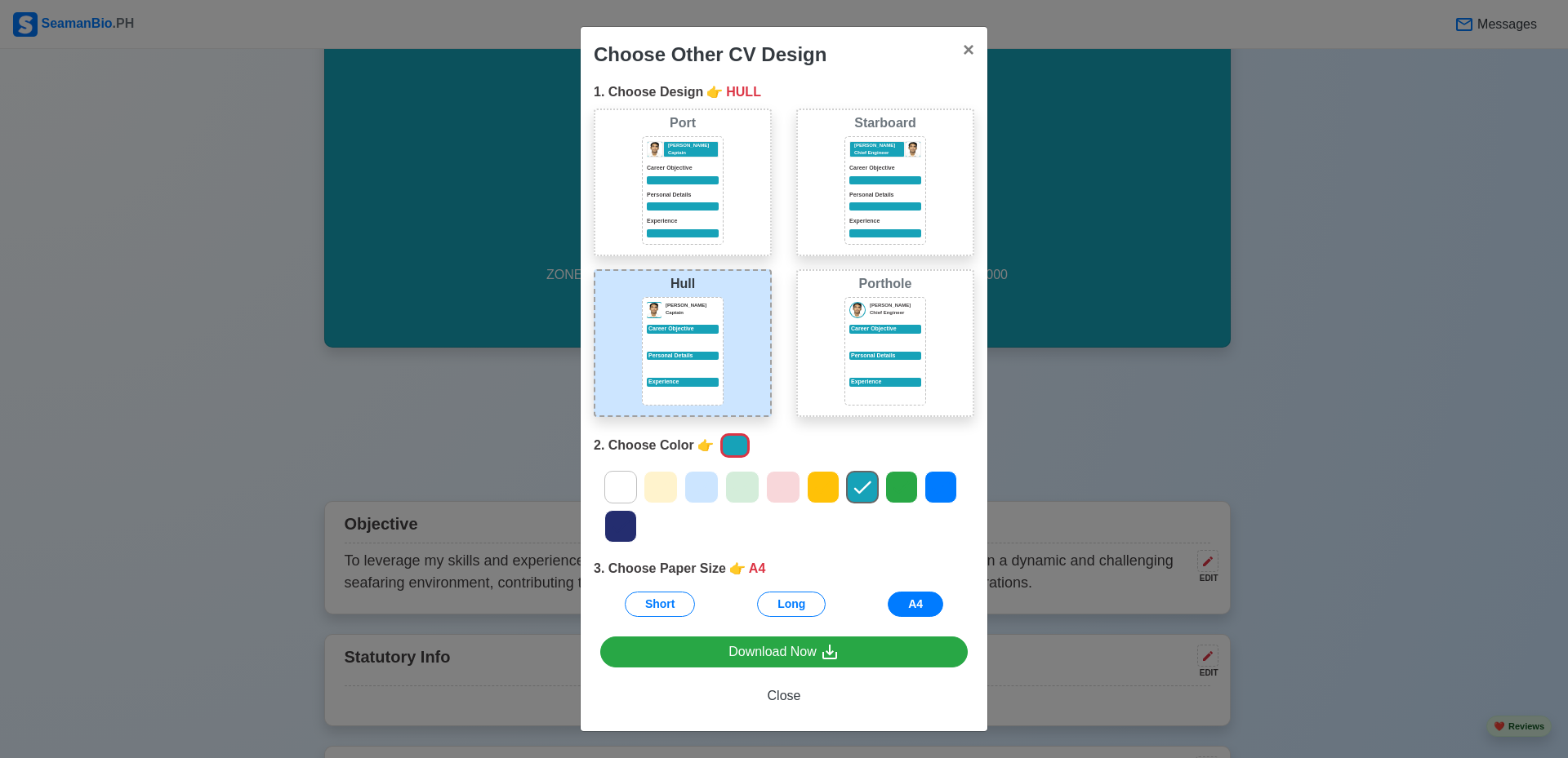
click at [916, 487] on div at bounding box center [902, 487] width 33 height 33
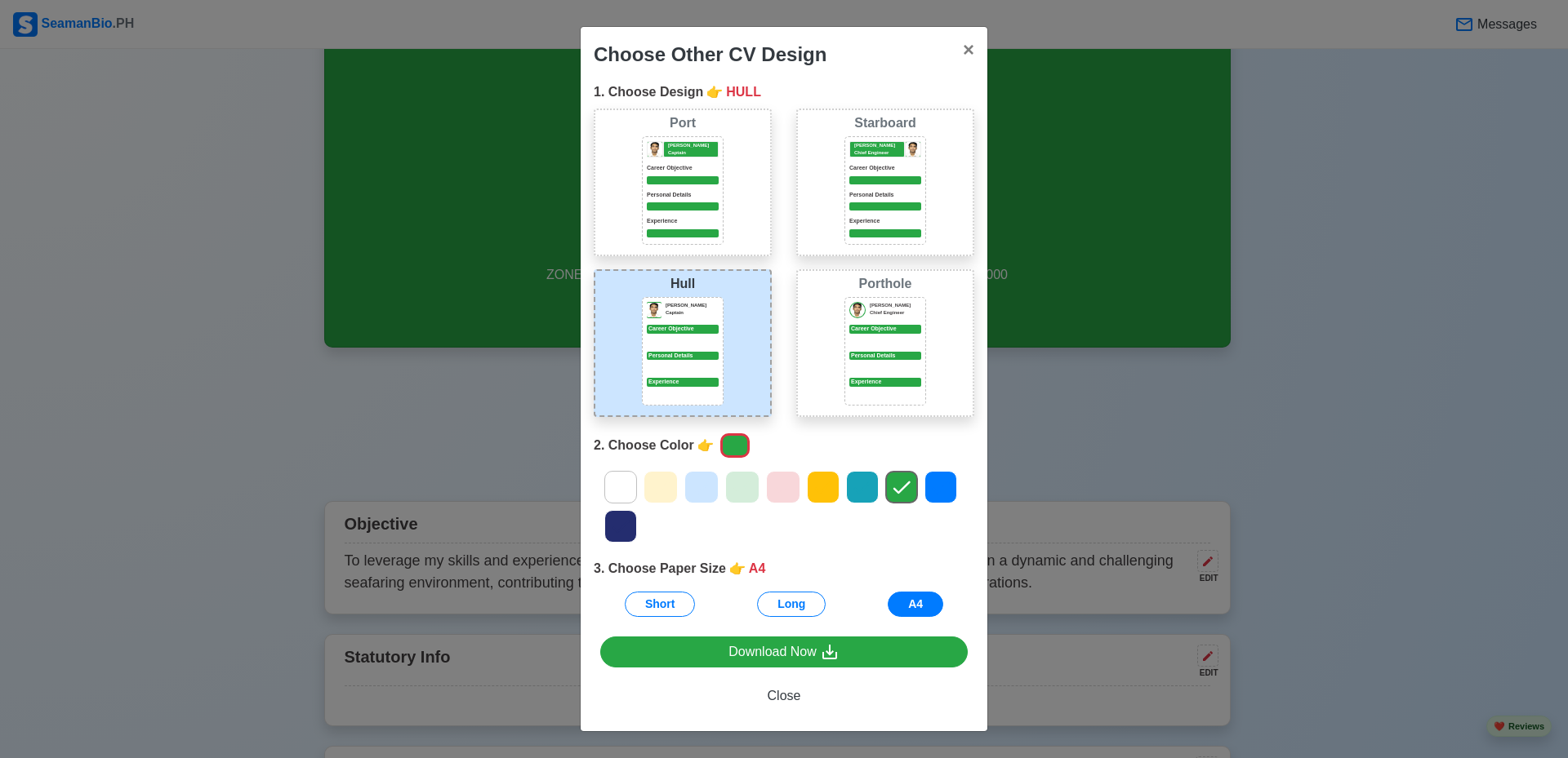
click at [943, 489] on icon at bounding box center [941, 487] width 25 height 25
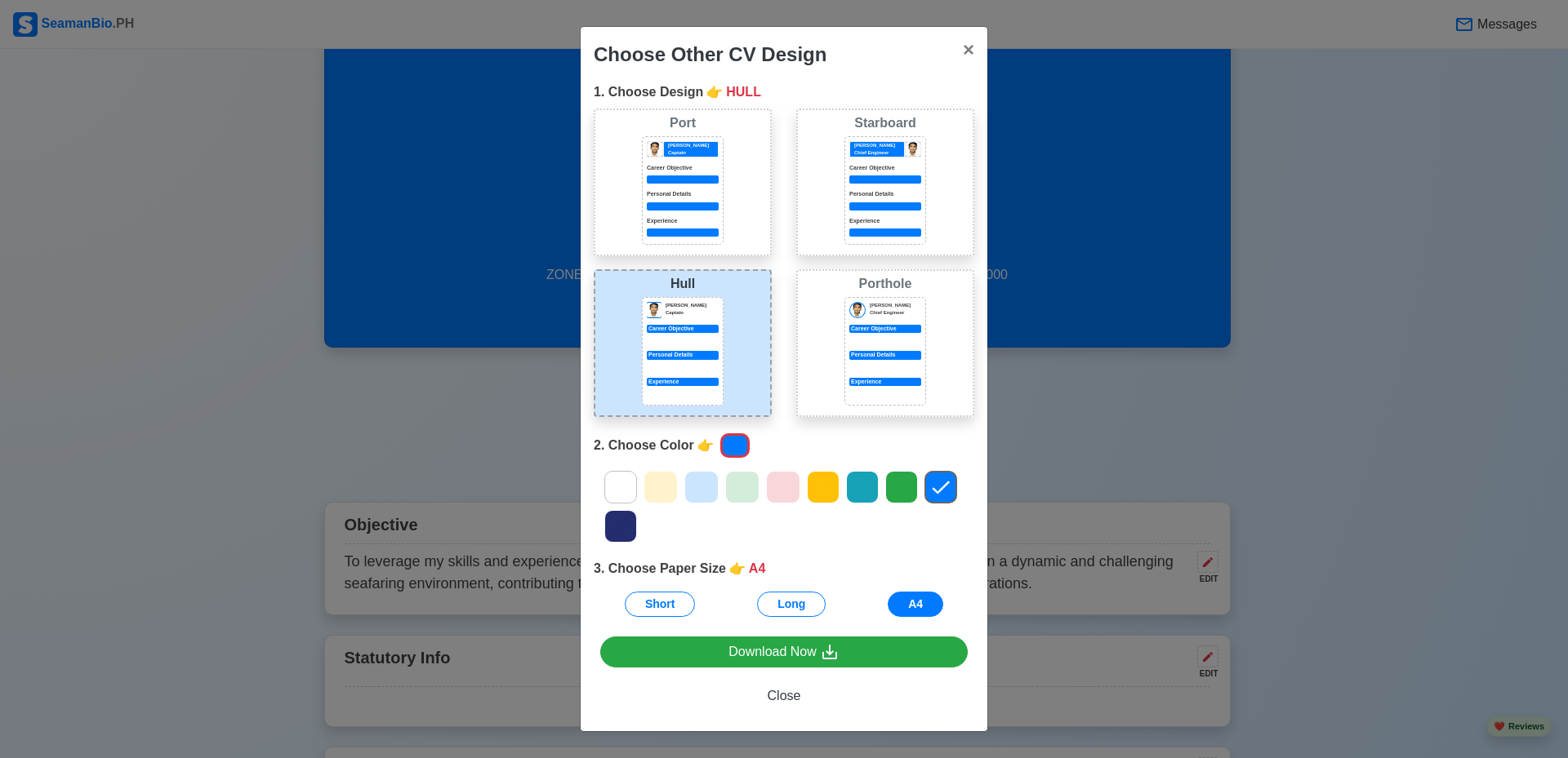
click at [602, 519] on div at bounding box center [784, 506] width 405 height 78
click at [625, 527] on icon at bounding box center [621, 527] width 25 height 25
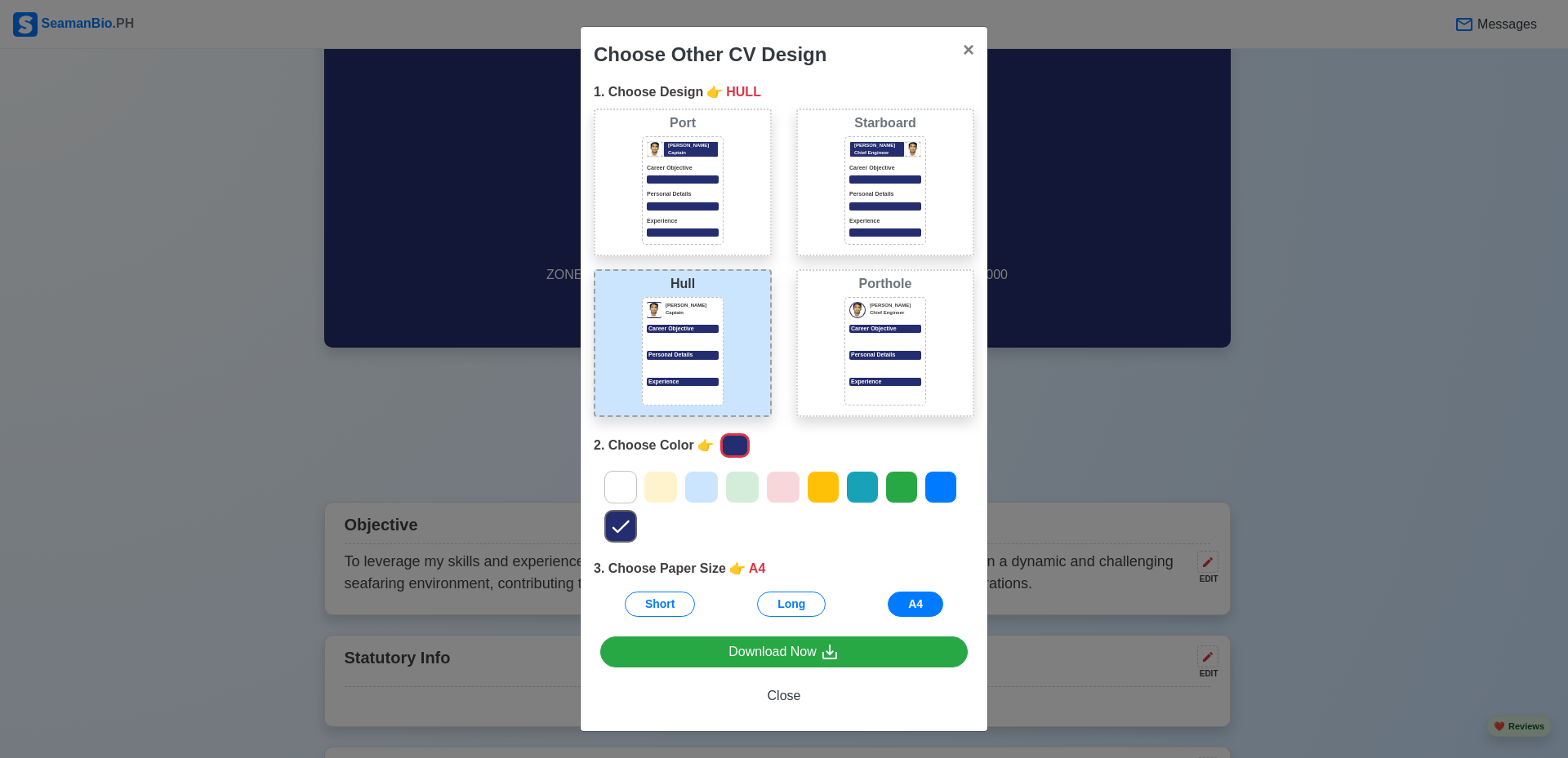
click at [625, 490] on icon at bounding box center [621, 487] width 25 height 25
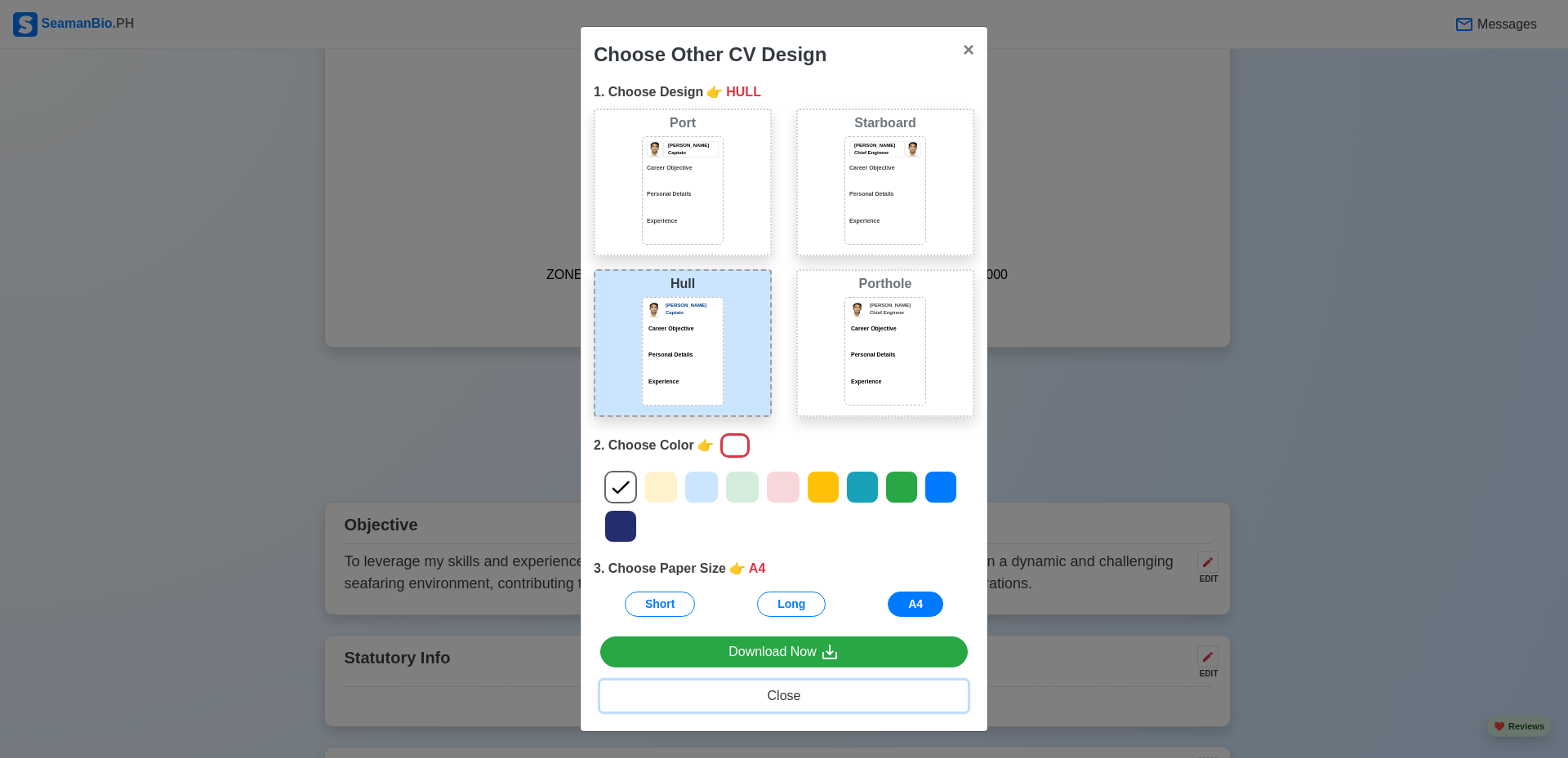
click at [770, 701] on span "Close" at bounding box center [784, 695] width 34 height 14
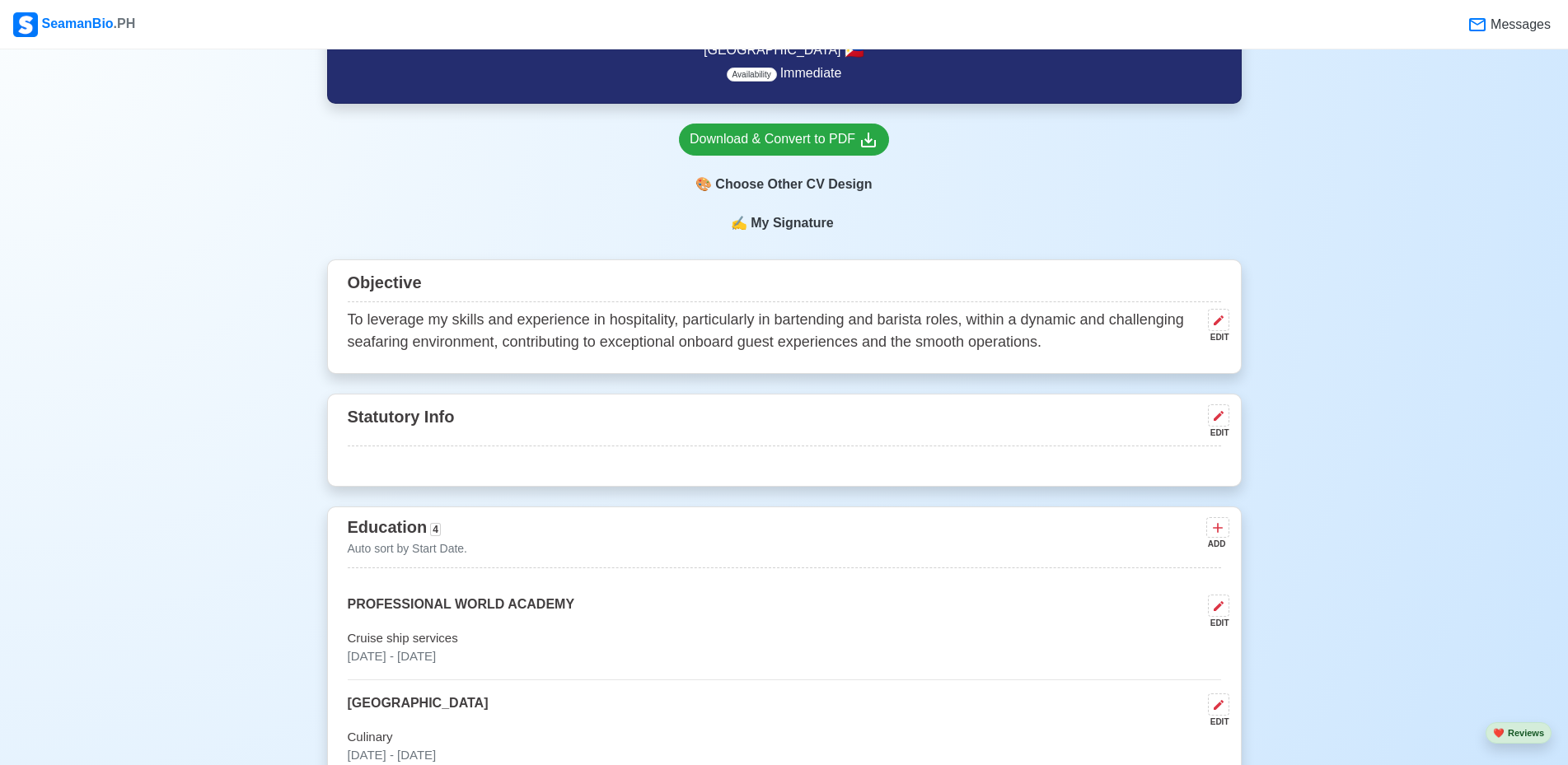
scroll to position [164, 0]
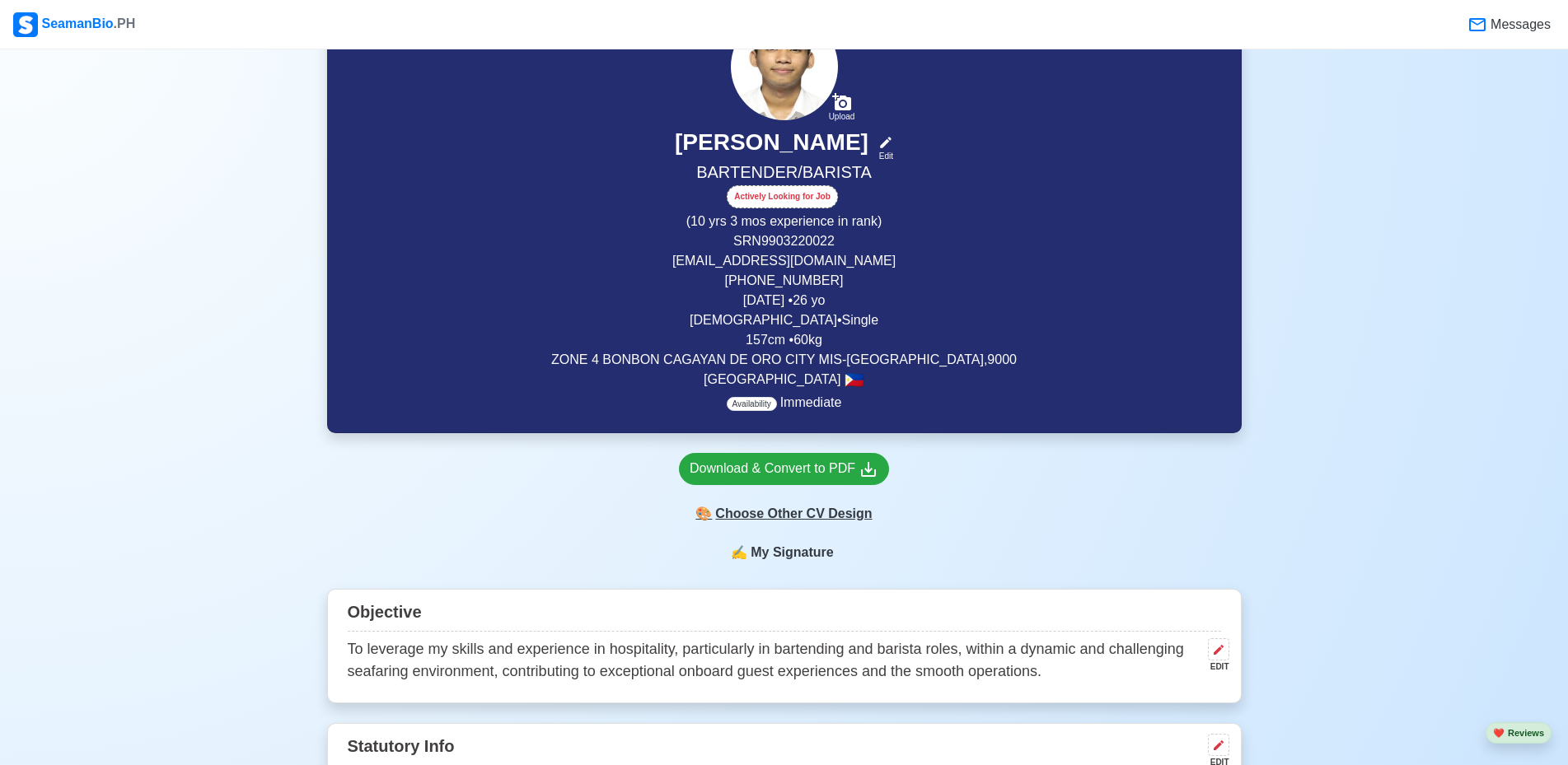
click at [804, 522] on div "🎨 Choose Other CV Design" at bounding box center [784, 514] width 210 height 32
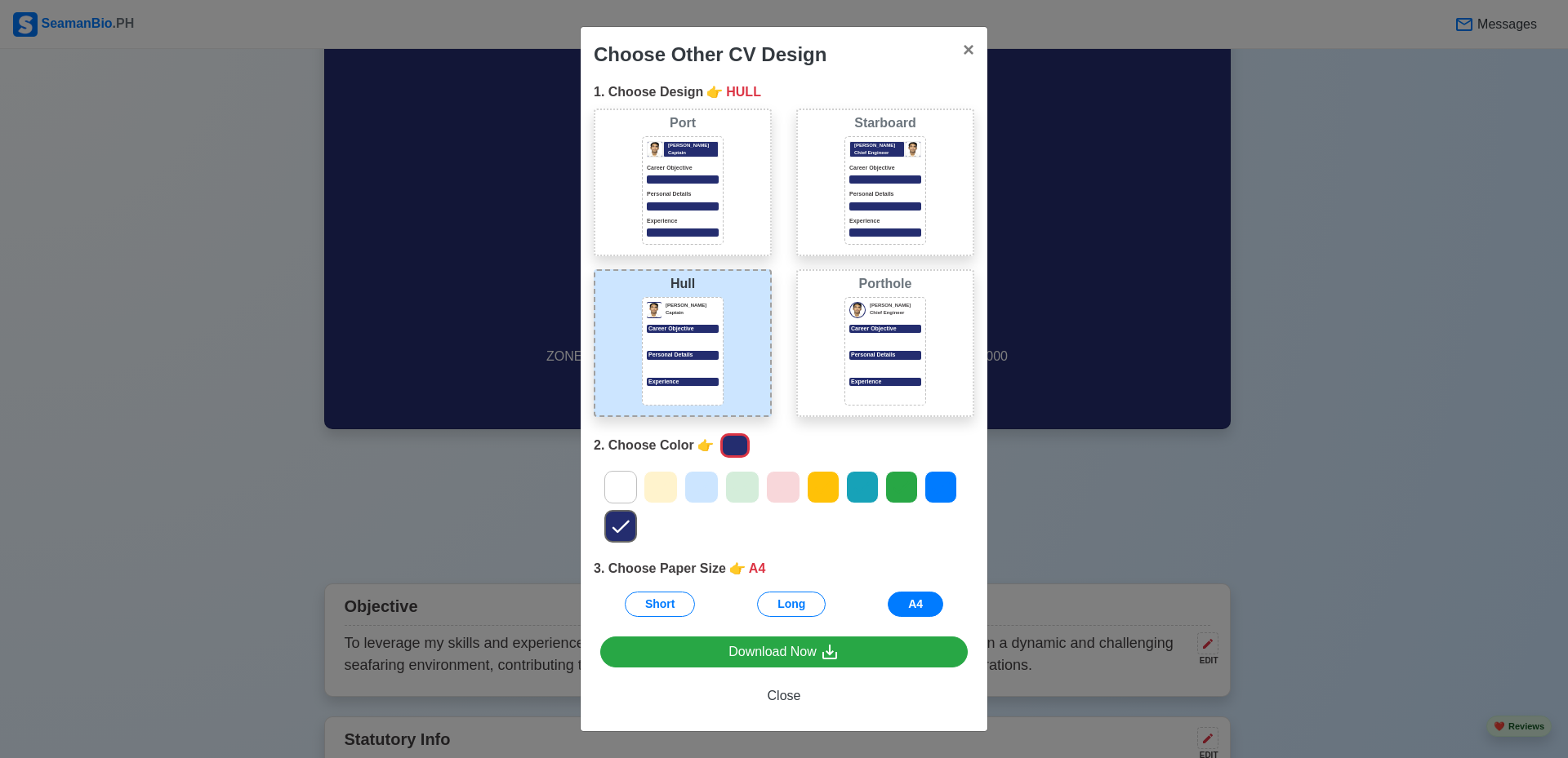
click at [620, 489] on icon at bounding box center [621, 487] width 17 height 13
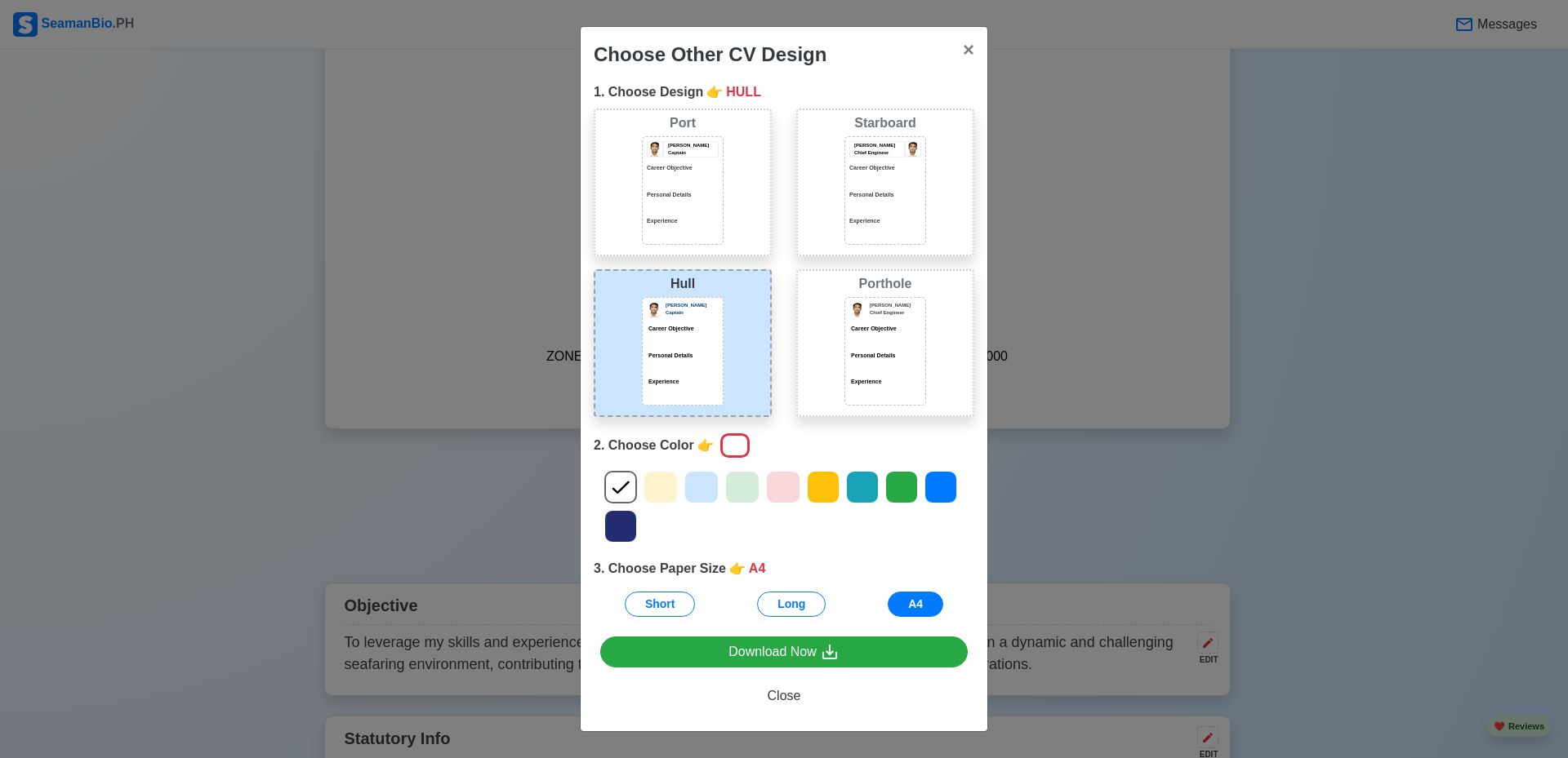
click at [670, 489] on icon at bounding box center [660, 487] width 25 height 25
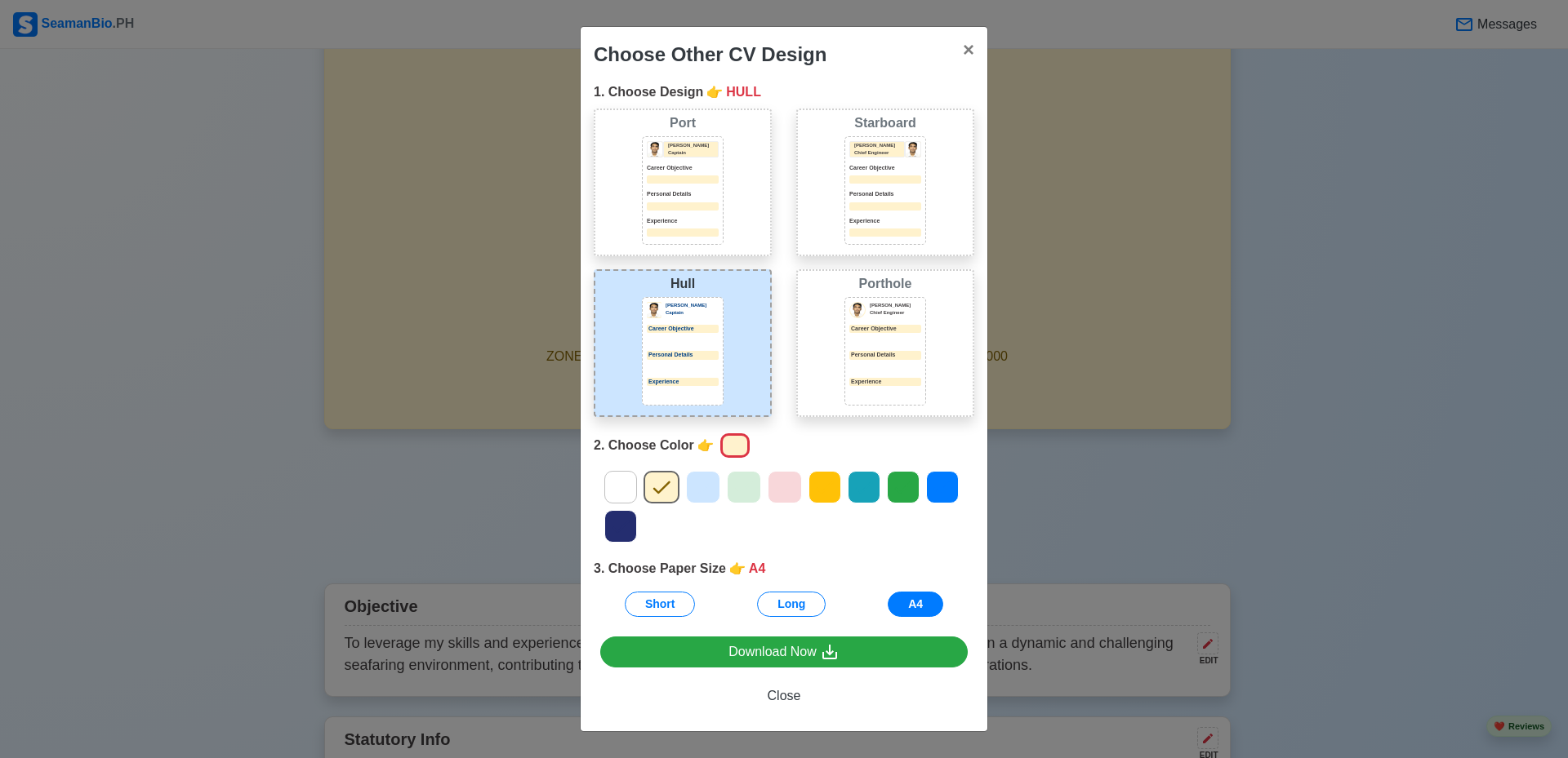
click at [628, 497] on icon at bounding box center [621, 487] width 25 height 25
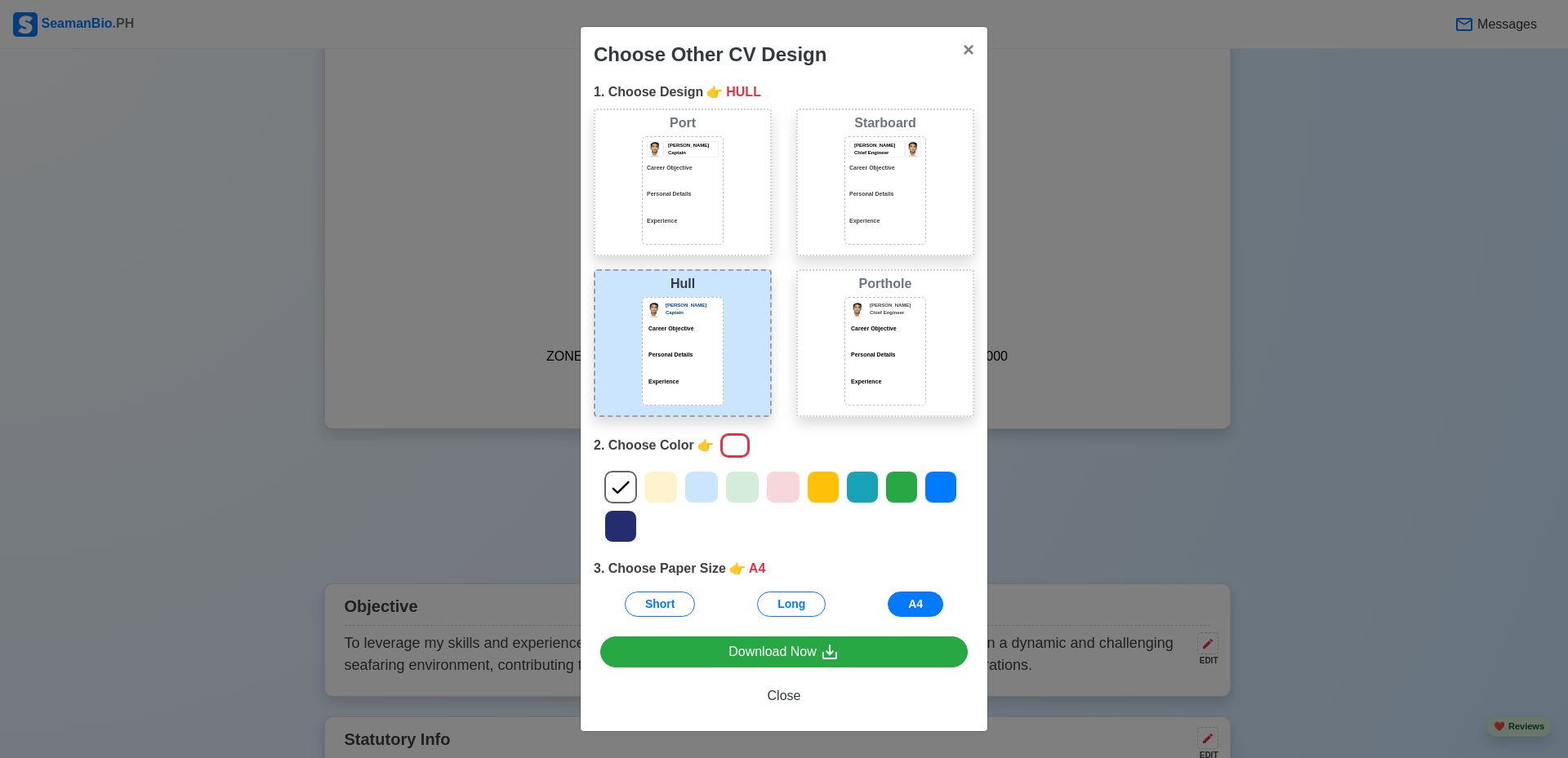
click at [702, 495] on icon at bounding box center [702, 487] width 25 height 25
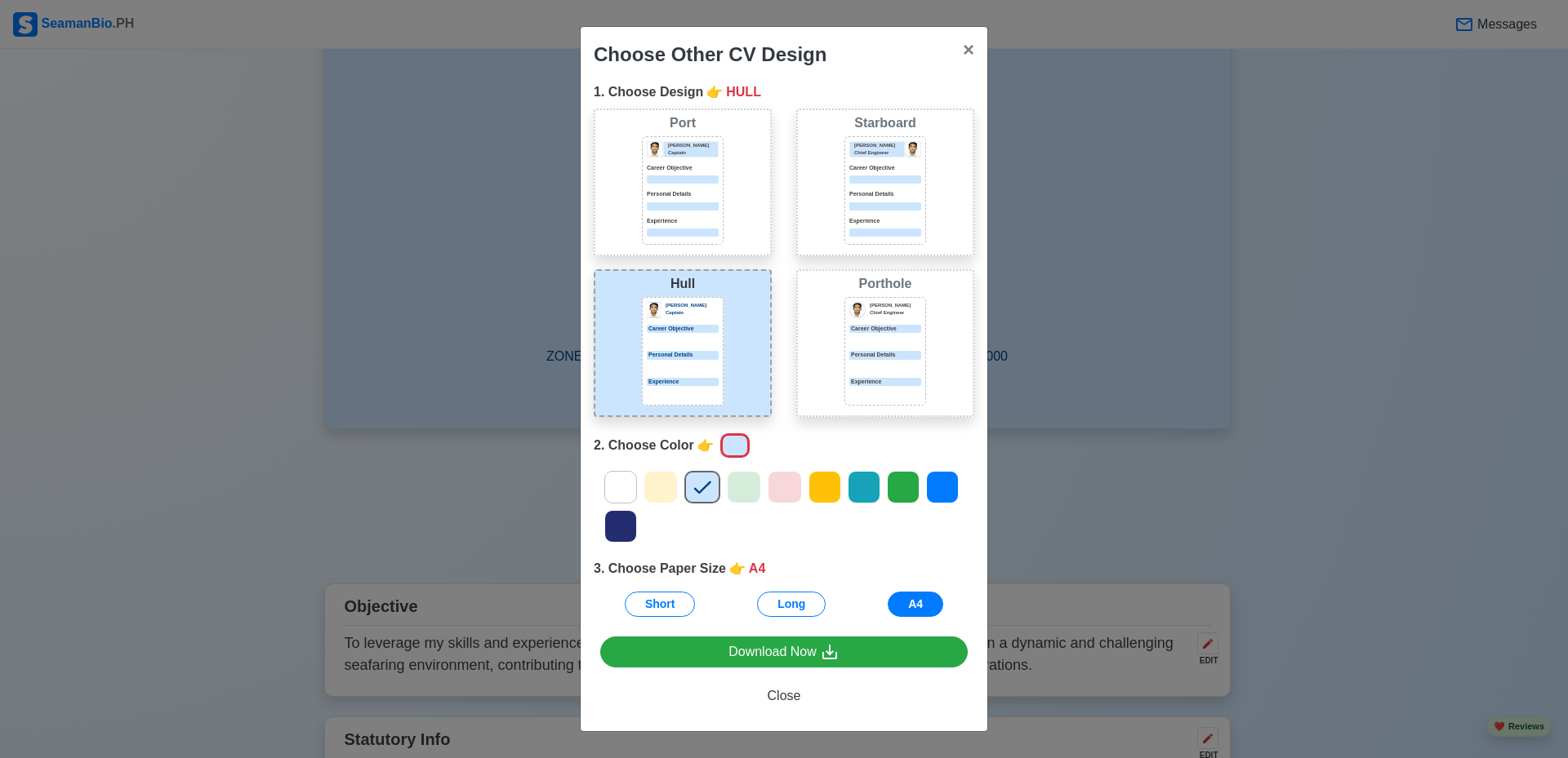
click at [633, 486] on div at bounding box center [621, 487] width 33 height 33
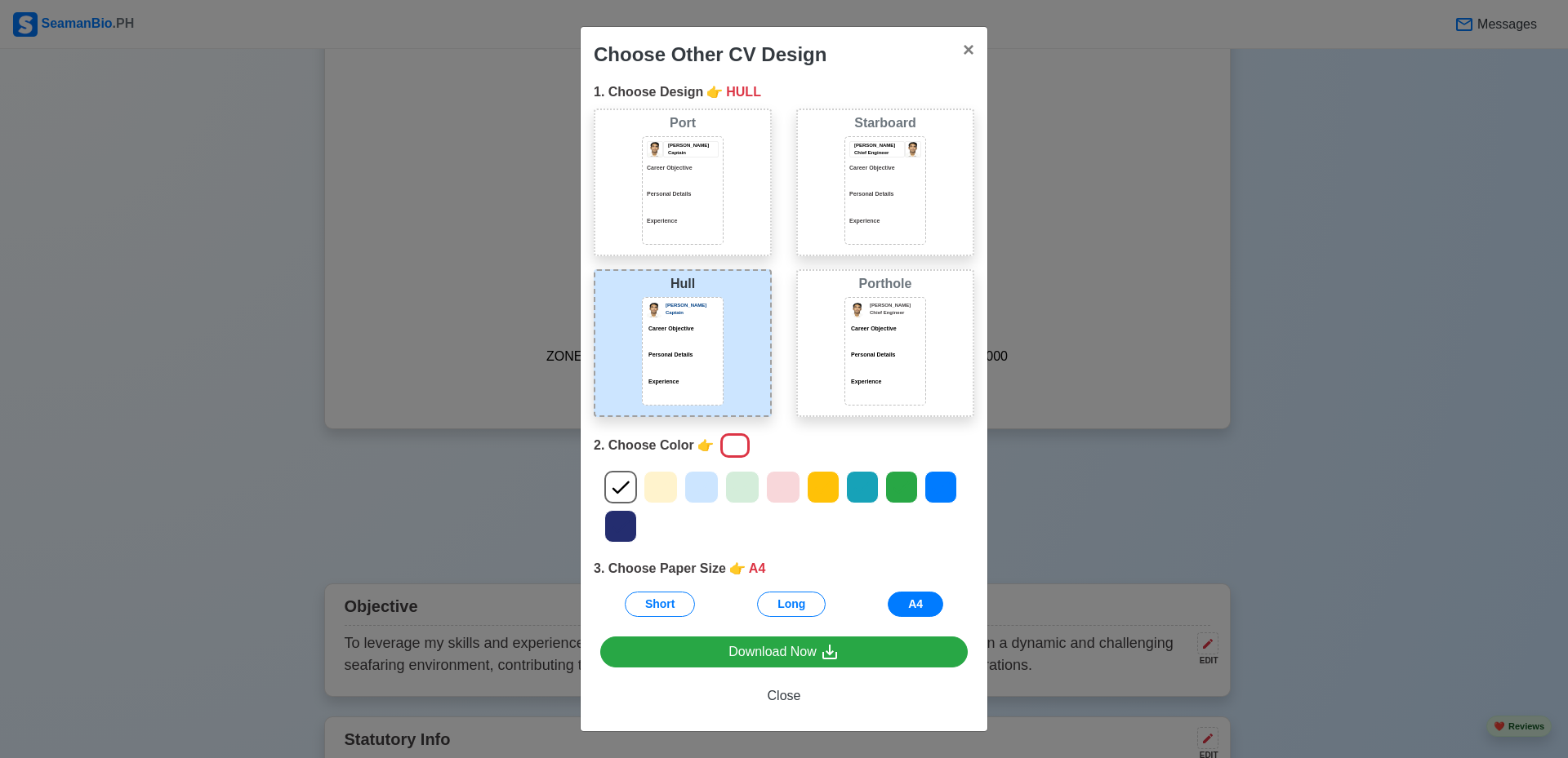
click at [710, 495] on icon at bounding box center [702, 487] width 25 height 25
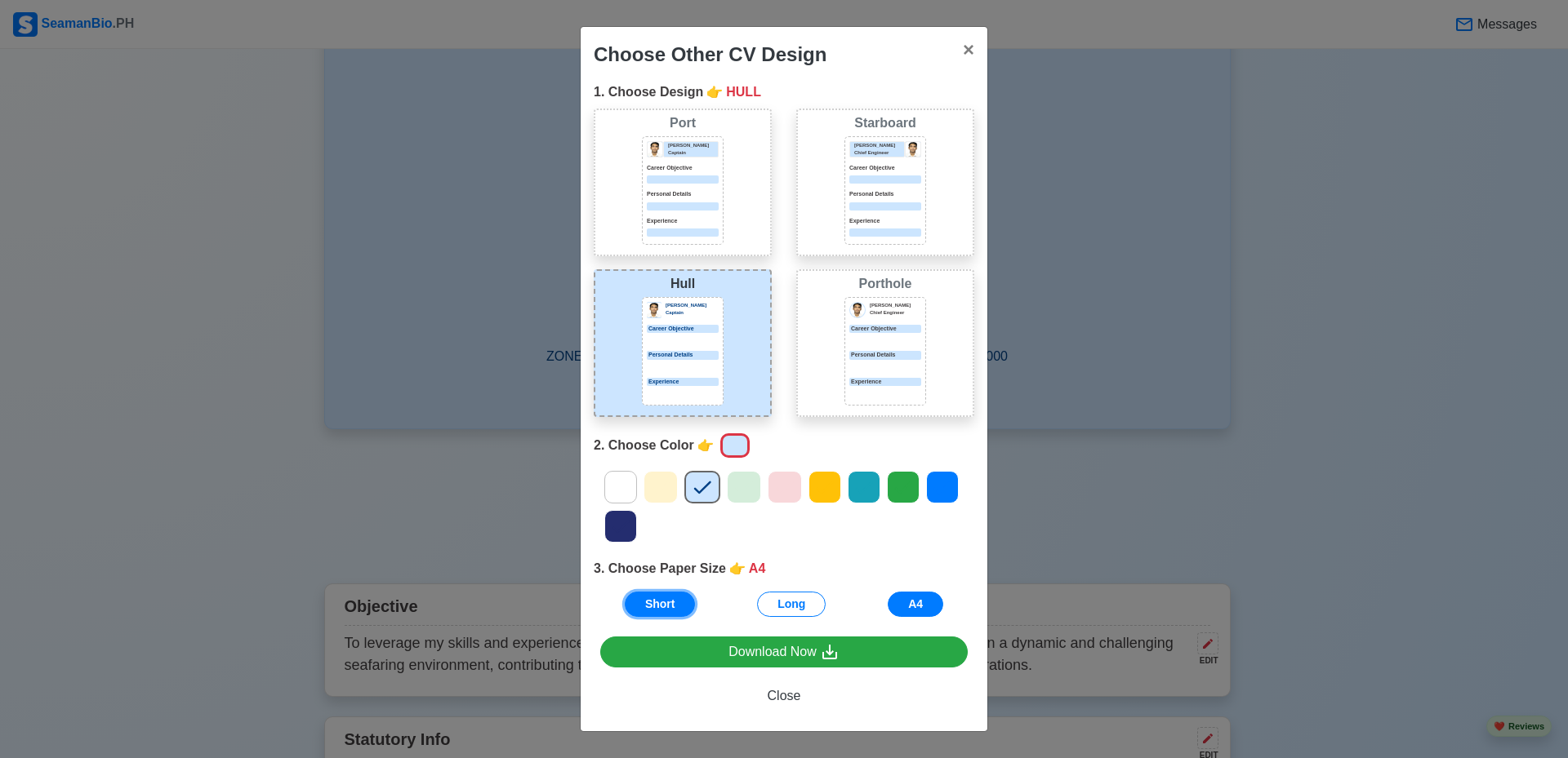
click at [653, 603] on button "Short" at bounding box center [660, 604] width 71 height 26
click at [917, 608] on button "A4" at bounding box center [915, 604] width 55 height 26
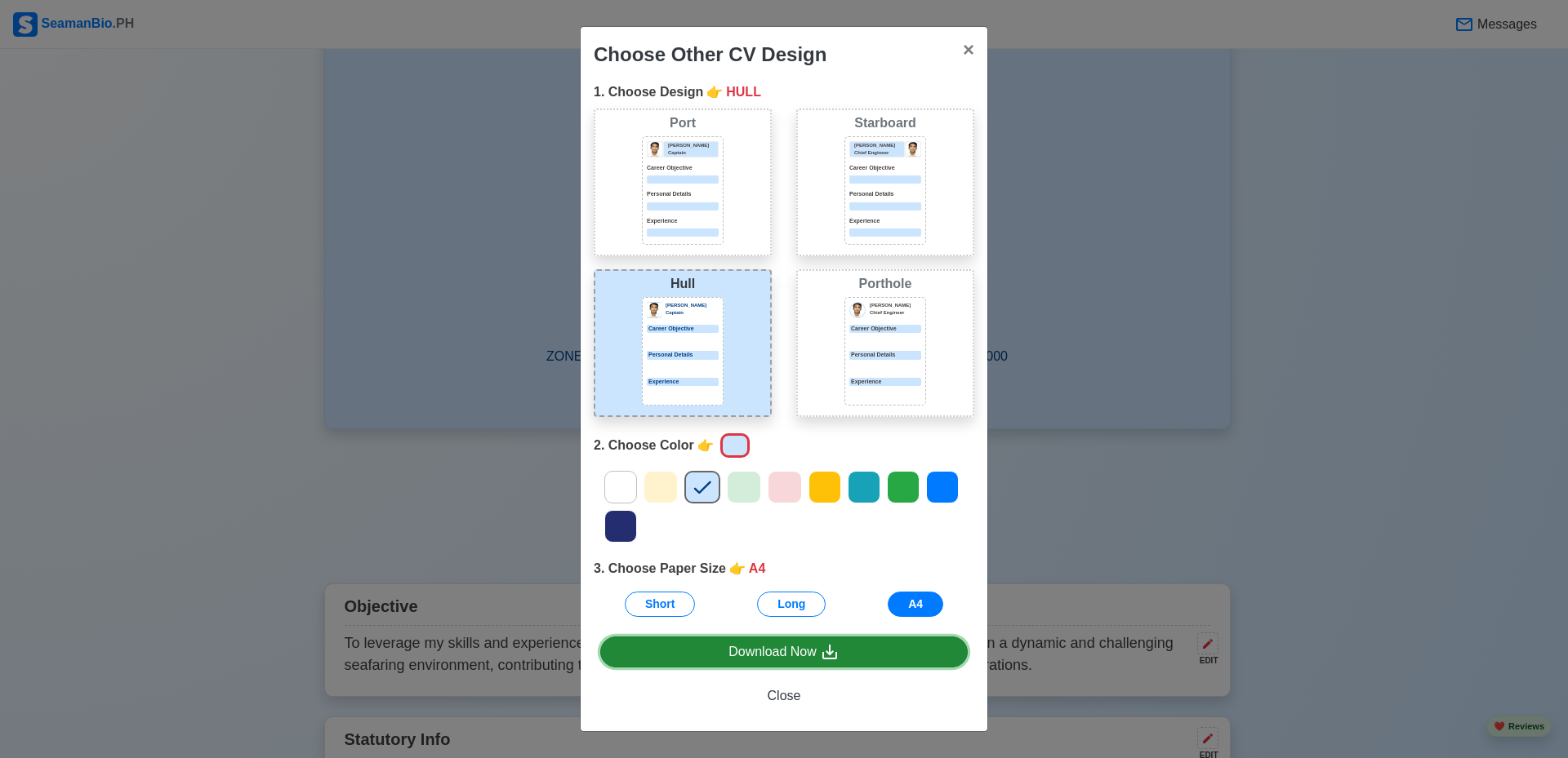
click at [786, 653] on div "Download Now" at bounding box center [784, 652] width 111 height 21
click at [779, 653] on div "Download Now" at bounding box center [784, 652] width 111 height 21
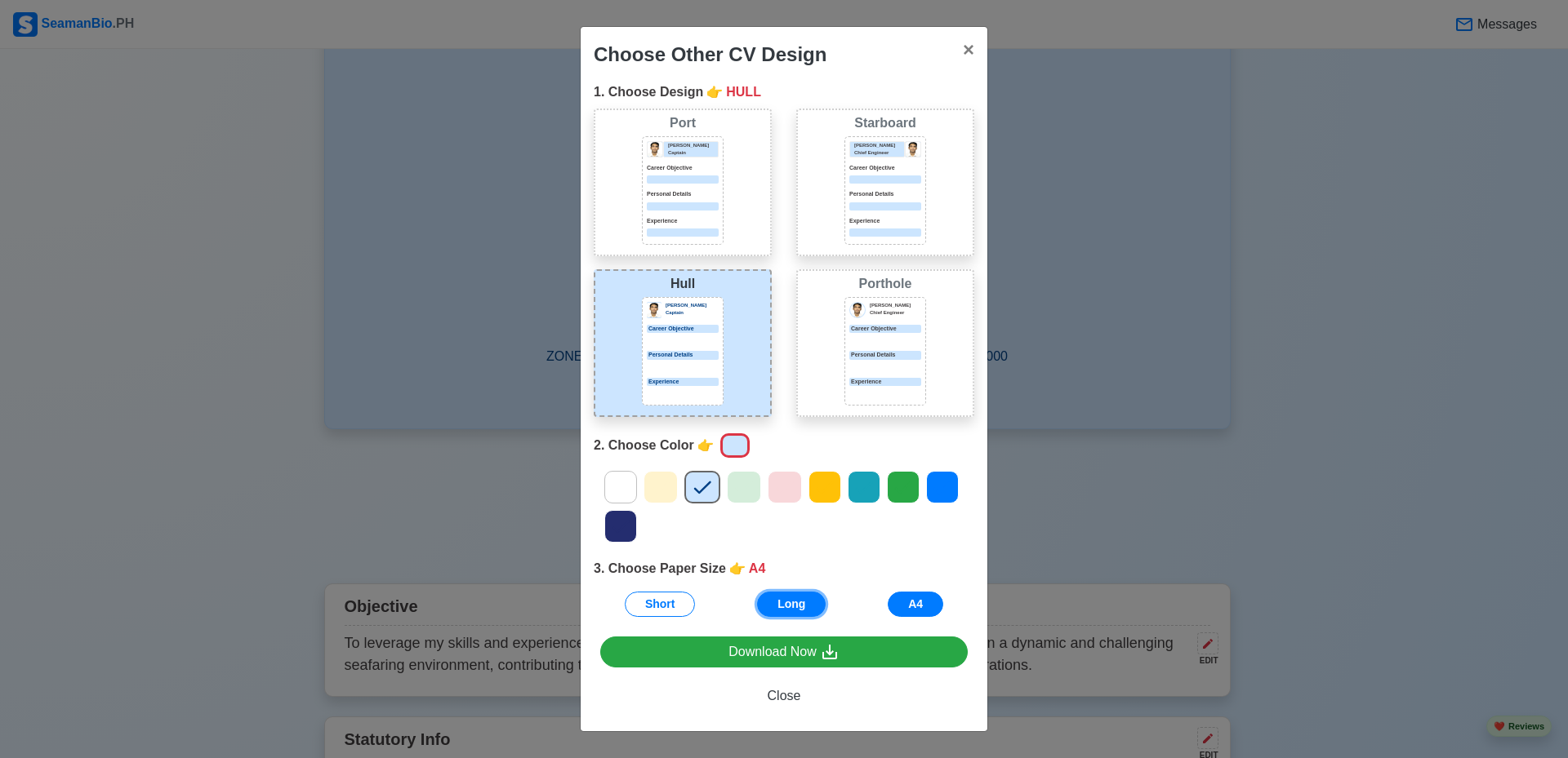
click at [779, 611] on button "Long" at bounding box center [791, 604] width 68 height 26
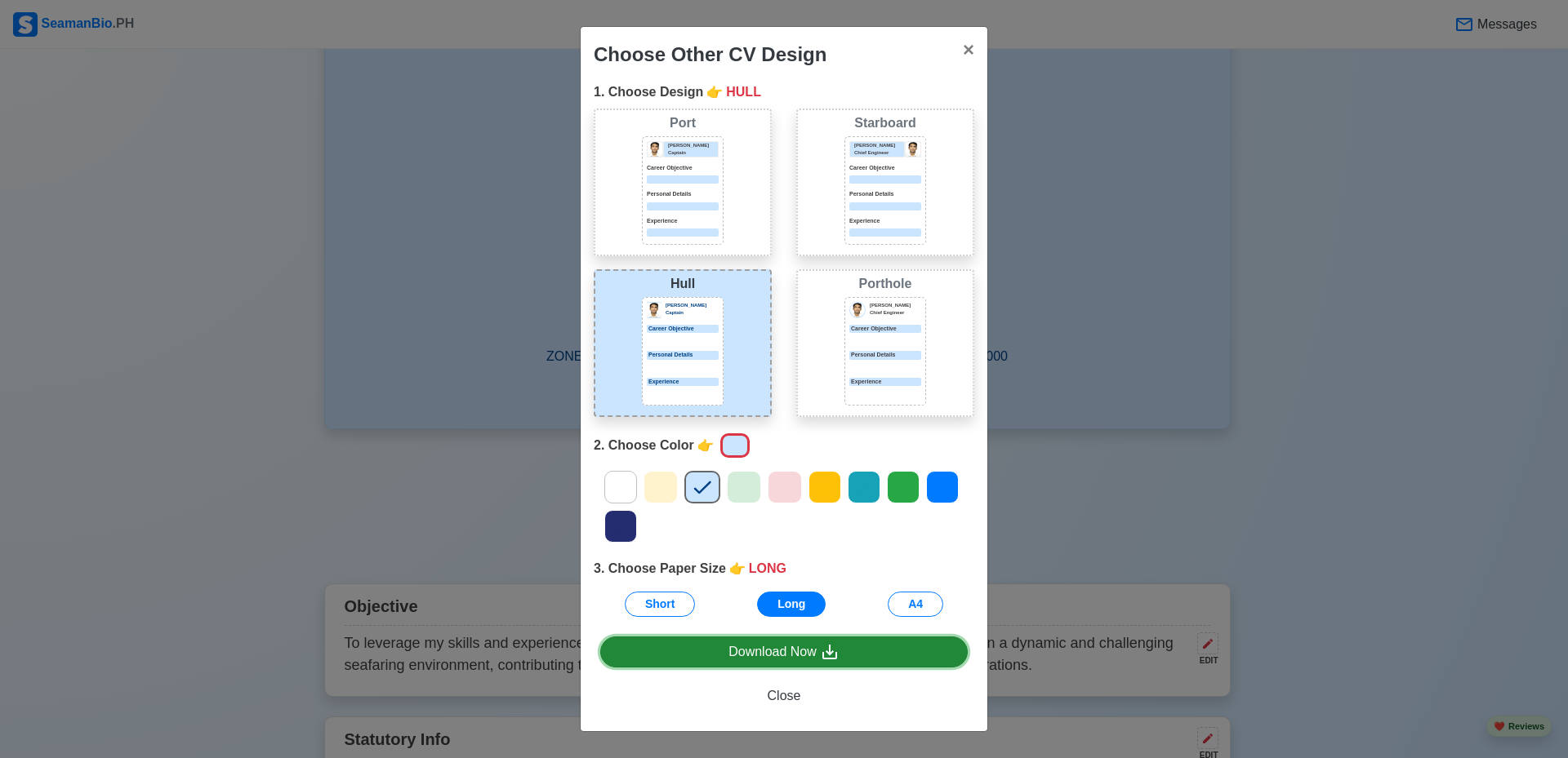
click at [783, 655] on div "Download Now" at bounding box center [784, 652] width 111 height 21
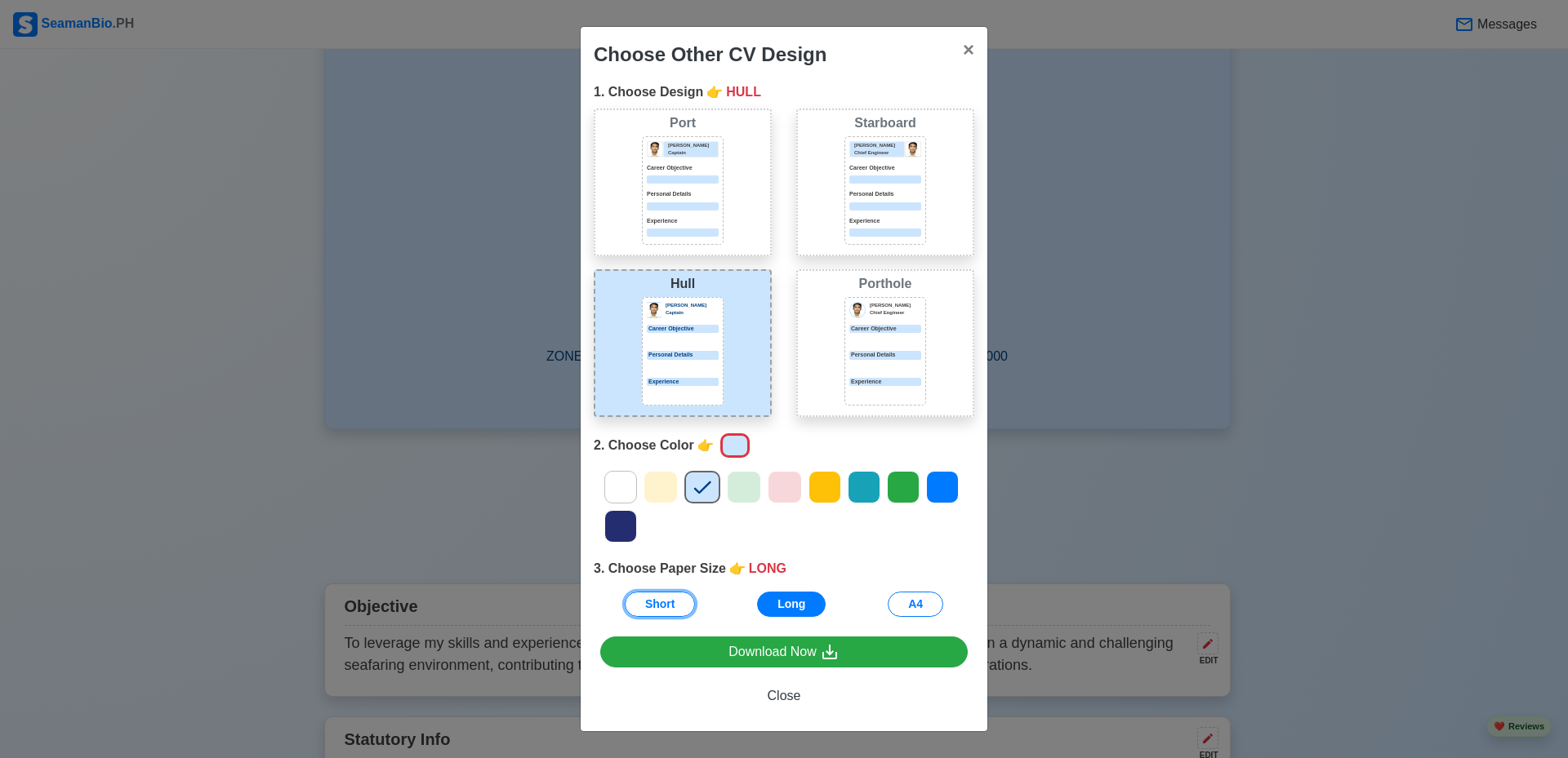
drag, startPoint x: 670, startPoint y: 593, endPoint x: 709, endPoint y: 625, distance: 50.4
click at [670, 593] on button "Short" at bounding box center [660, 604] width 71 height 26
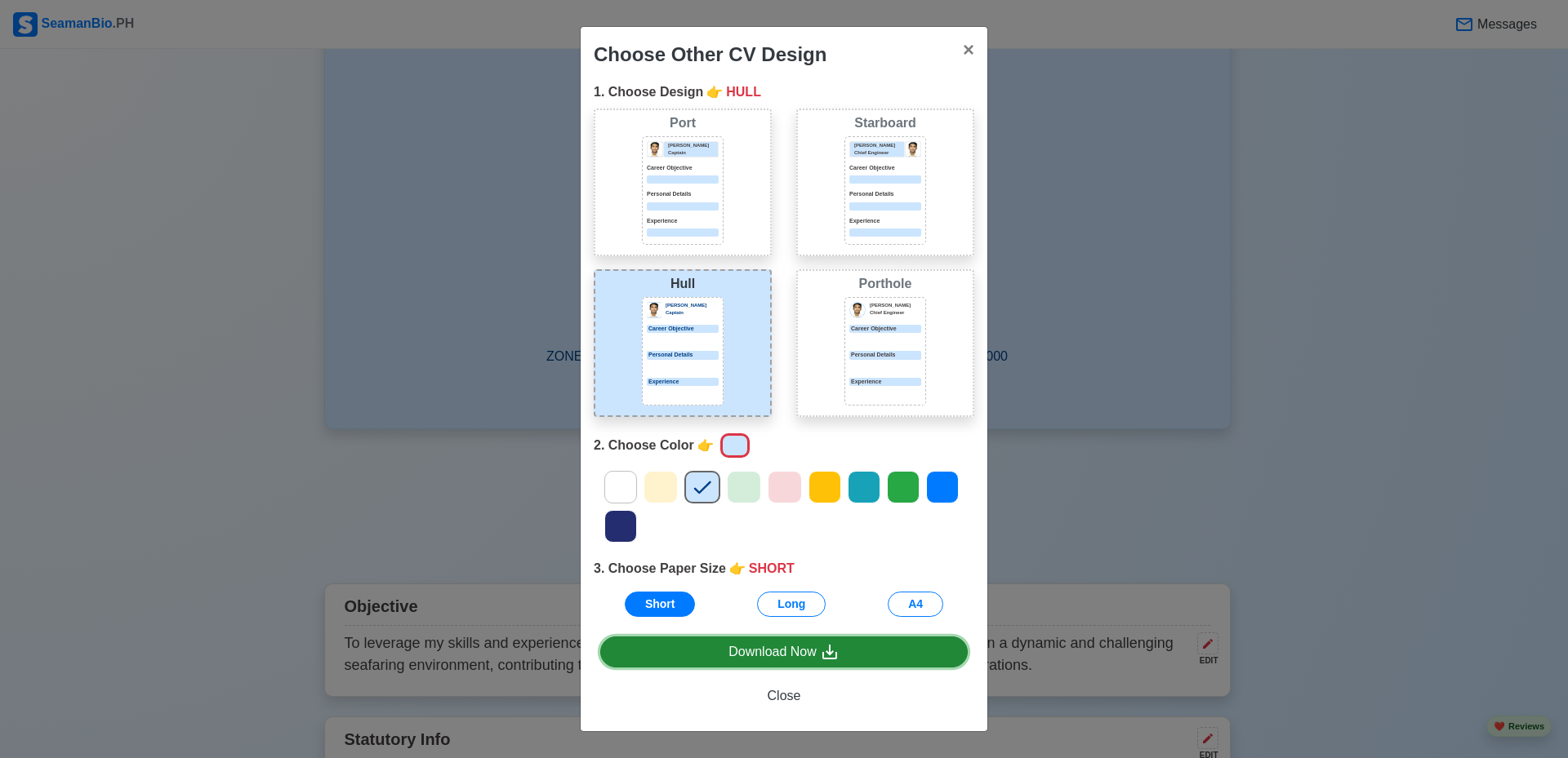
click at [779, 655] on div "Download Now" at bounding box center [784, 652] width 111 height 21
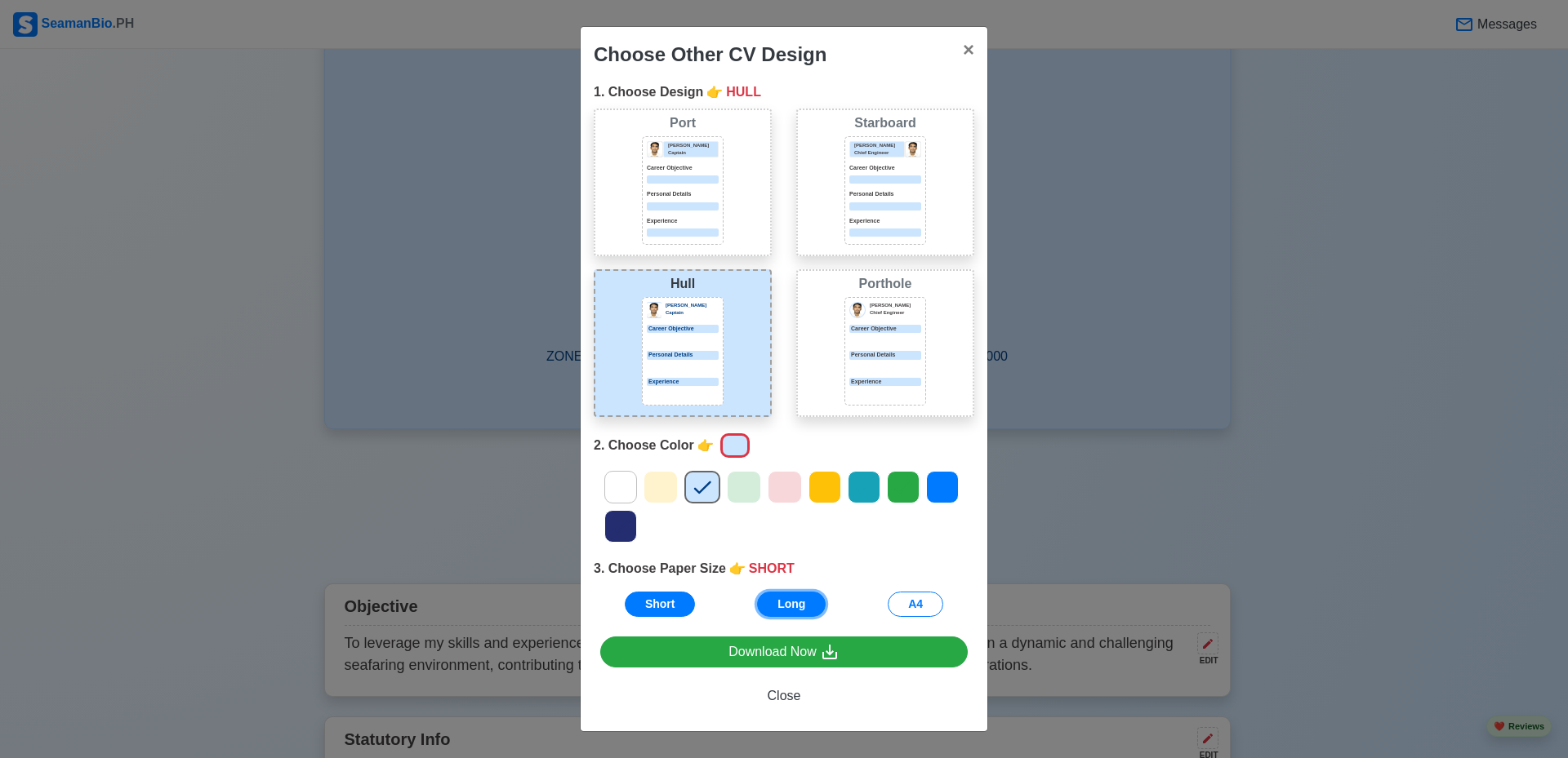
drag, startPoint x: 786, startPoint y: 602, endPoint x: 777, endPoint y: 612, distance: 13.5
click at [786, 602] on button "Long" at bounding box center [791, 604] width 68 height 26
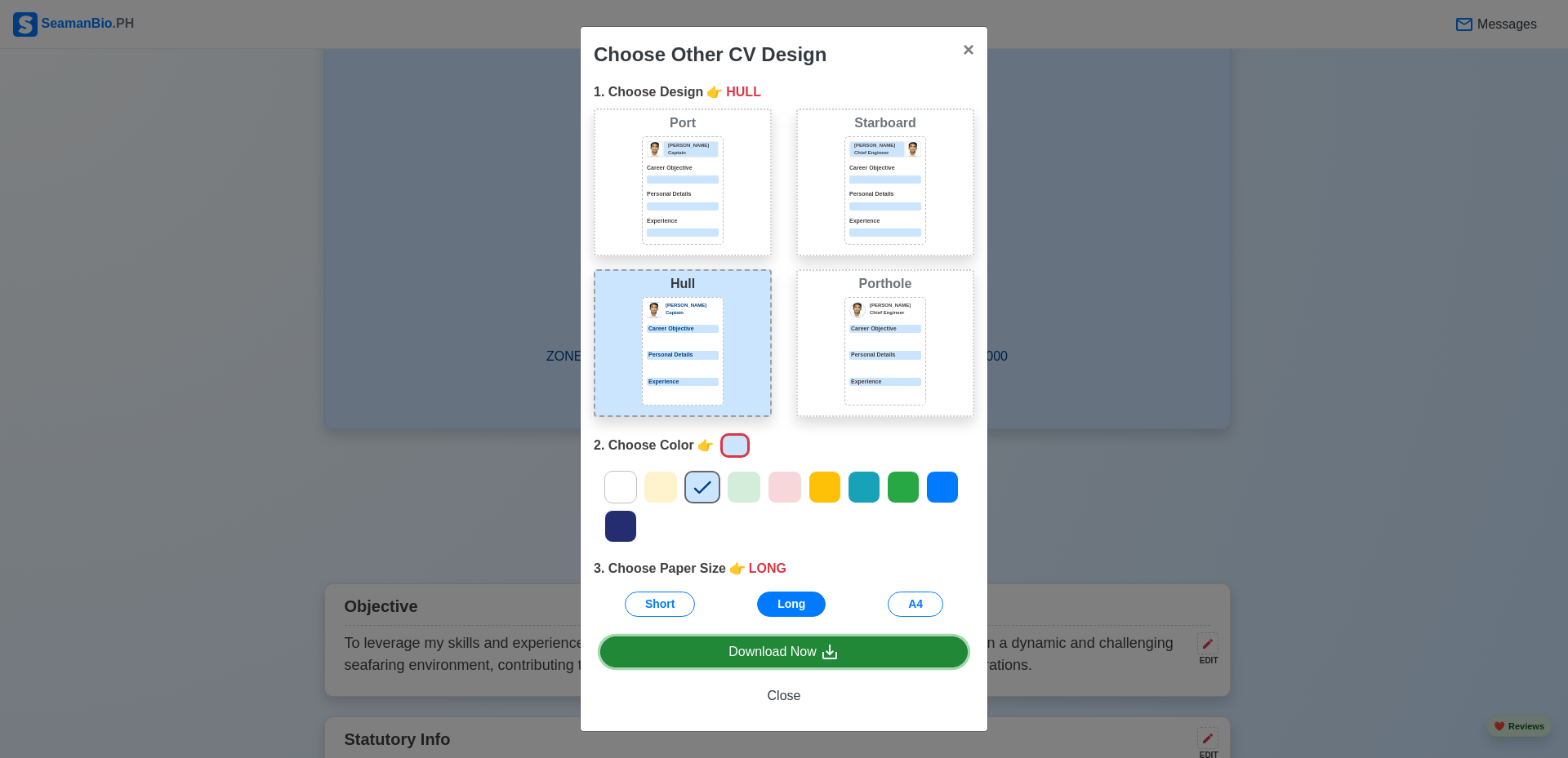
click at [783, 656] on div "Download Now" at bounding box center [784, 652] width 111 height 21
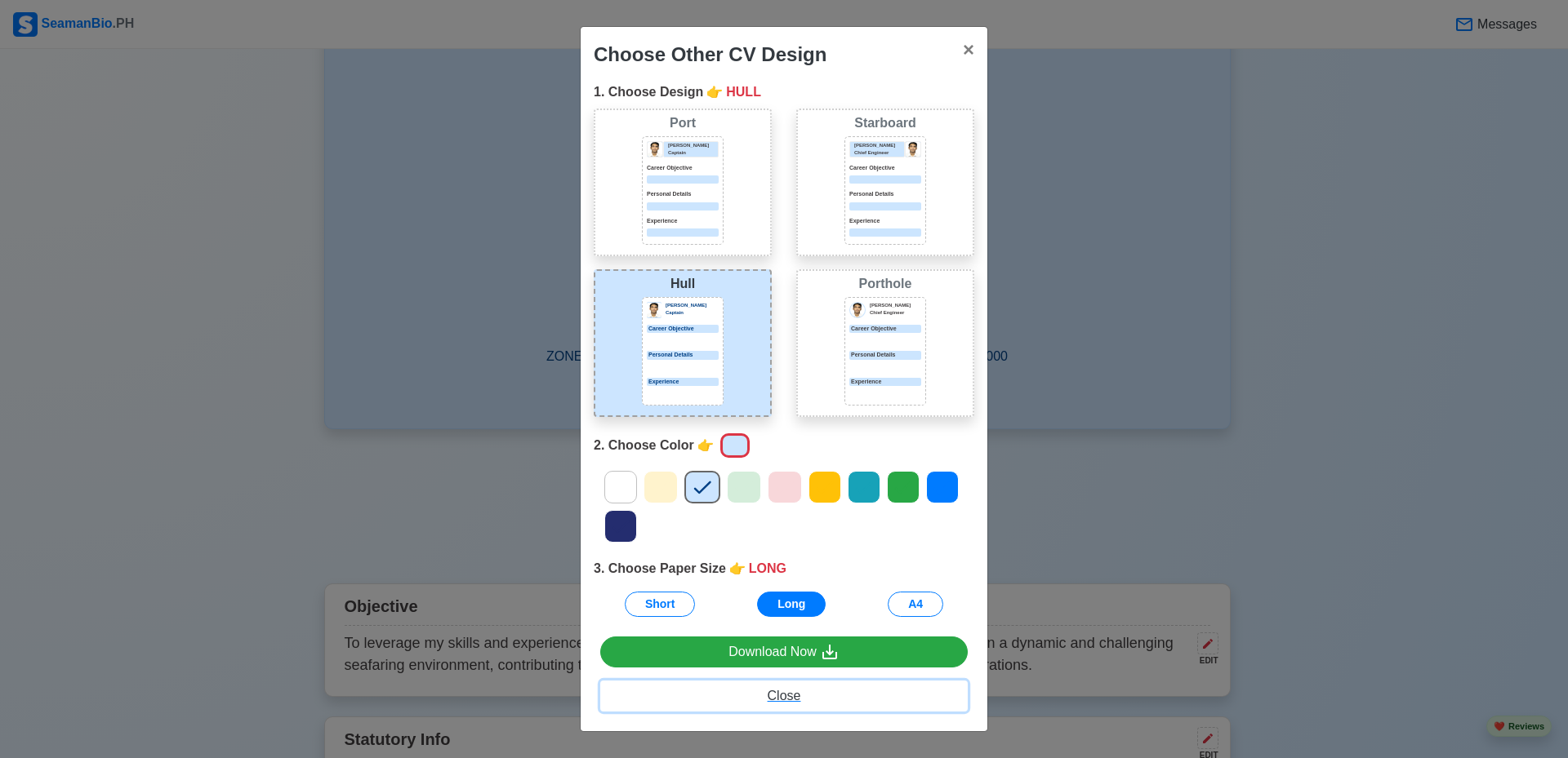
drag, startPoint x: 767, startPoint y: 694, endPoint x: 790, endPoint y: 694, distance: 23.0
click at [767, 694] on button "Close" at bounding box center [784, 696] width 367 height 31
click at [790, 694] on div "Choose Other CV Design × Close 1. Choose Design 👉 HULL Port Donald Cris Captain…" at bounding box center [784, 379] width 1568 height 758
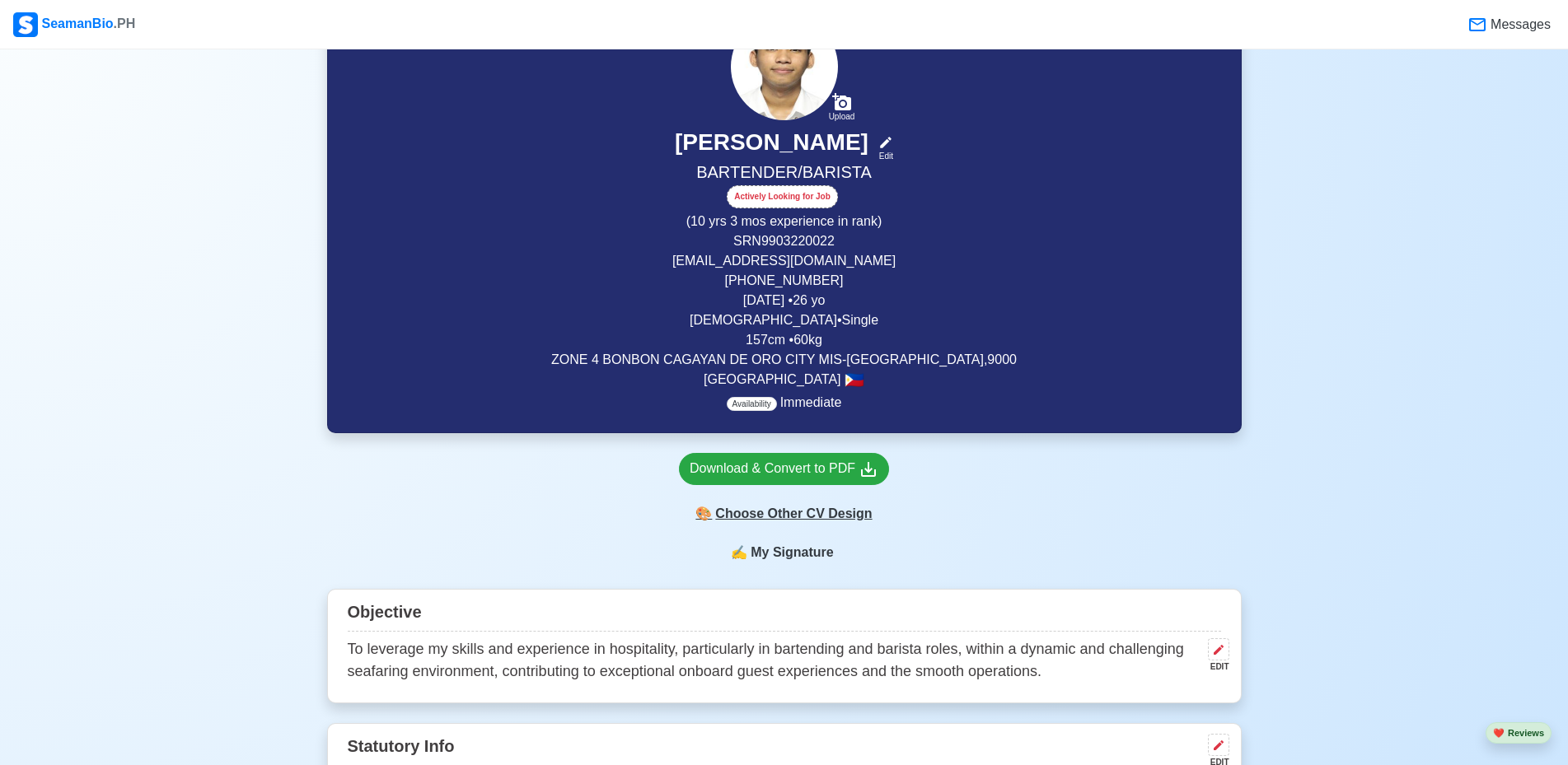
click at [817, 520] on div "🎨 Choose Other CV Design" at bounding box center [784, 514] width 210 height 32
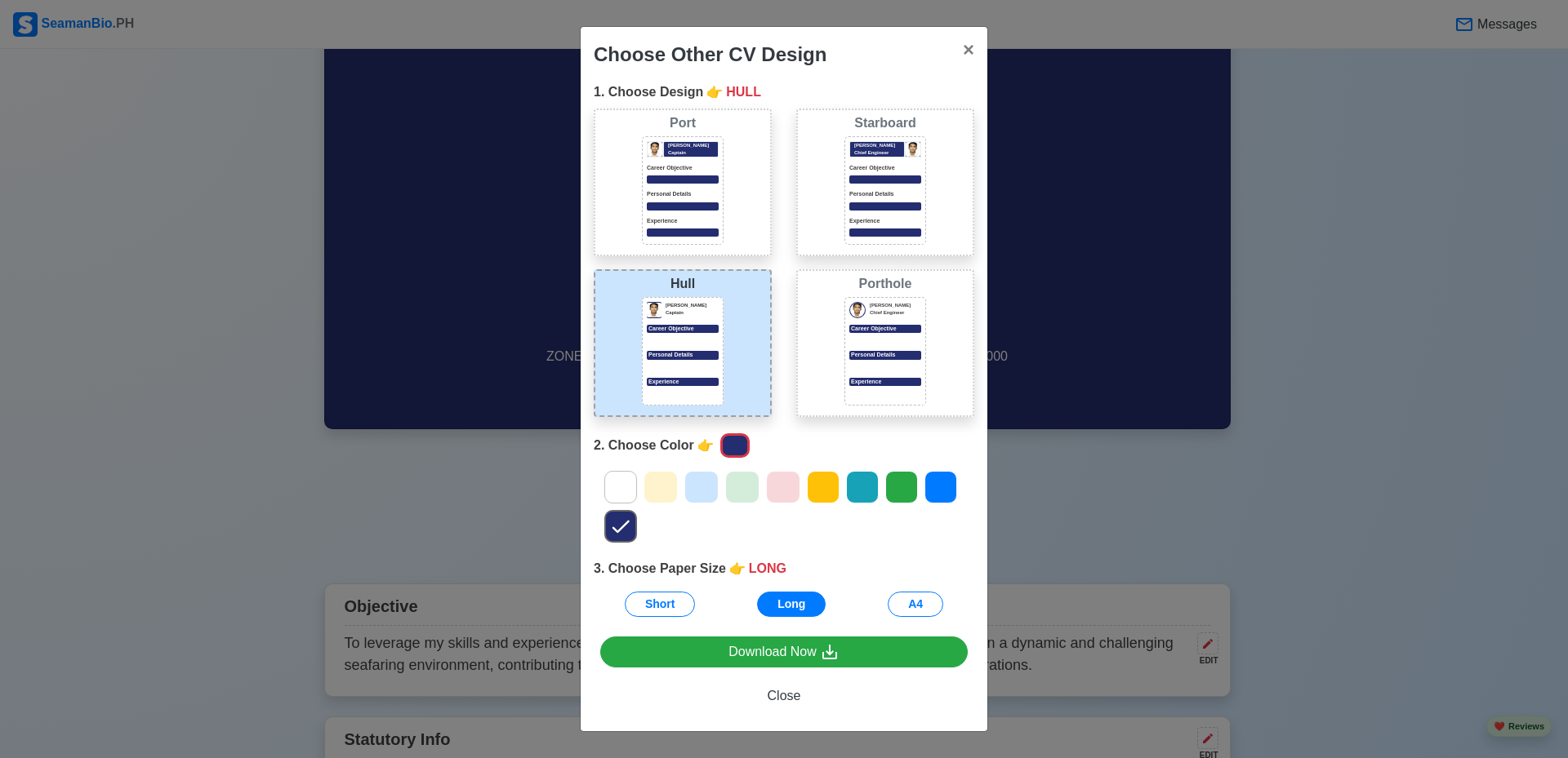
click at [698, 477] on icon at bounding box center [702, 487] width 25 height 25
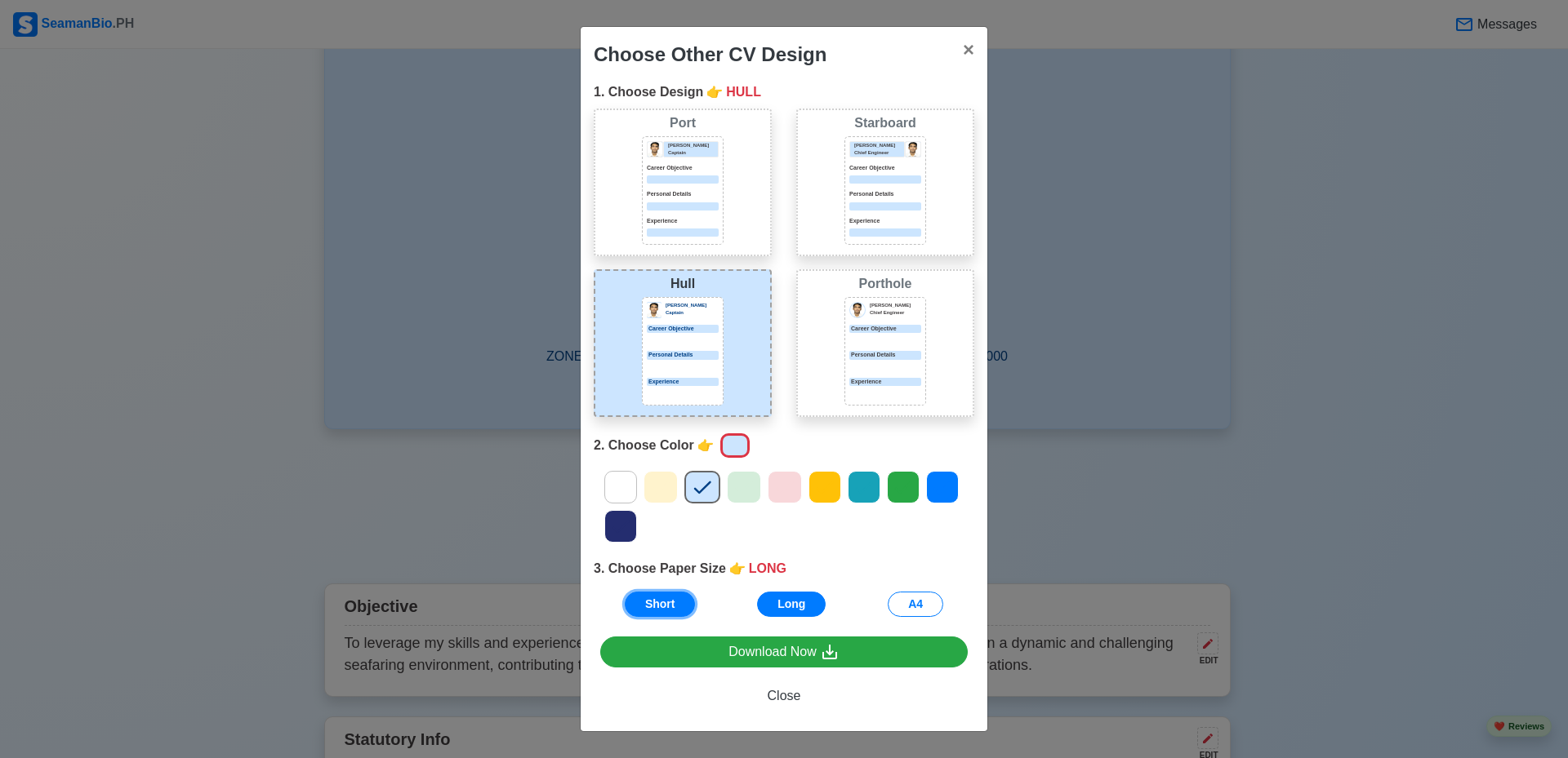
click at [666, 612] on button "Short" at bounding box center [660, 604] width 71 height 26
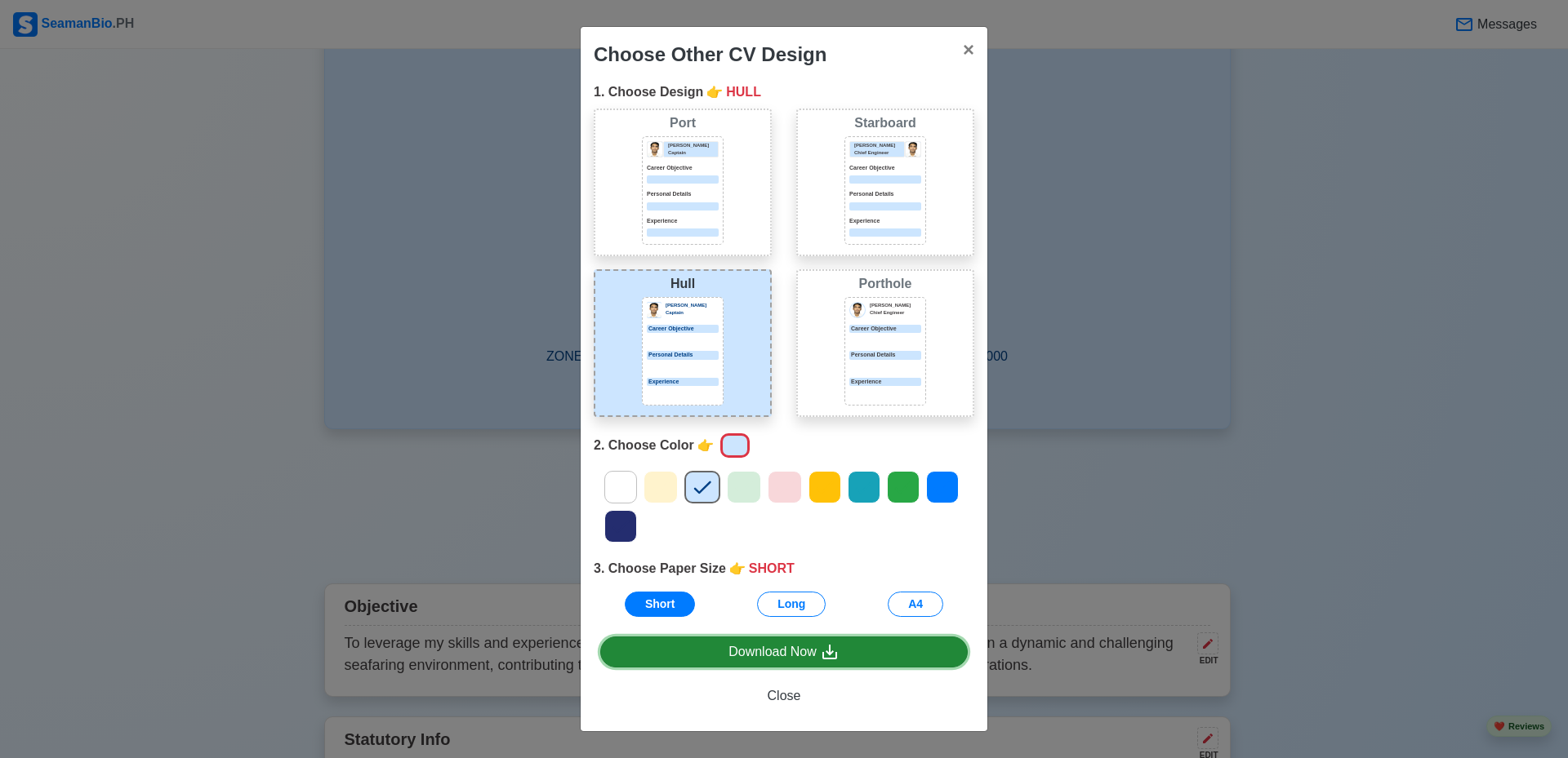
click at [788, 650] on div "Download Now" at bounding box center [784, 652] width 111 height 21
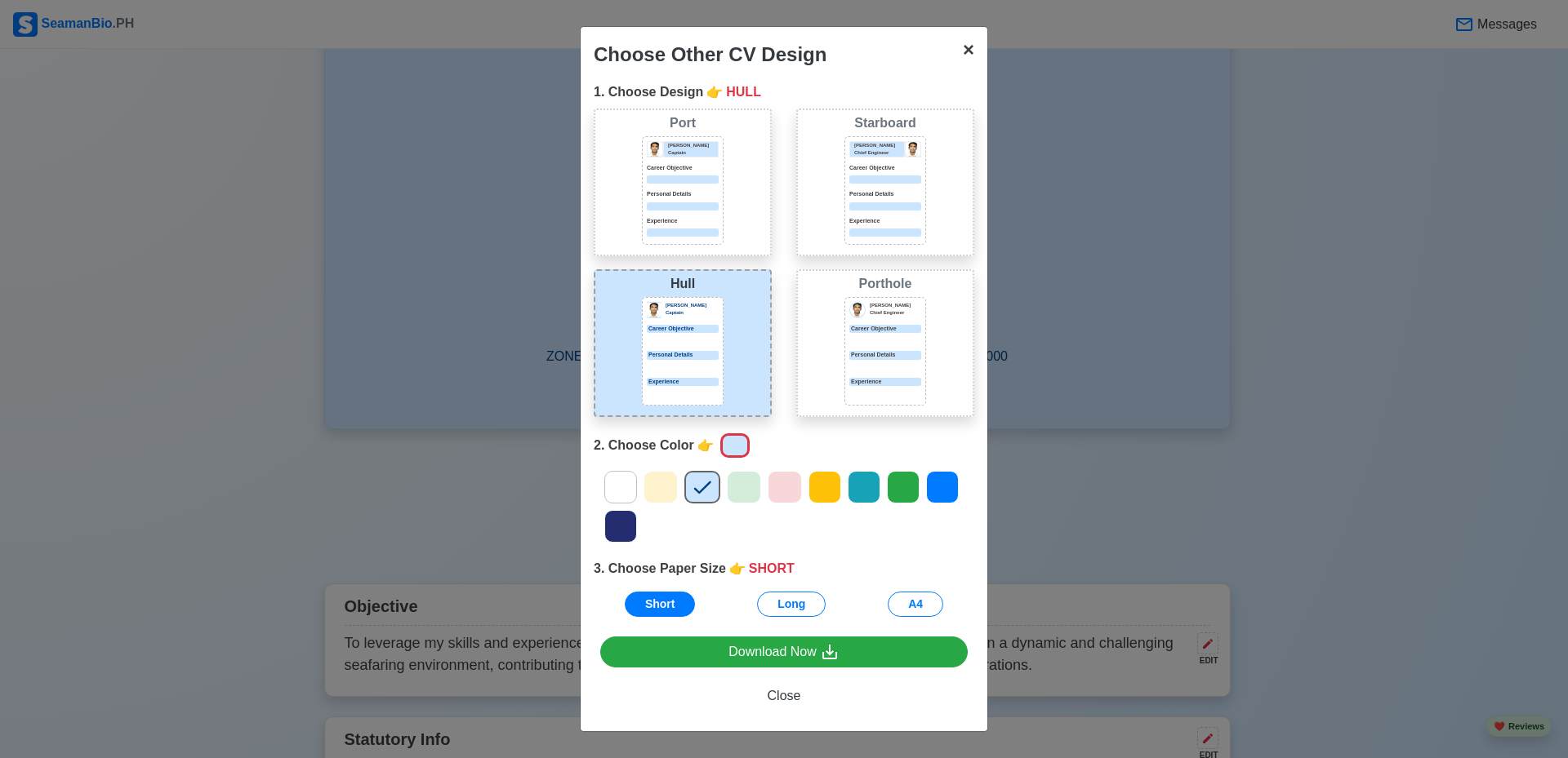
drag, startPoint x: 961, startPoint y: 44, endPoint x: 979, endPoint y: 77, distance: 37.6
click at [963, 44] on span "×" at bounding box center [968, 49] width 12 height 22
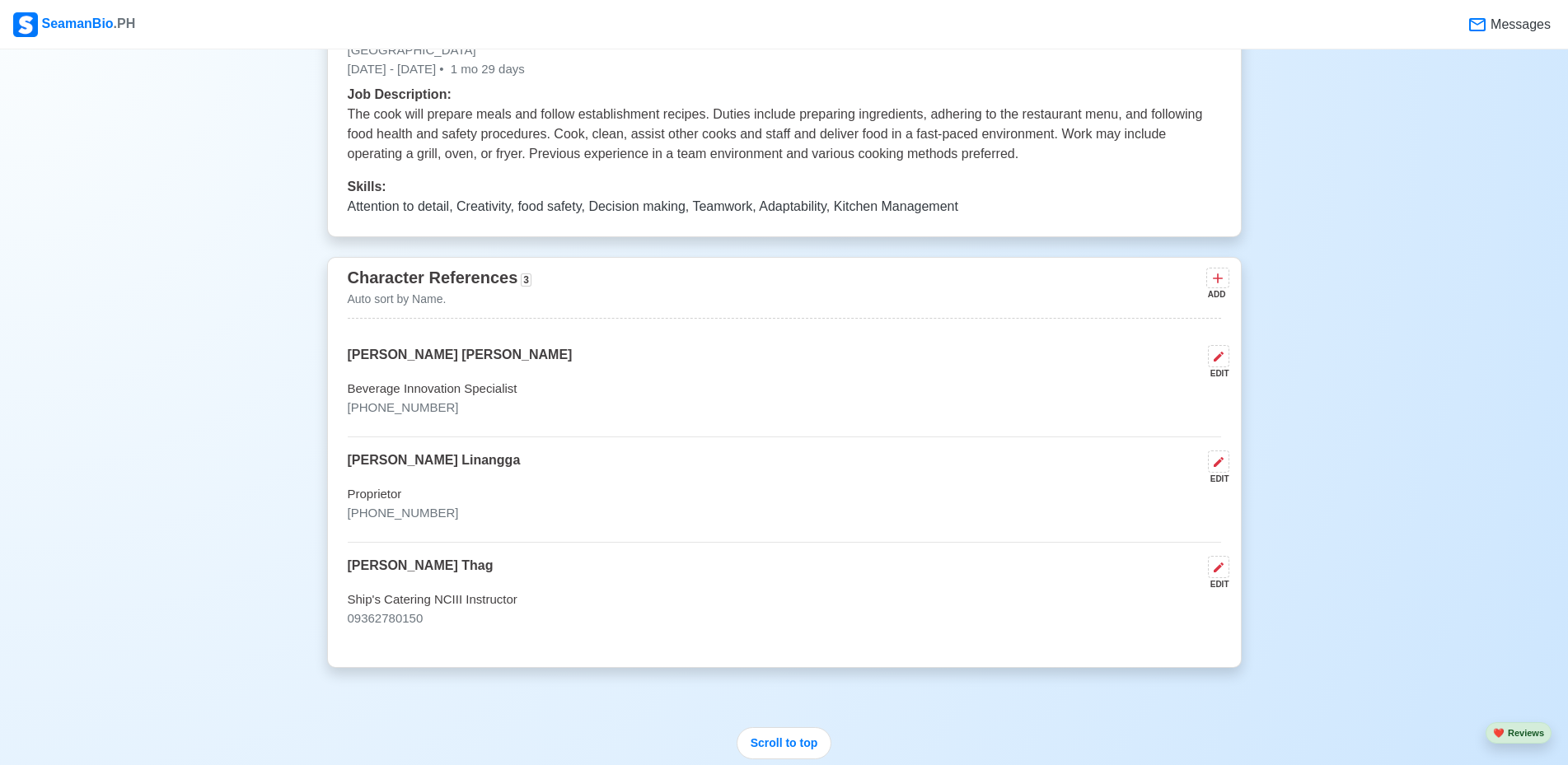
scroll to position [5354, 0]
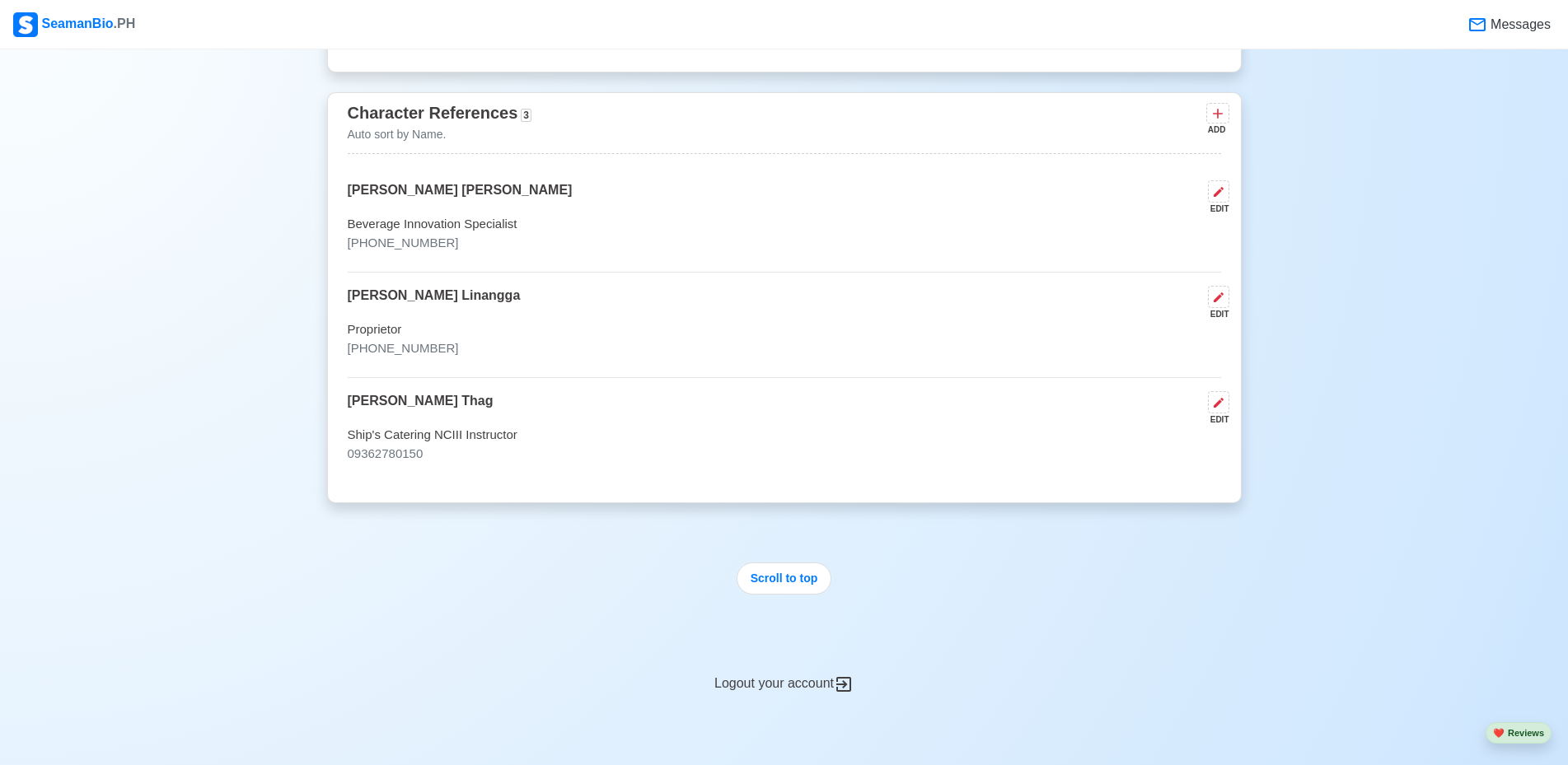
click at [811, 456] on p "09362780150" at bounding box center [784, 454] width 873 height 19
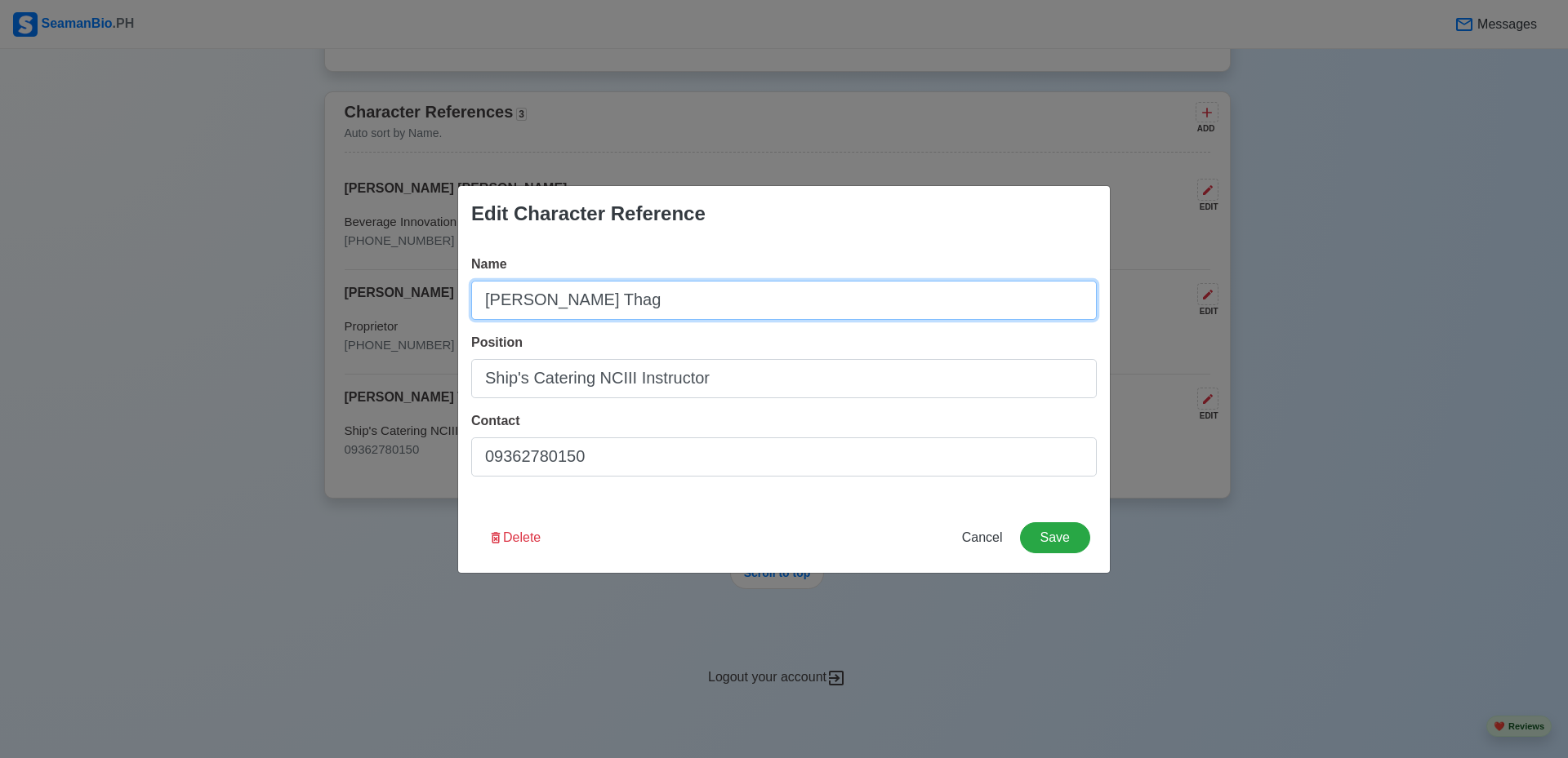
drag, startPoint x: 664, startPoint y: 303, endPoint x: 303, endPoint y: 304, distance: 361.0
click at [306, 304] on div "Edit Character Reference Name Mr. Alger Thag Position Ship's Catering NCIII Ins…" at bounding box center [784, 379] width 1568 height 758
click at [646, 295] on input "Mr. Alger Thag" at bounding box center [784, 300] width 626 height 40
click at [643, 299] on input "Mr. Alger Thag" at bounding box center [784, 300] width 626 height 40
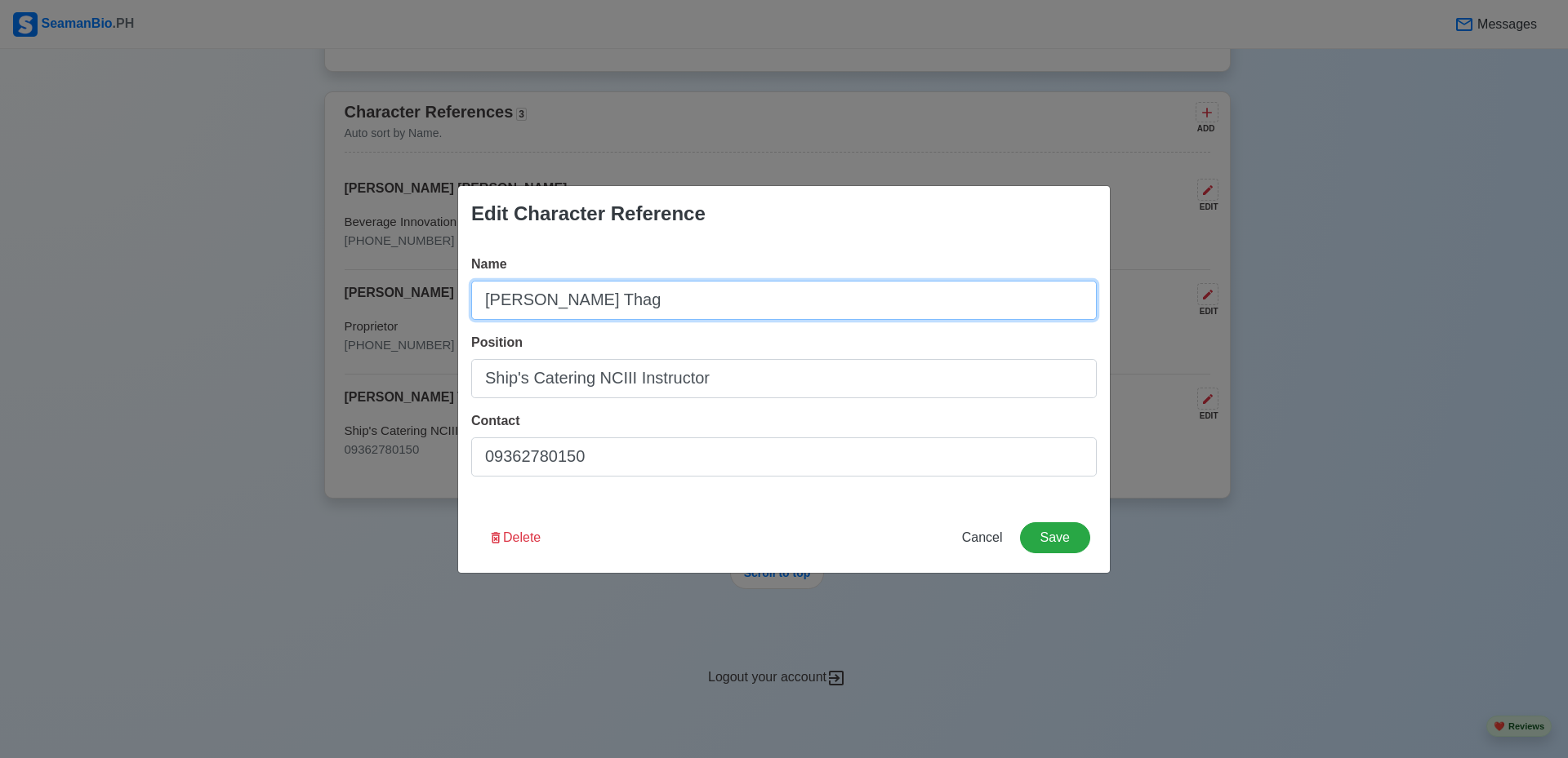
click at [643, 299] on input "Mr. Alger Thag" at bounding box center [784, 300] width 626 height 40
click at [643, 300] on input "Mr. Alger Thag" at bounding box center [784, 300] width 626 height 40
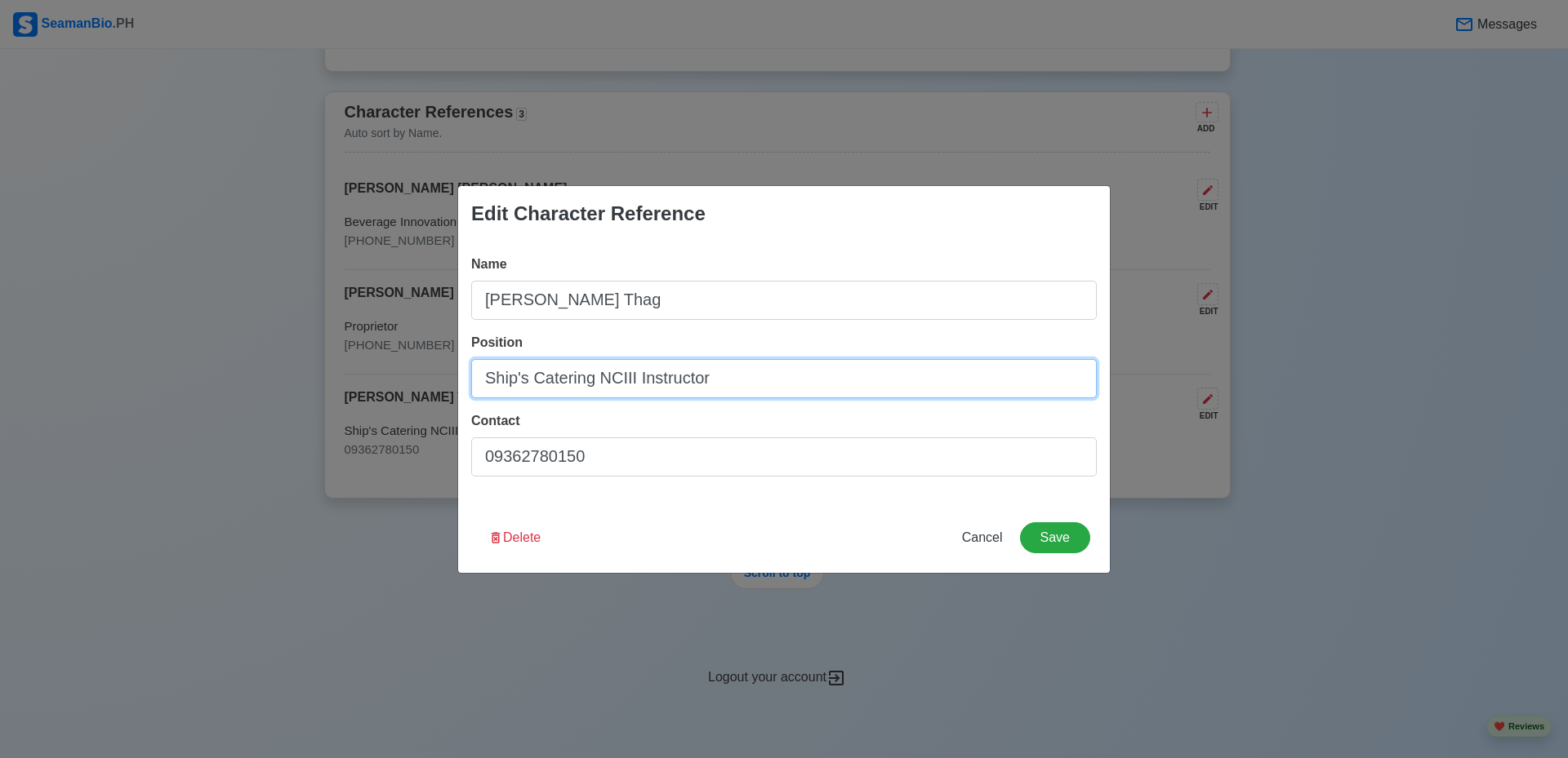
click at [732, 380] on input "Ship's Catering NCIII Instructor" at bounding box center [784, 379] width 626 height 40
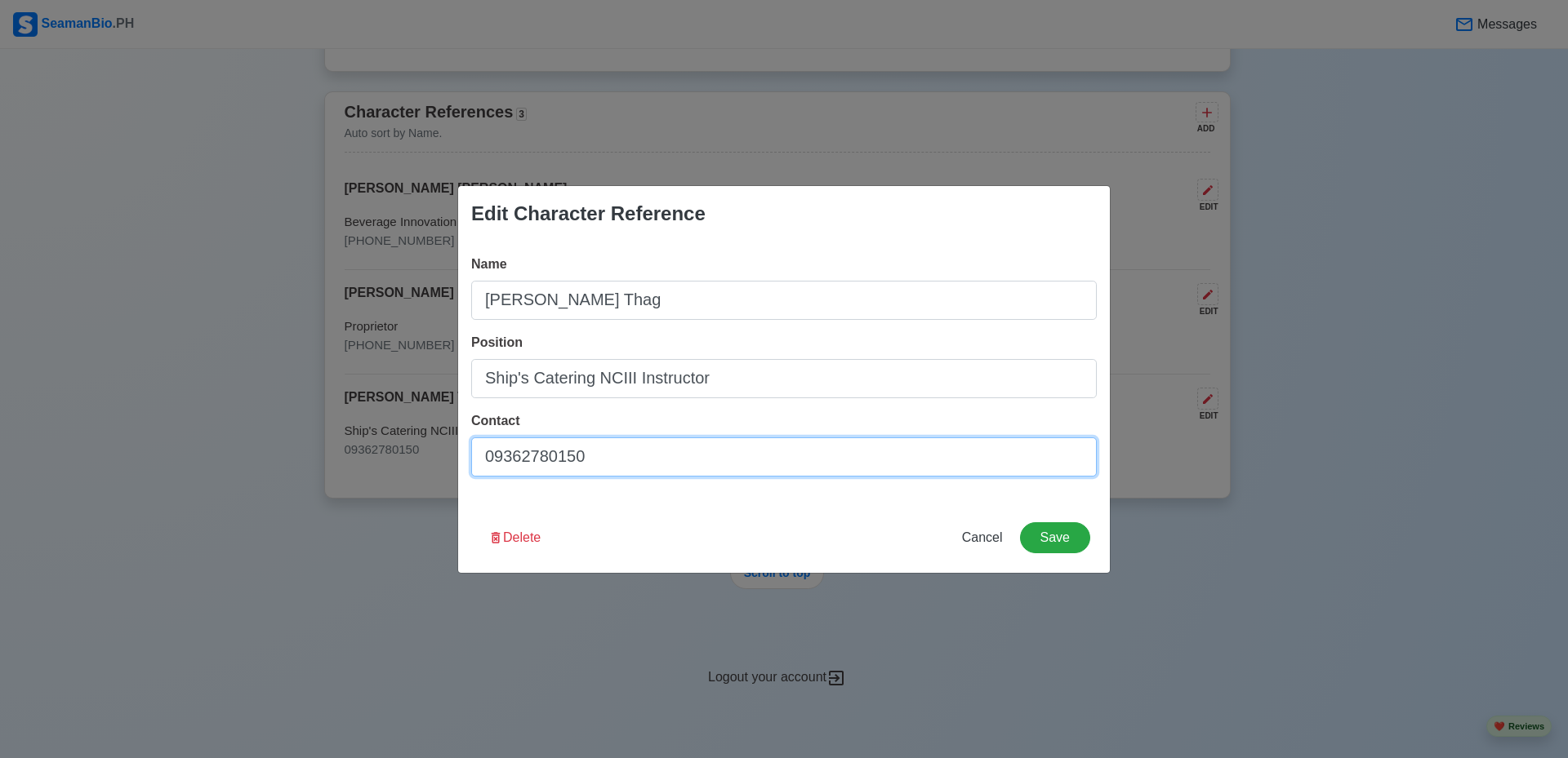
click at [649, 458] on input "09362780150" at bounding box center [784, 458] width 626 height 40
click at [663, 705] on div "Edit Character Reference Name Mr. Alger Thag Position Ship's Catering NCIII Ins…" at bounding box center [784, 379] width 1568 height 758
click at [992, 541] on span "Cancel" at bounding box center [982, 537] width 41 height 14
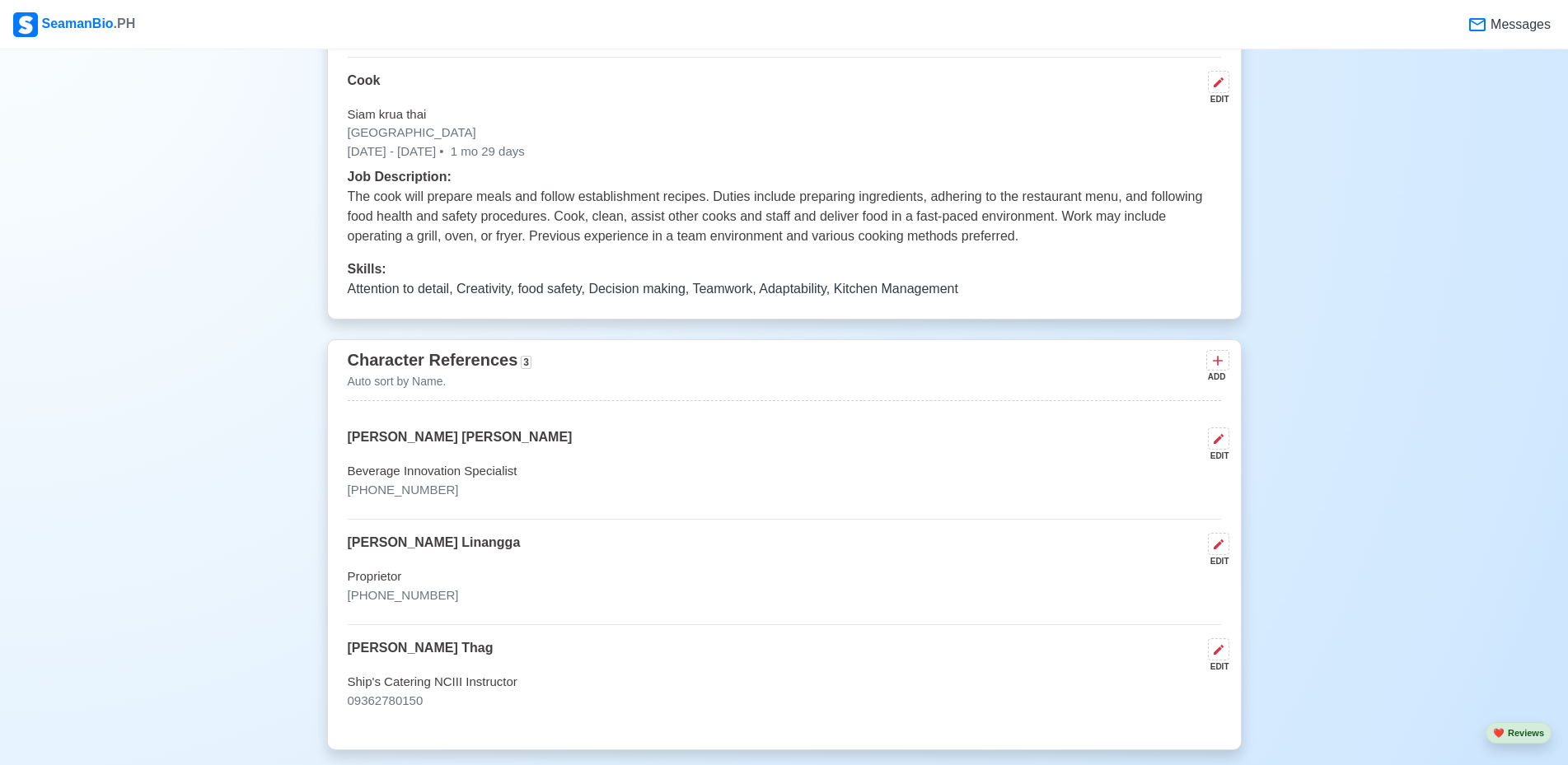
scroll to position [5538, 0]
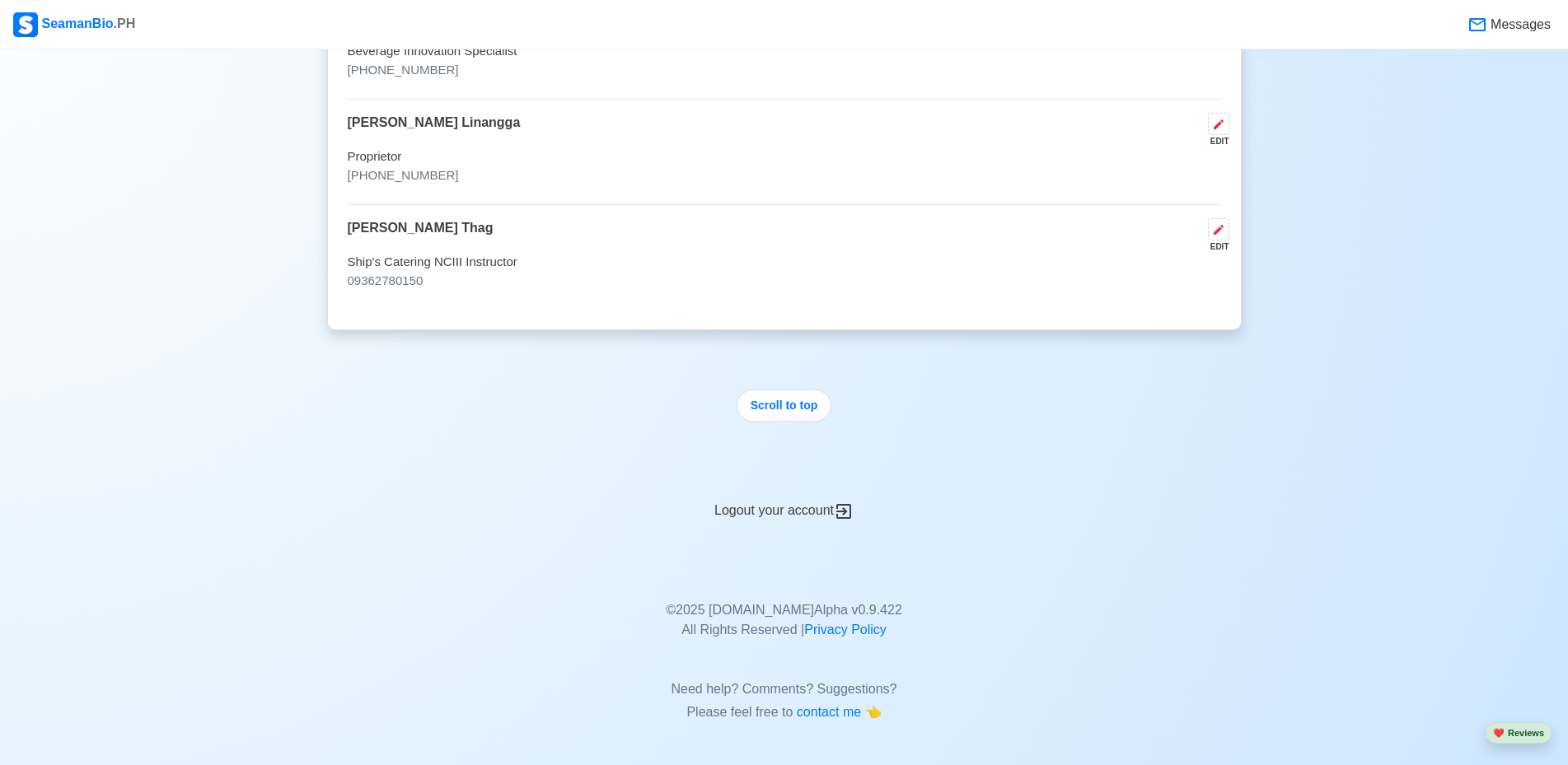
click at [807, 507] on div "Logout your account" at bounding box center [784, 501] width 915 height 41
